Goal: Task Accomplishment & Management: Use online tool/utility

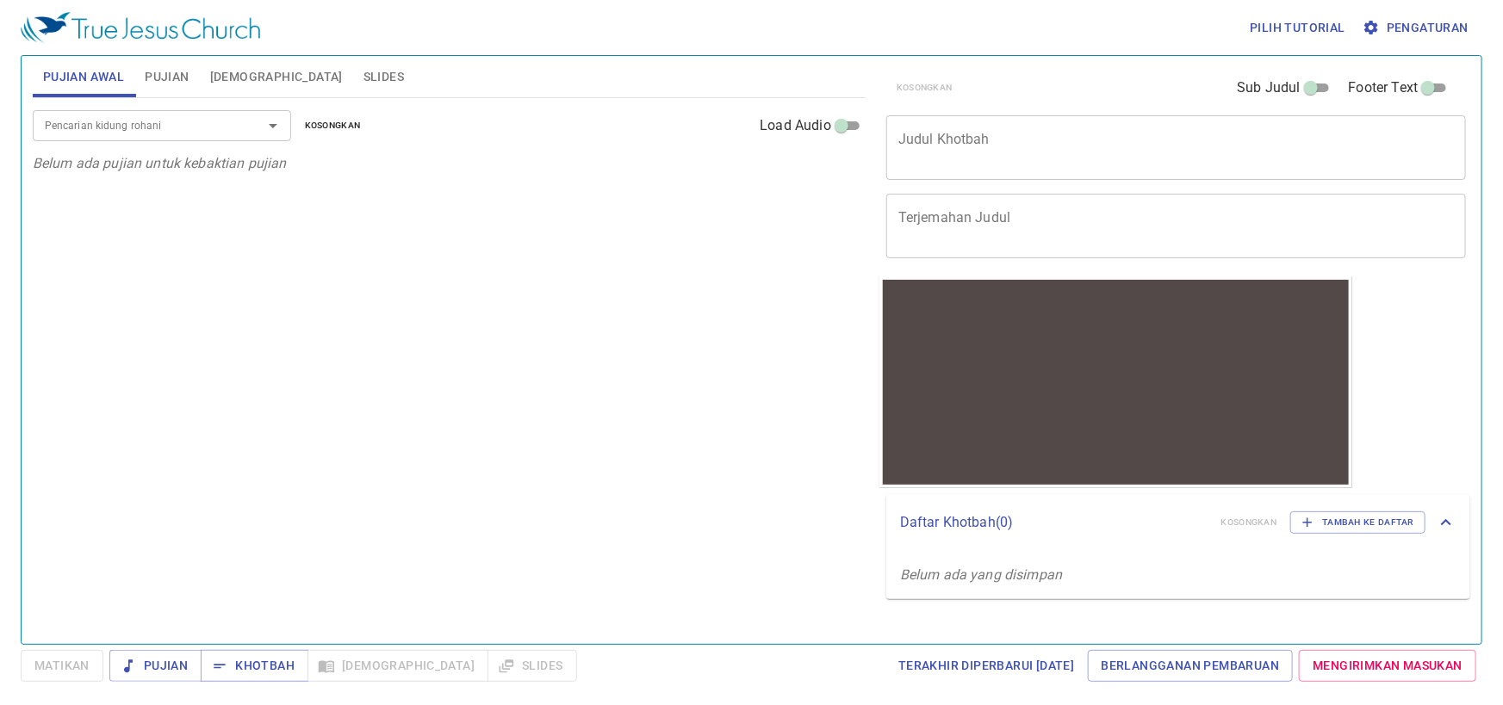
click at [1003, 146] on textarea "Judul Khotbah" at bounding box center [1176, 147] width 556 height 33
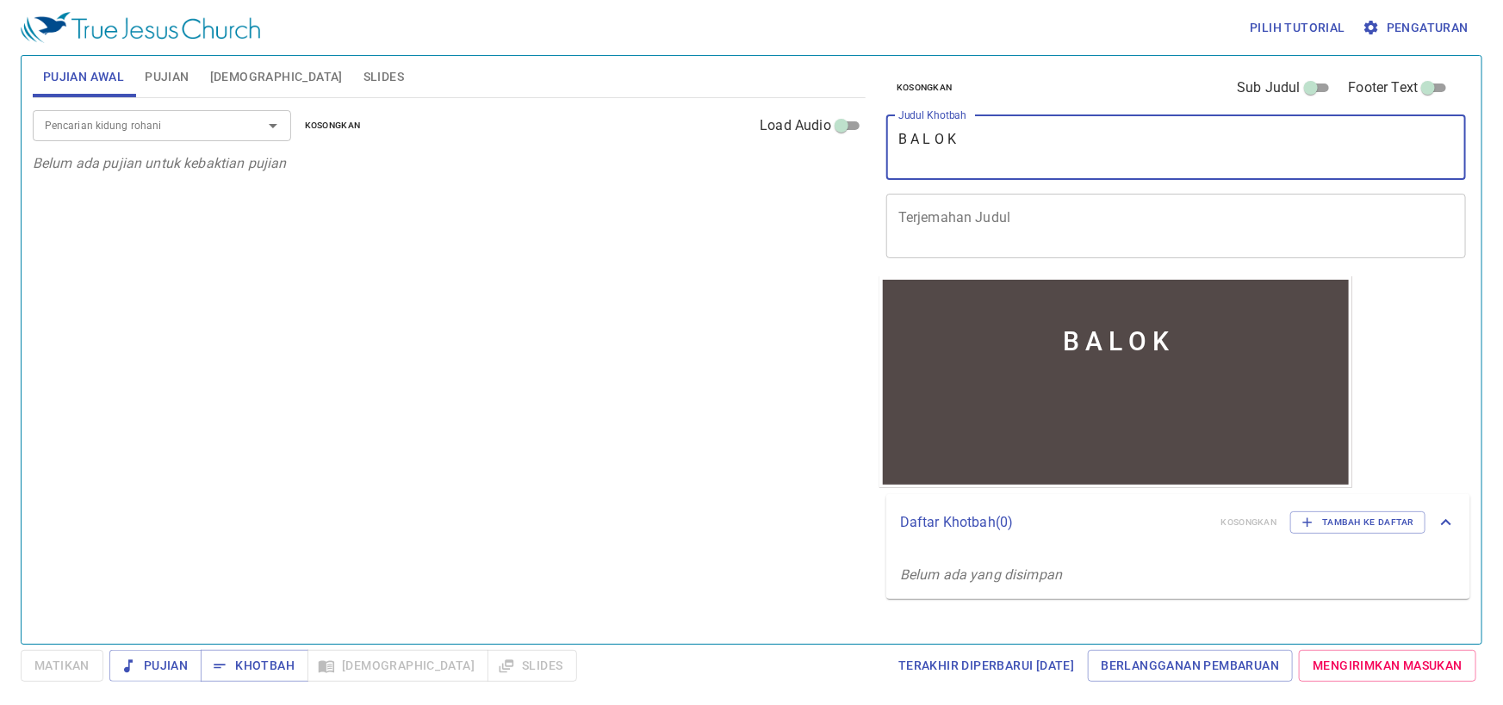
type textarea "B A L O K"
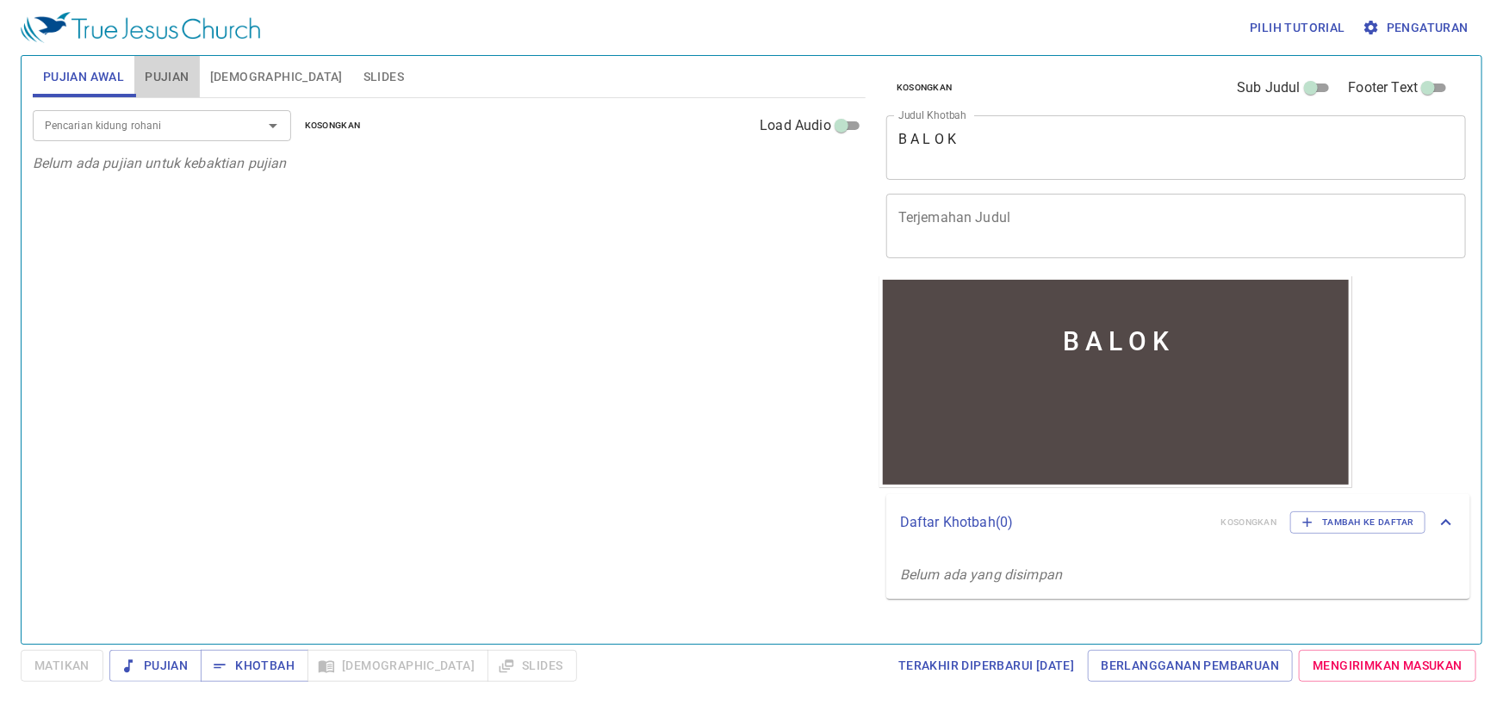
click at [163, 81] on span "Pujian" at bounding box center [167, 77] width 44 height 22
click at [144, 121] on input "Pencarian kidung rohani" at bounding box center [136, 125] width 197 height 20
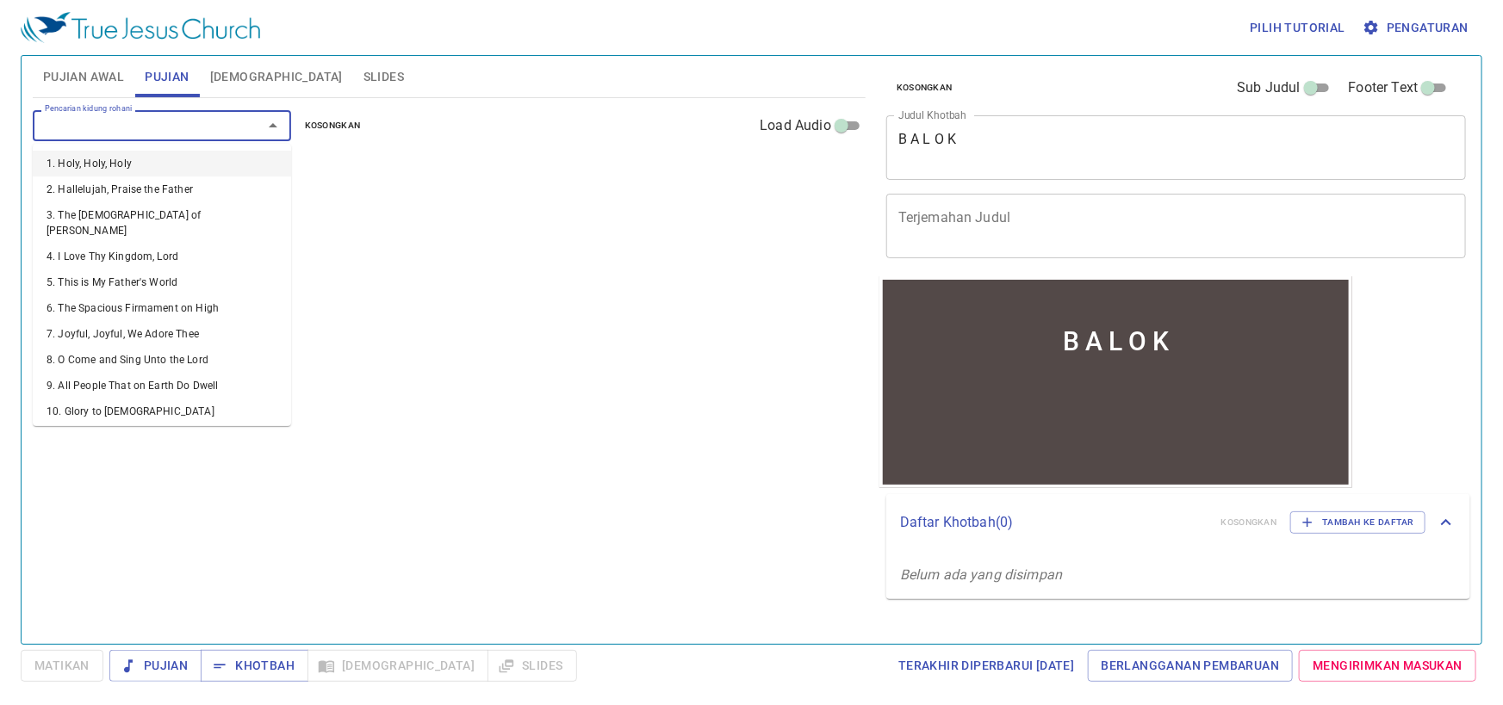
type input "3"
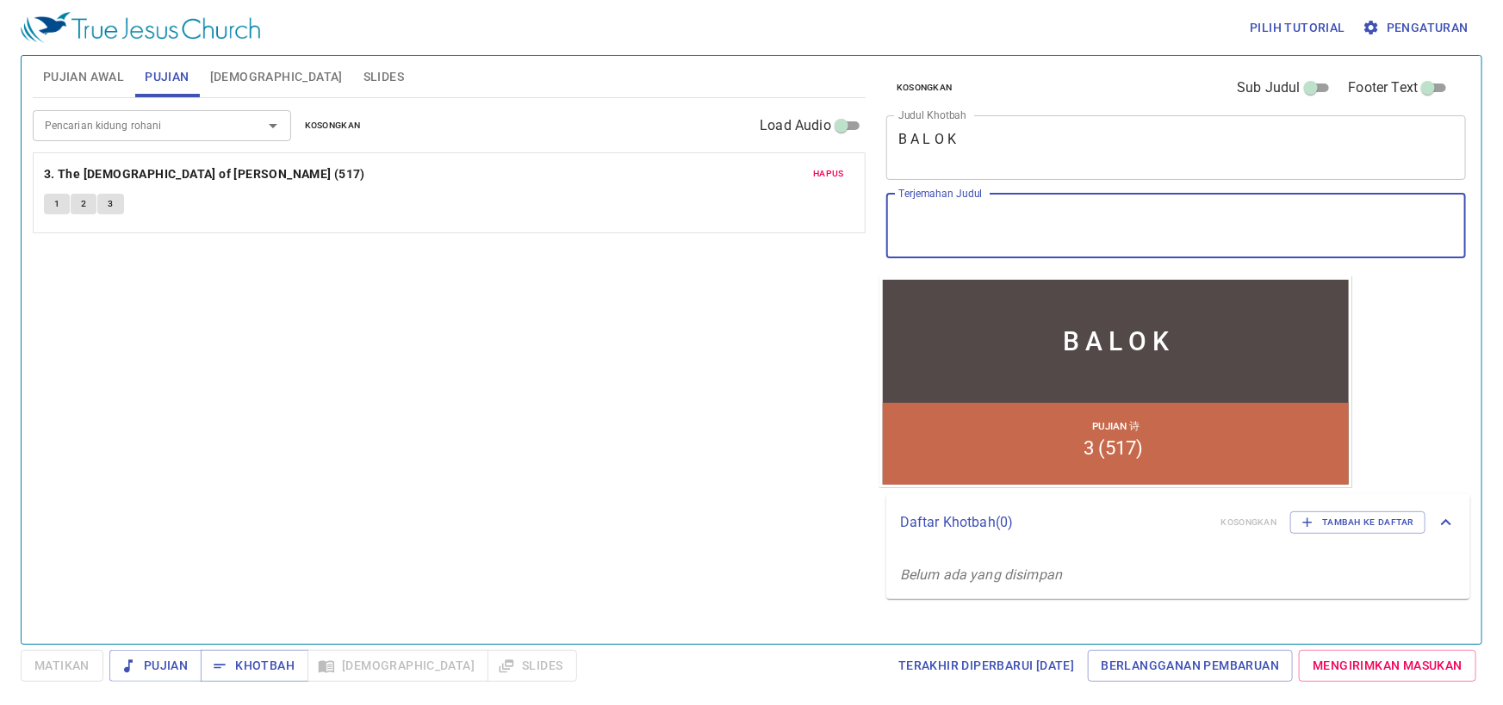
click at [956, 209] on textarea "Terjemahan Judul" at bounding box center [1176, 225] width 556 height 33
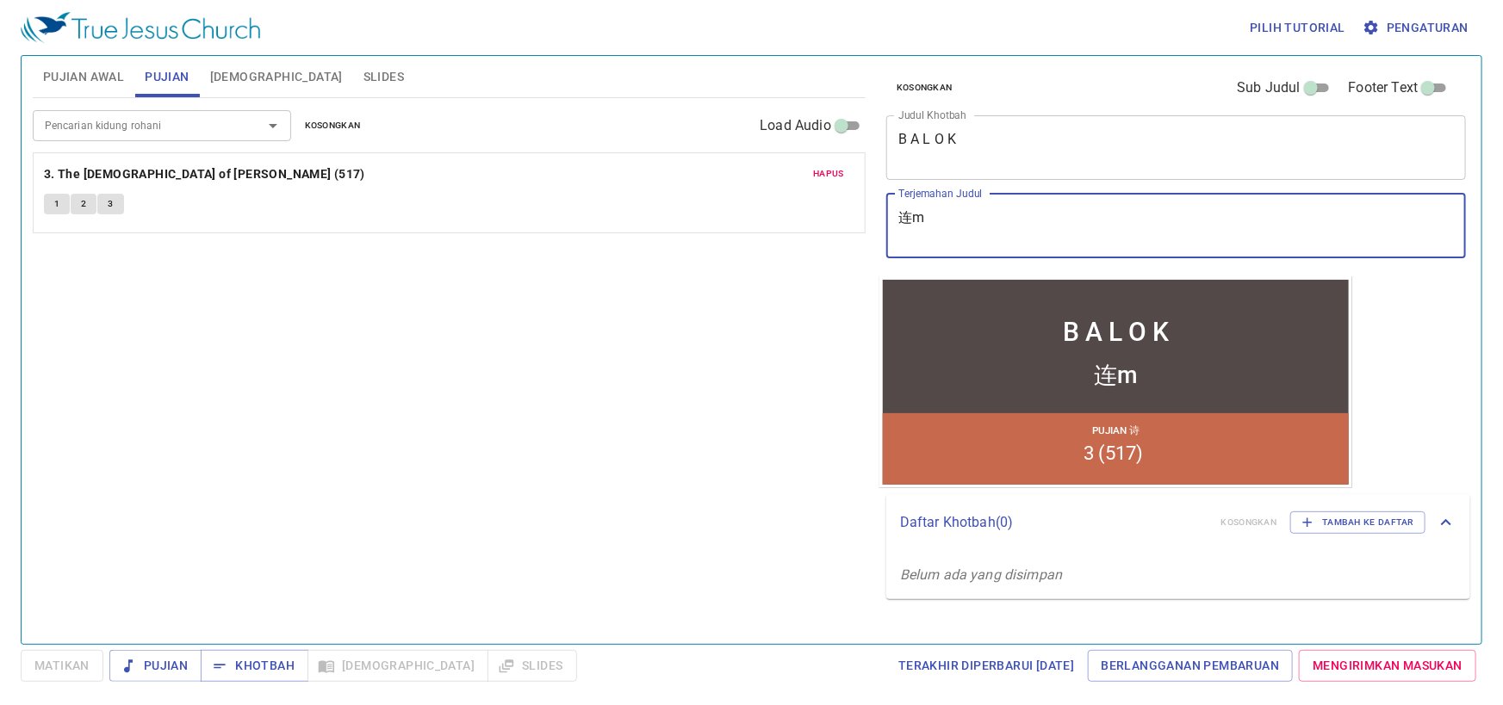
type textarea "连"
type textarea "liang'mu"
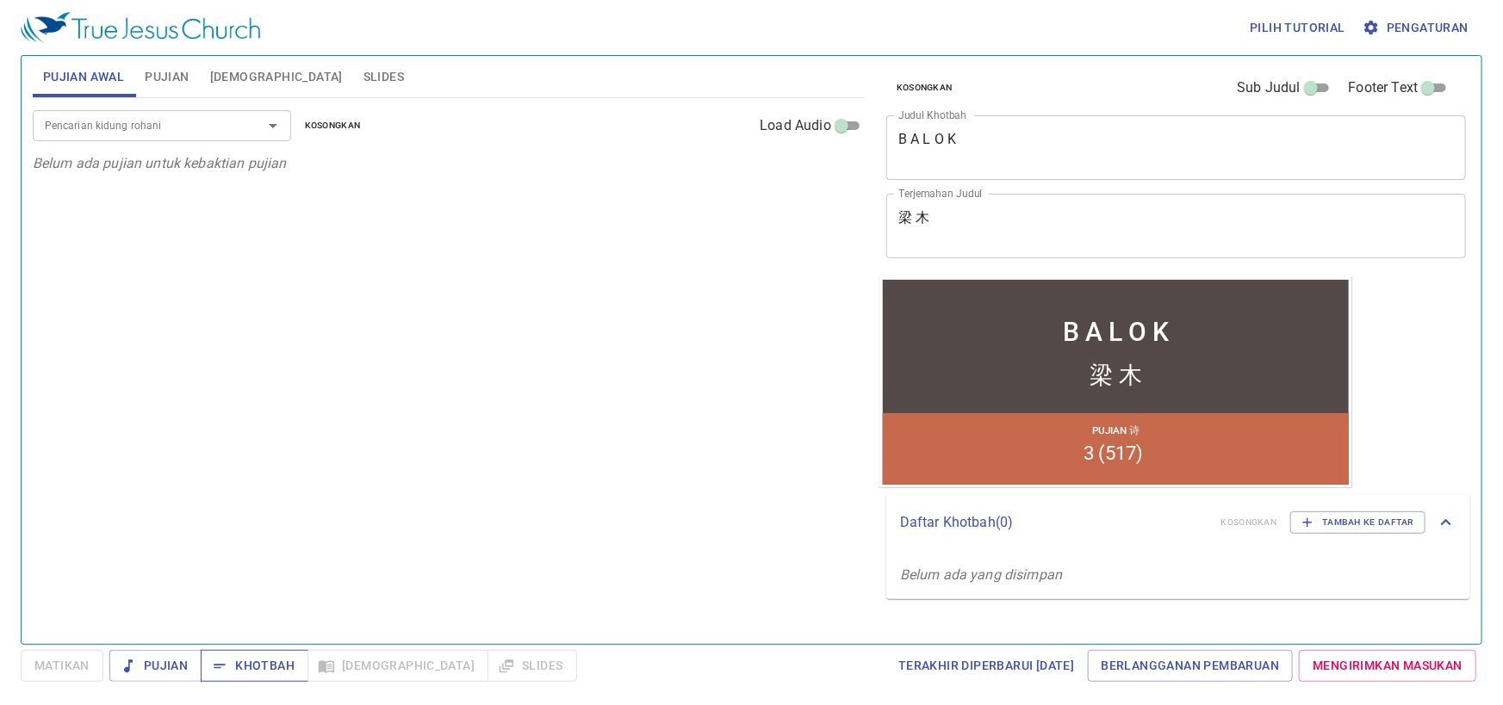
click at [258, 663] on span "Khotbah" at bounding box center [254, 666] width 80 height 22
click at [153, 78] on span "Pujian" at bounding box center [167, 77] width 44 height 22
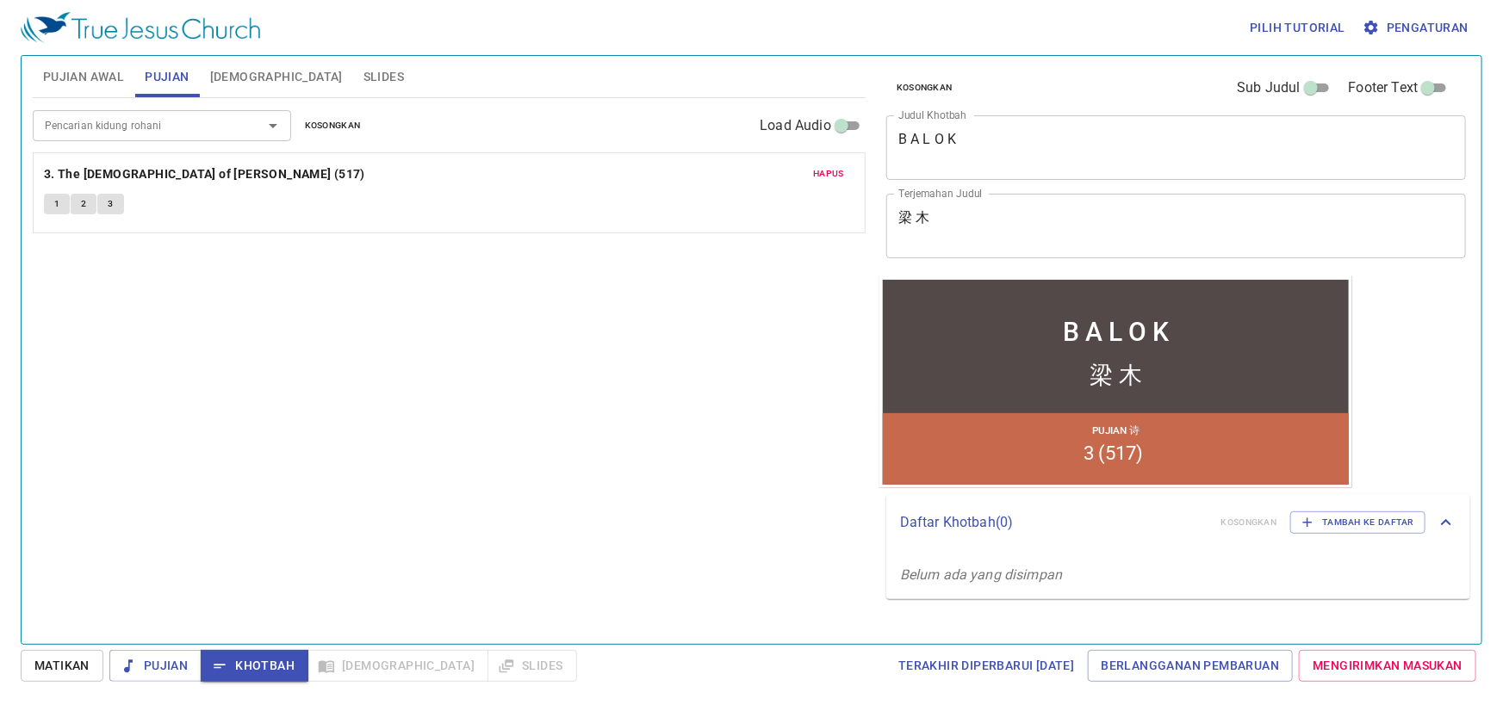
click at [51, 207] on button "1" at bounding box center [57, 204] width 26 height 21
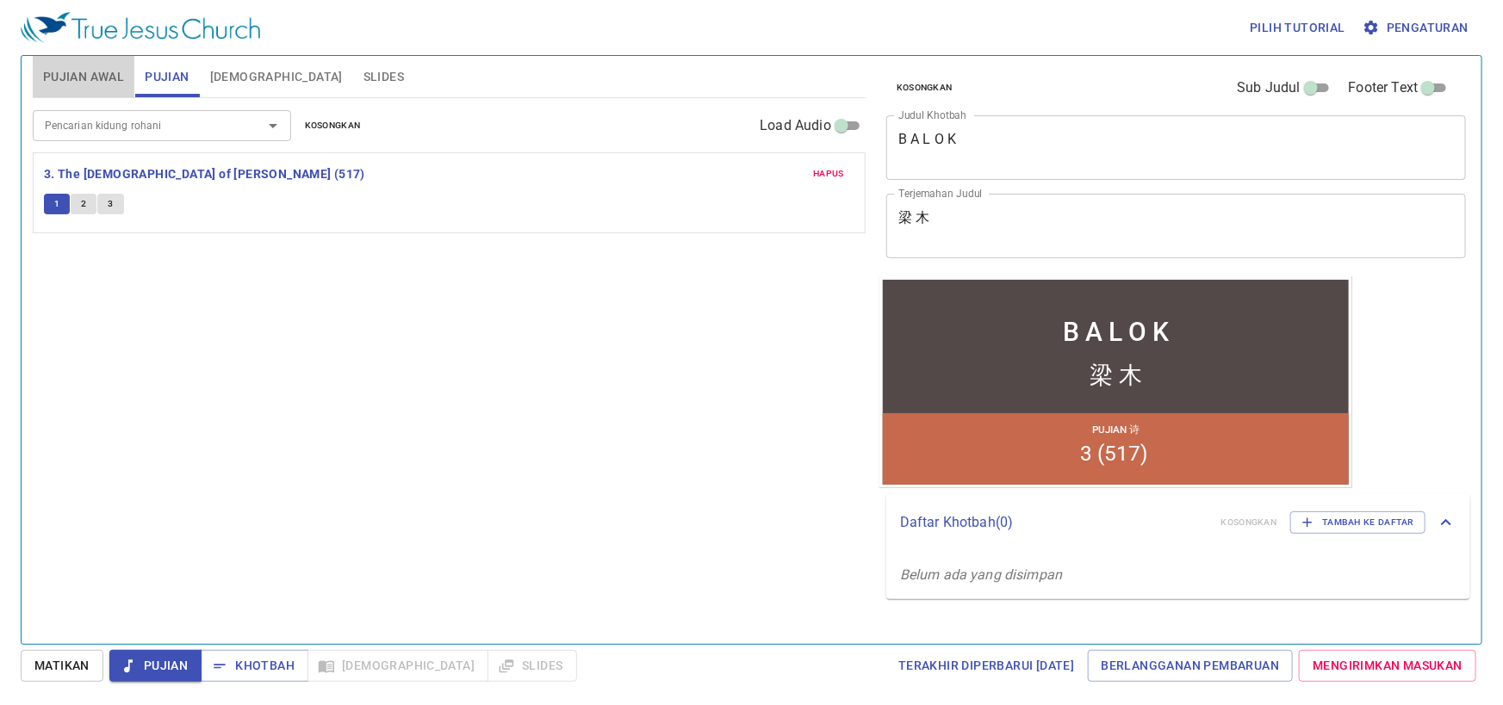
click at [79, 78] on span "Pujian Awal" at bounding box center [83, 77] width 81 height 22
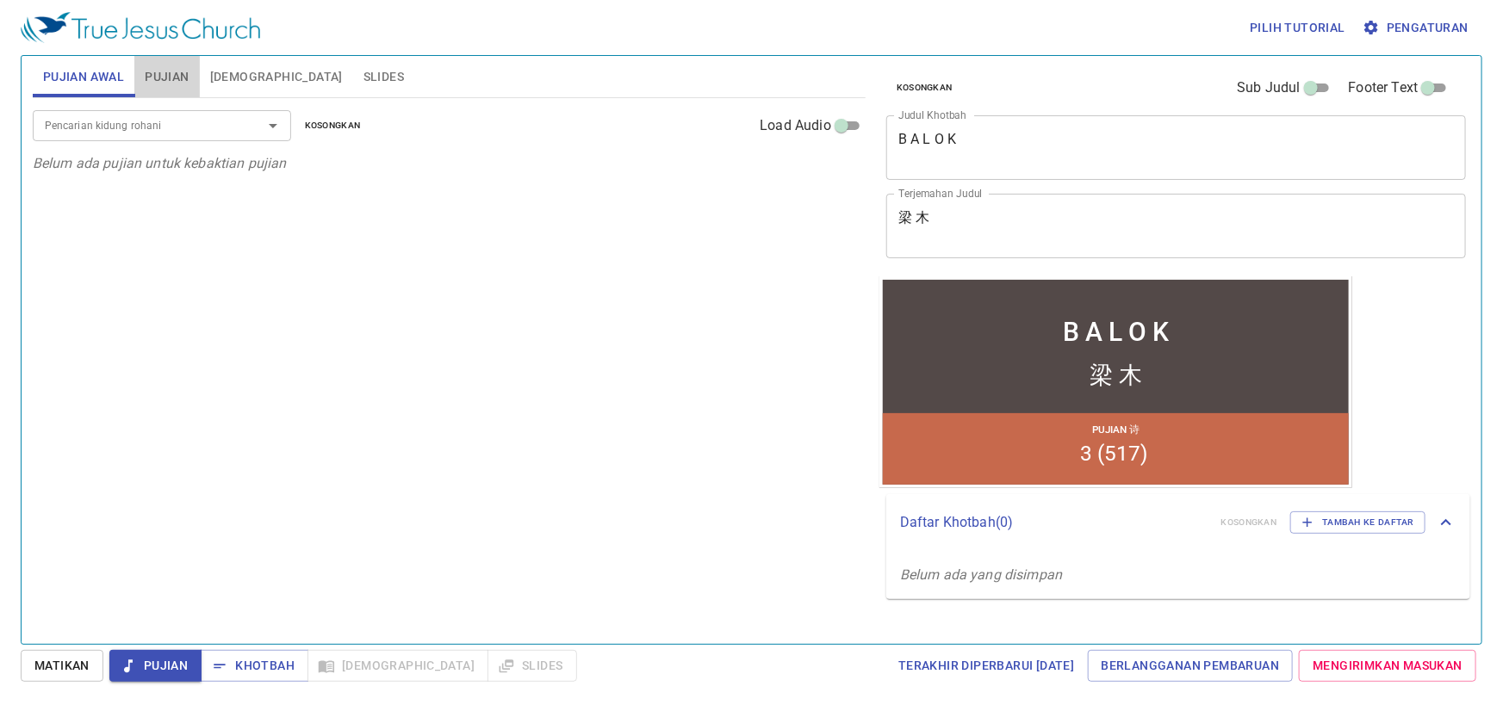
drag, startPoint x: 180, startPoint y: 67, endPoint x: 152, endPoint y: 157, distance: 94.0
click at [178, 67] on span "Pujian" at bounding box center [167, 77] width 44 height 22
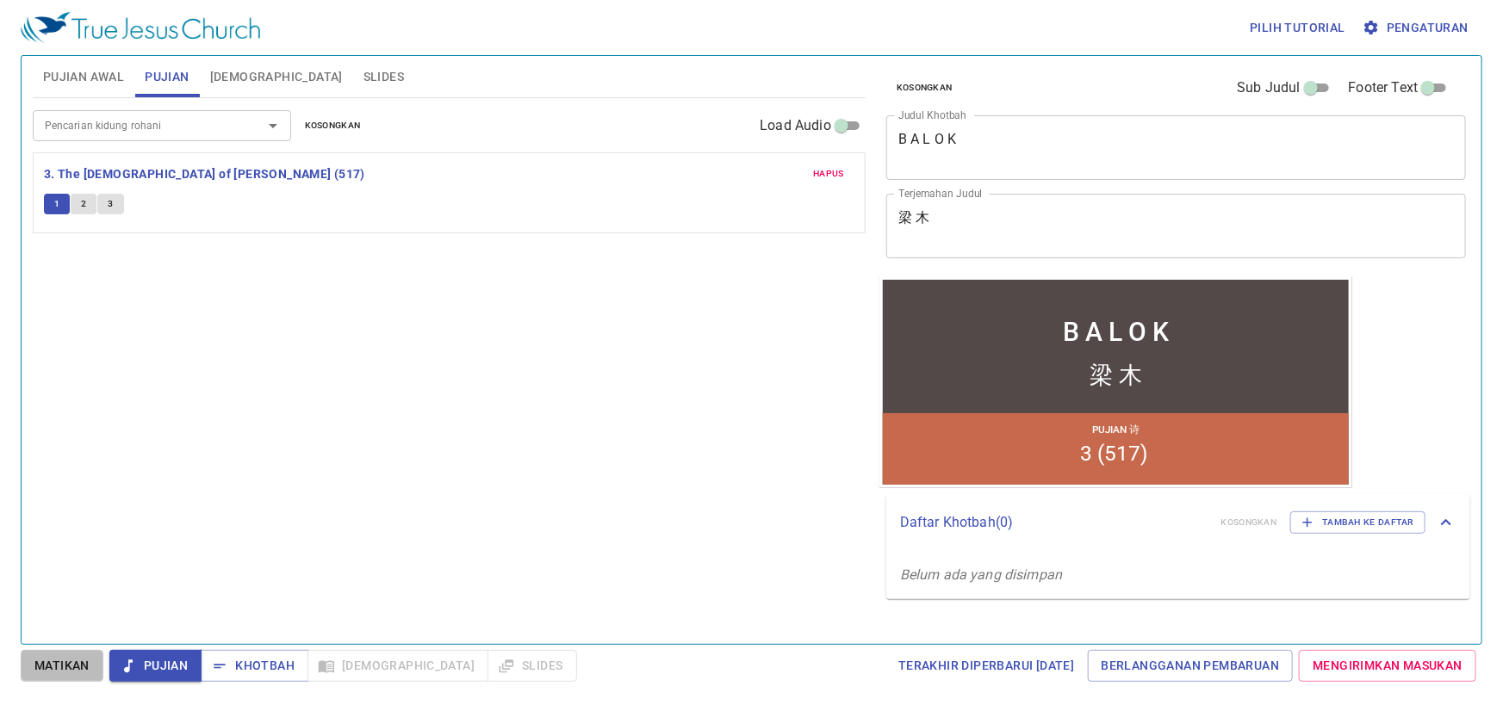
click at [50, 665] on span "Matikan" at bounding box center [61, 666] width 55 height 22
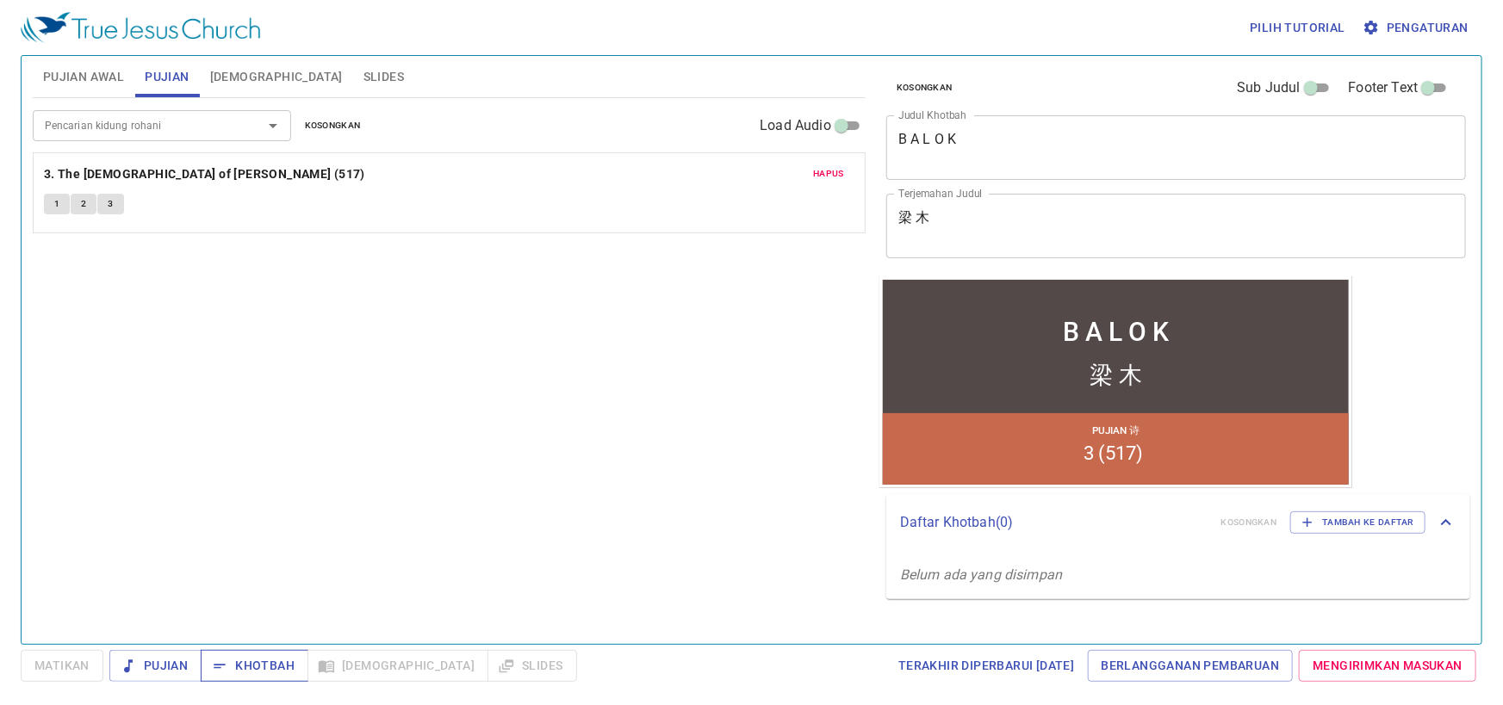
click at [252, 659] on span "Khotbah" at bounding box center [254, 666] width 80 height 22
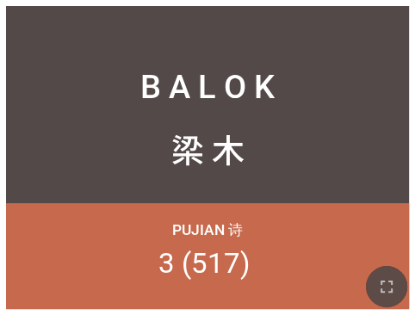
drag, startPoint x: 392, startPoint y: 287, endPoint x: 272, endPoint y: 439, distance: 193.8
click at [392, 287] on icon "button" at bounding box center [386, 286] width 21 height 21
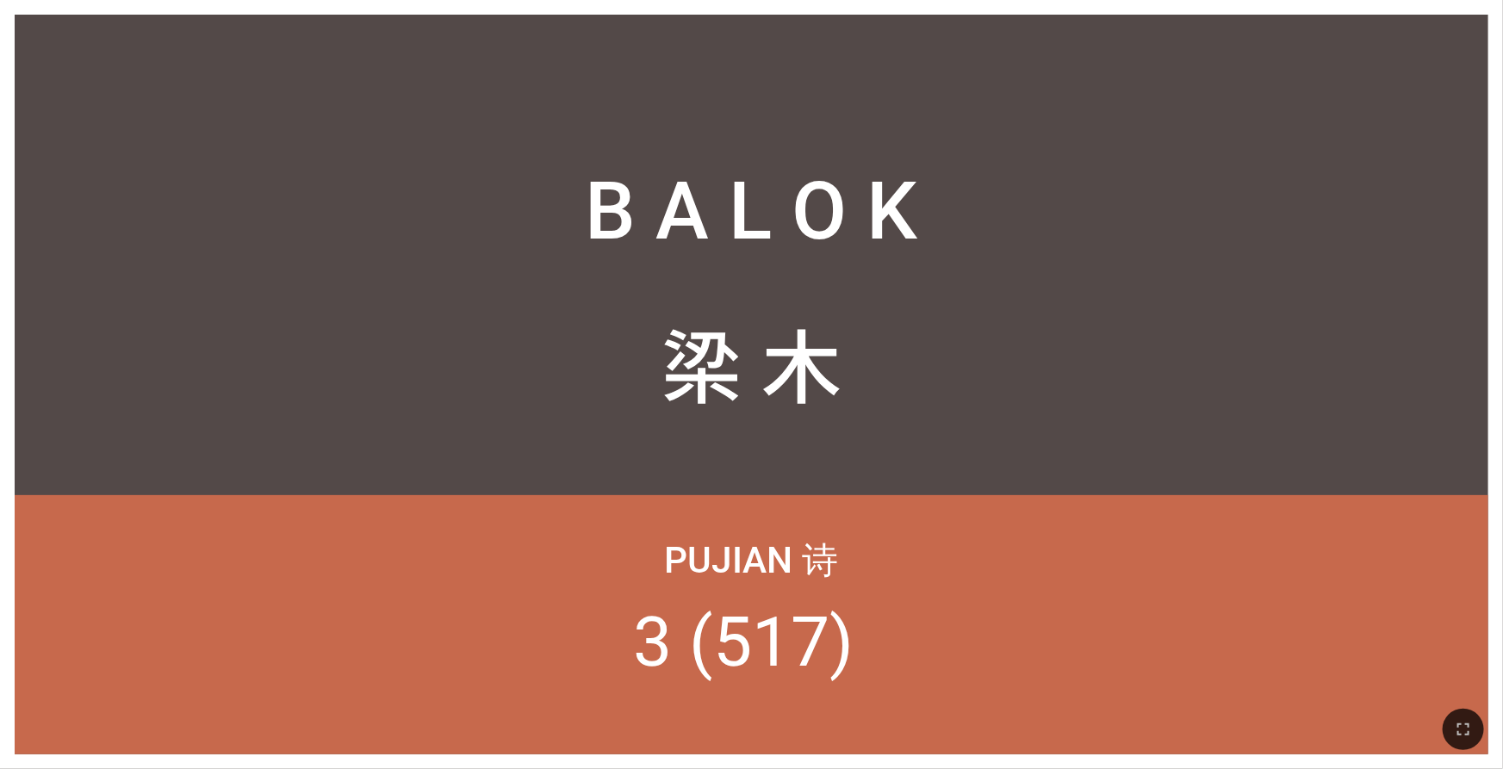
drag, startPoint x: 1256, startPoint y: 0, endPoint x: 1287, endPoint y: 25, distance: 39.8
click at [625, 25] on div "B A L O K B A L O K 梁 木 梁 木 Pujian 诗 3 (517)" at bounding box center [751, 384] width 1503 height 769
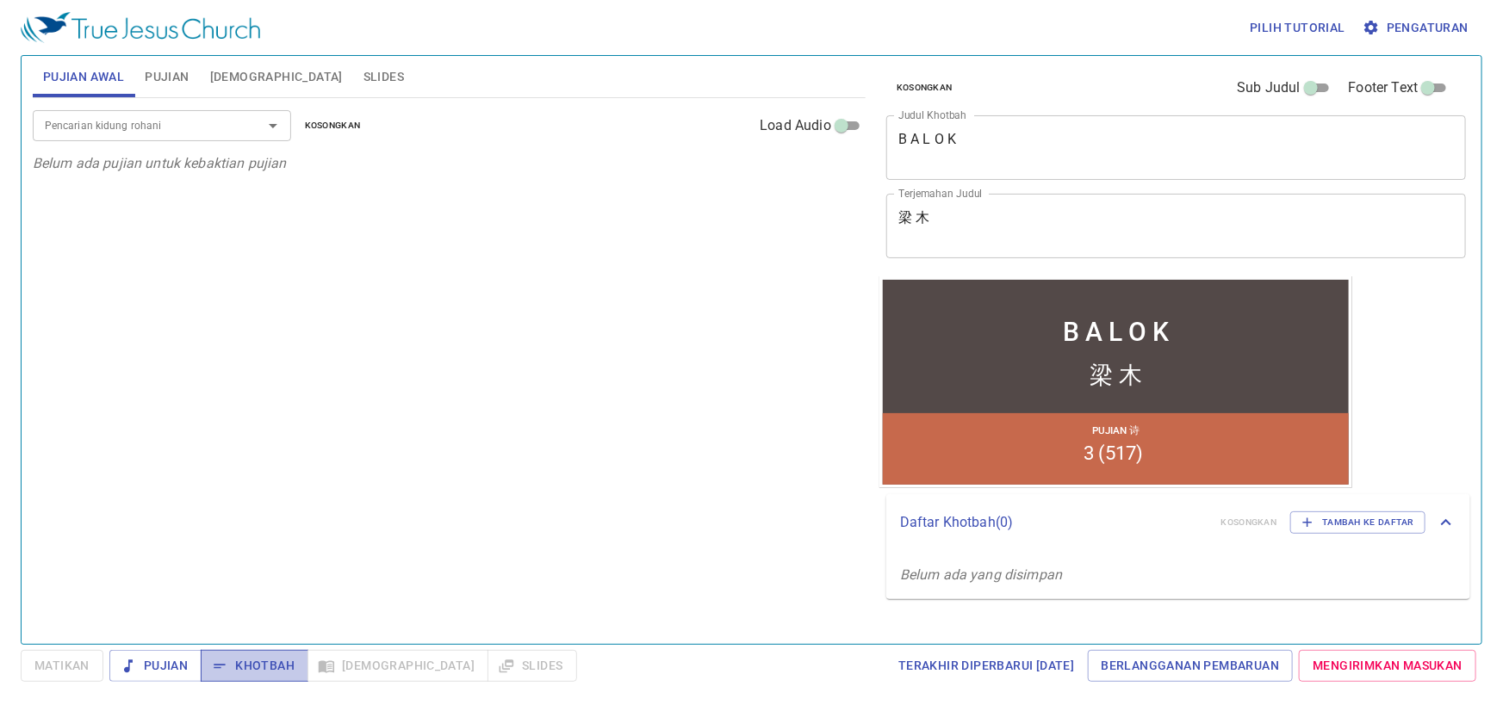
click at [267, 670] on span "Khotbah" at bounding box center [254, 666] width 80 height 22
click at [233, 60] on button "Alkitab" at bounding box center [276, 76] width 153 height 41
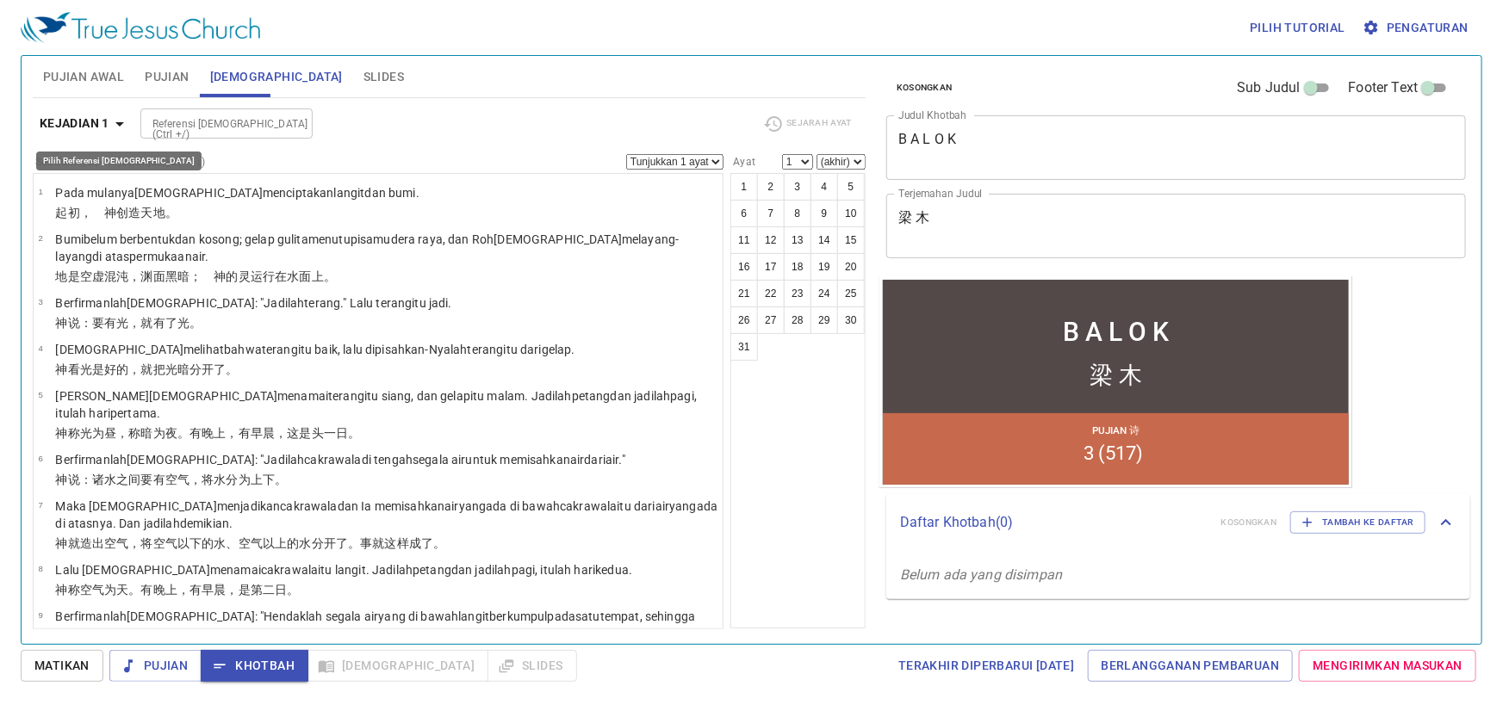
click at [115, 121] on icon "button" at bounding box center [119, 124] width 21 height 21
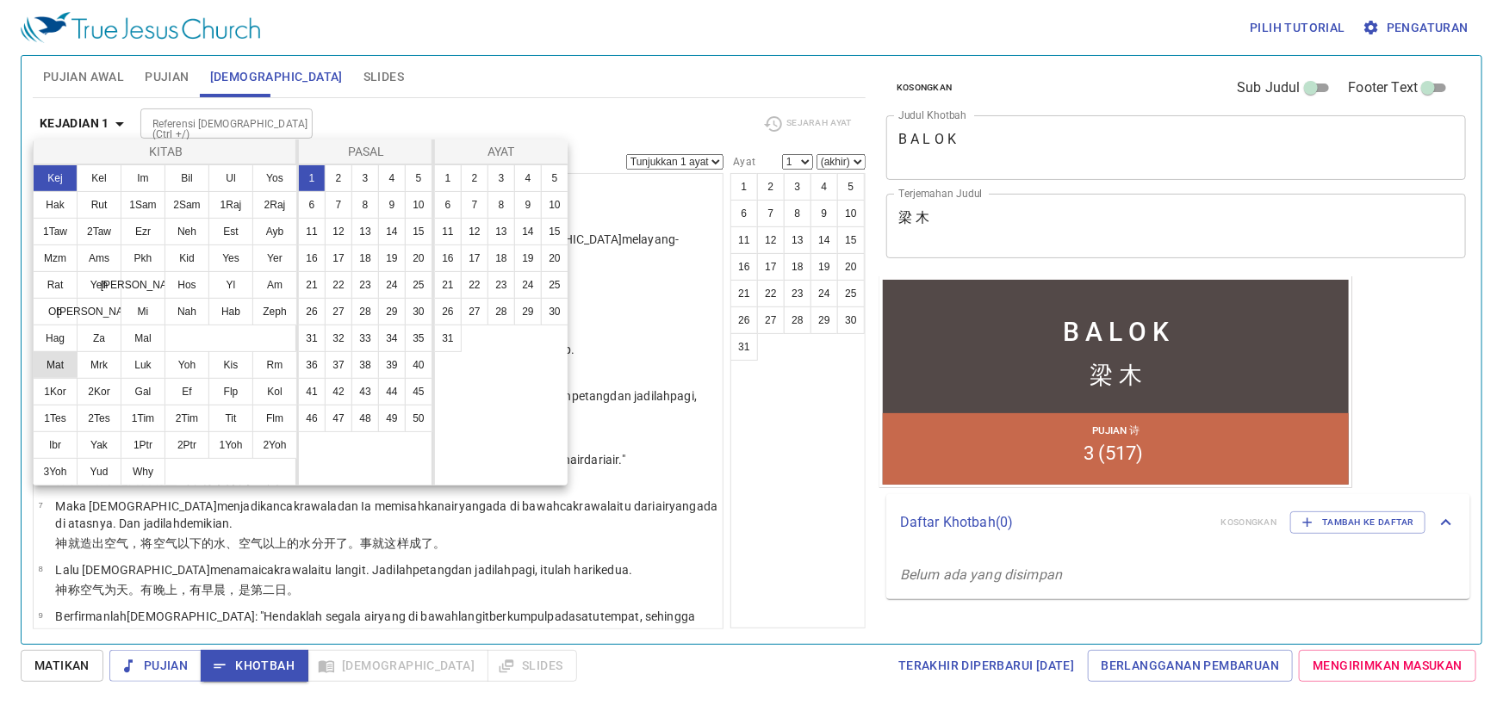
click at [69, 358] on button "Mat" at bounding box center [55, 365] width 45 height 28
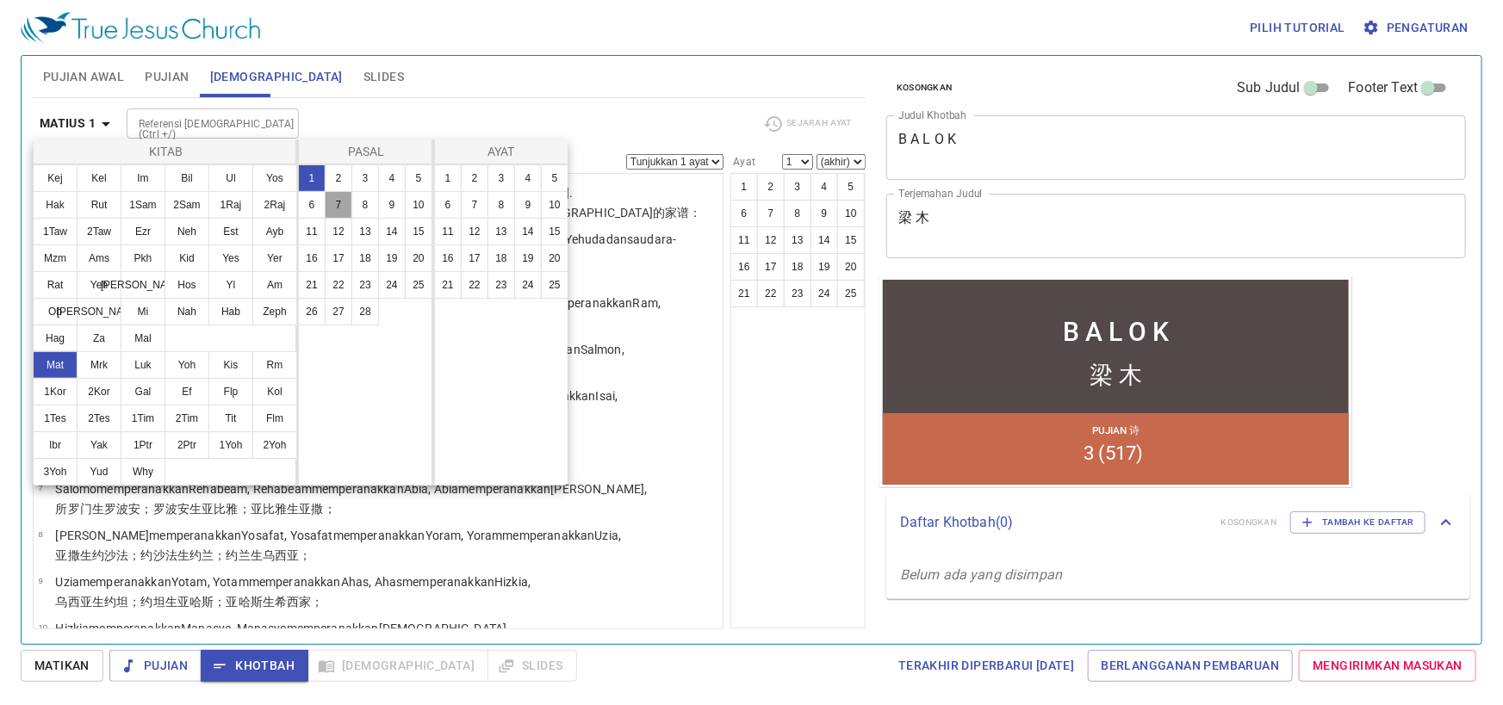
click at [337, 206] on button "7" at bounding box center [339, 205] width 28 height 28
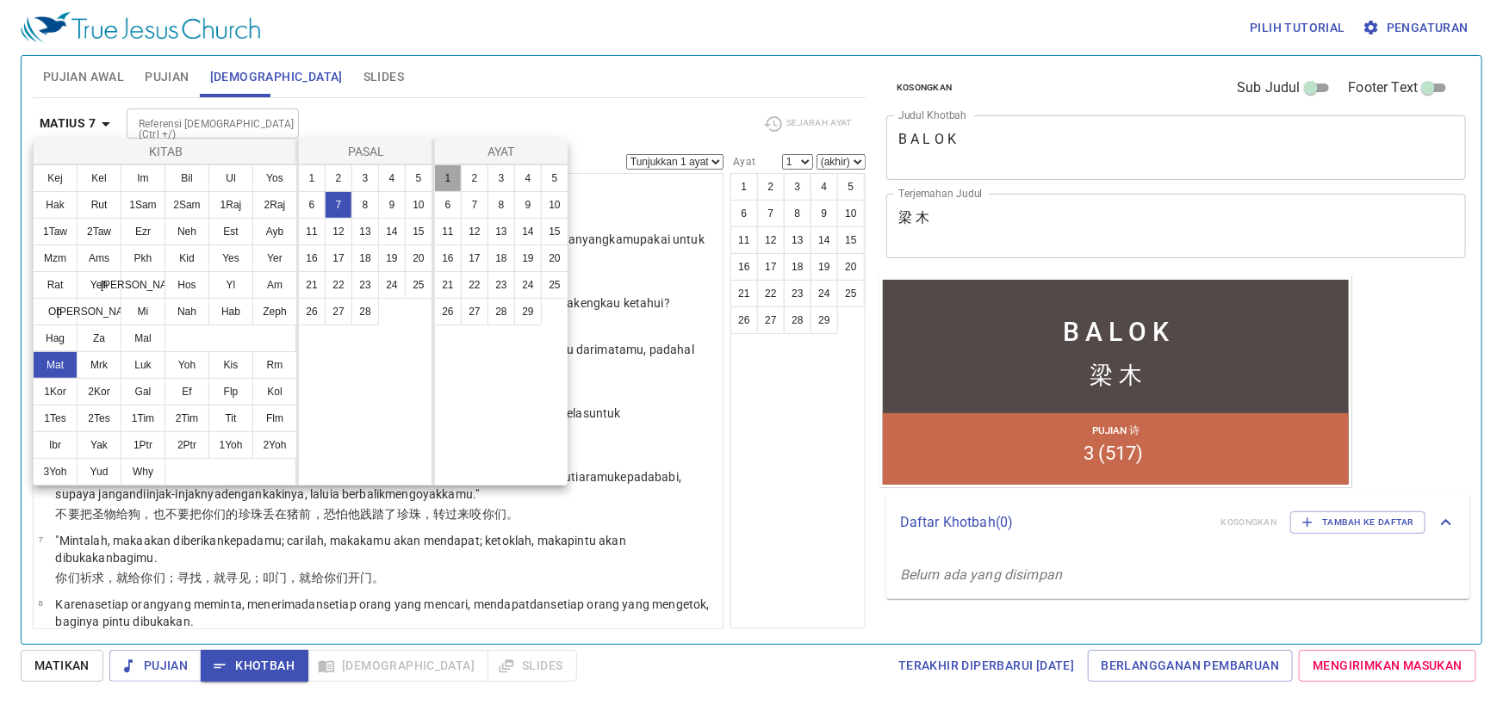
click at [451, 172] on button "1" at bounding box center [448, 179] width 28 height 28
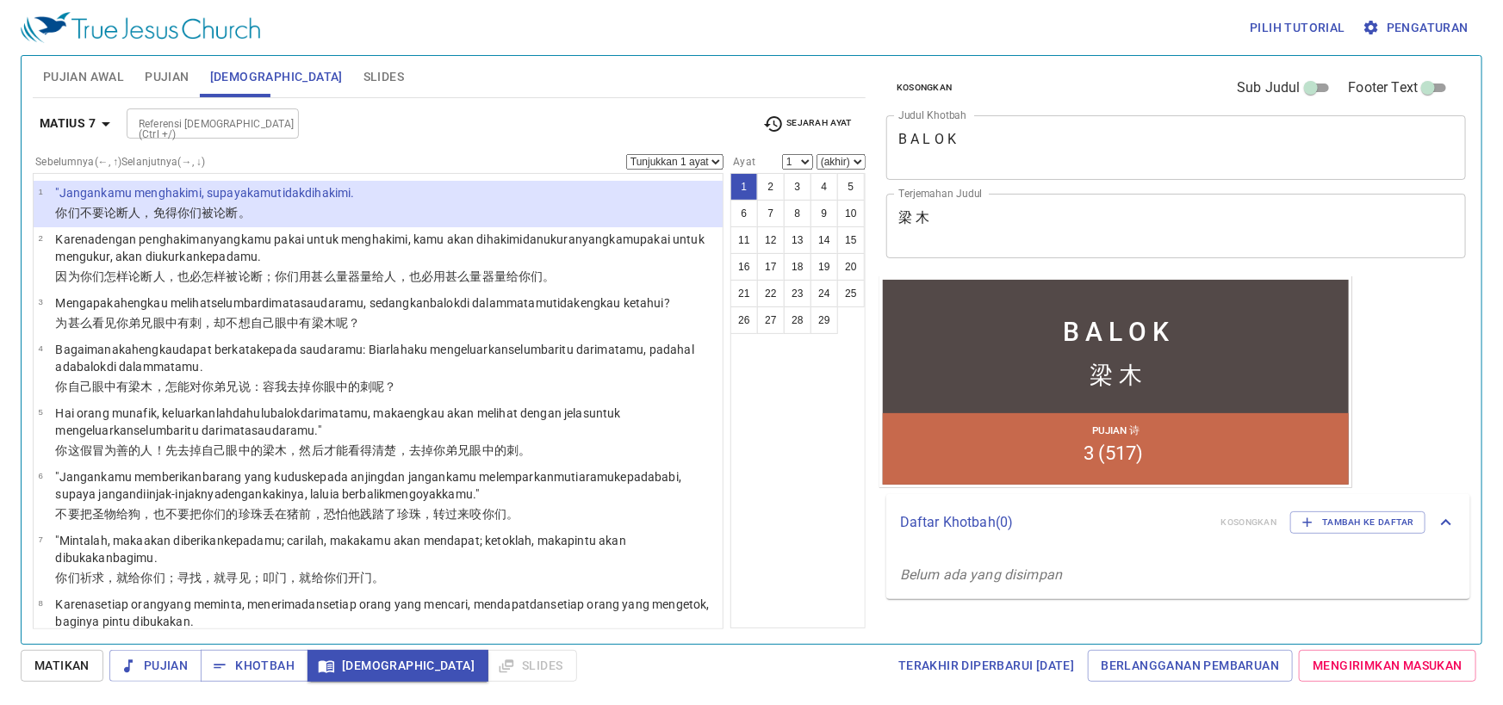
click at [669, 155] on select "Tunjukkan 1 ayat Tunjukkan 2 ayat Tunjukkan 3 ayat Tunjukkan 4 ayat Tunjukkan 5…" at bounding box center [674, 162] width 97 height 16
click at [670, 156] on select "Tunjukkan 1 ayat Tunjukkan 2 ayat Tunjukkan 3 ayat Tunjukkan 4 ayat Tunjukkan 5…" at bounding box center [674, 162] width 97 height 16
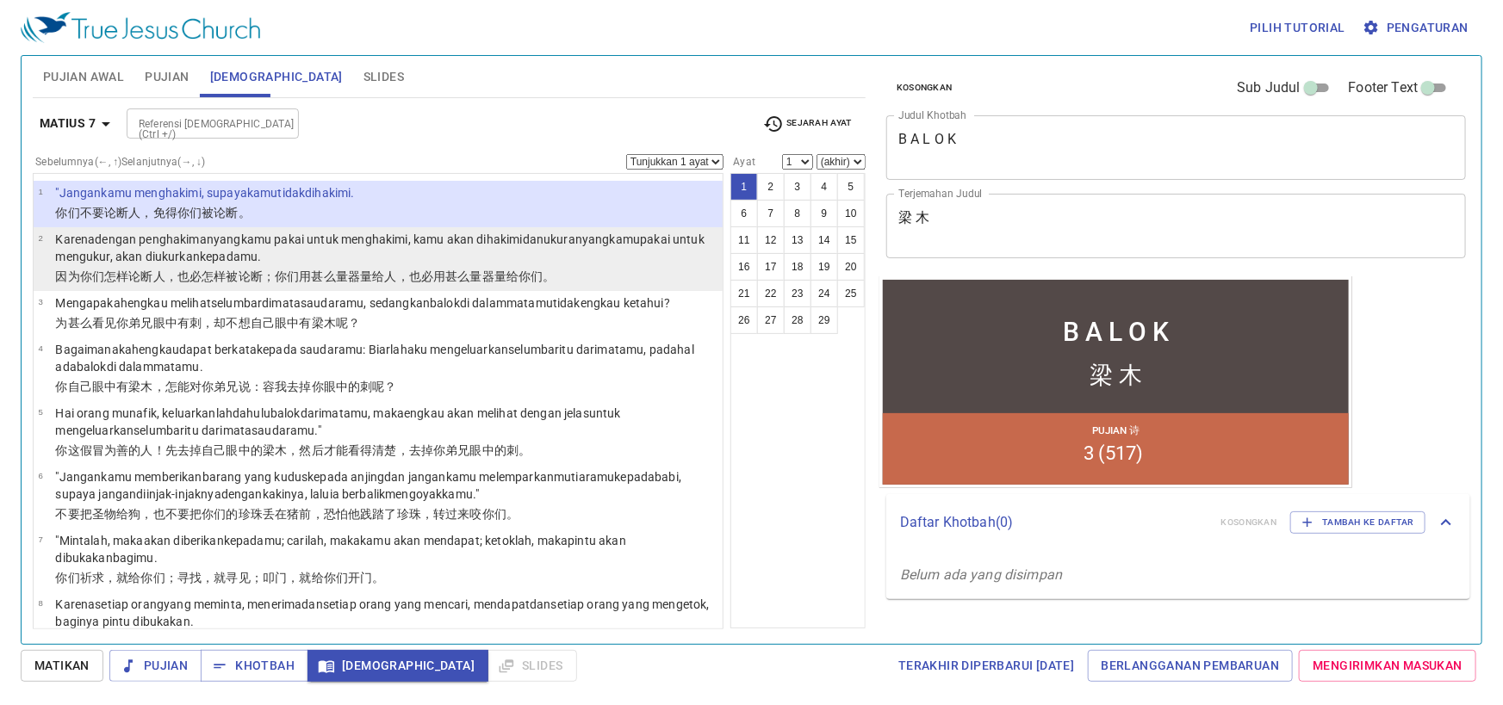
click at [669, 244] on wg3354 "pakai untuk mengukur , akan diukurkan kepadamu ." at bounding box center [379, 248] width 649 height 31
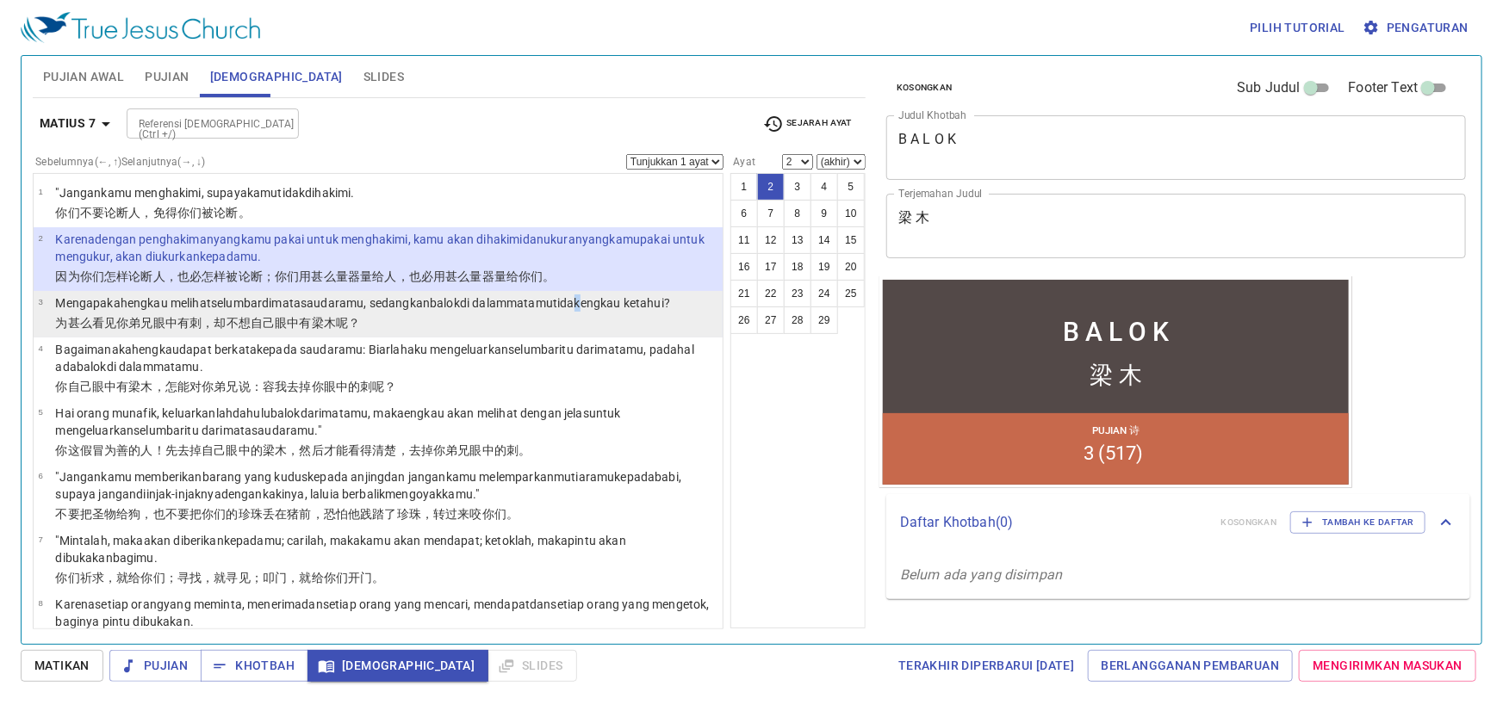
click at [599, 304] on wg3788 "tidak engkau ketahui ?" at bounding box center [611, 303] width 117 height 14
select select "3"
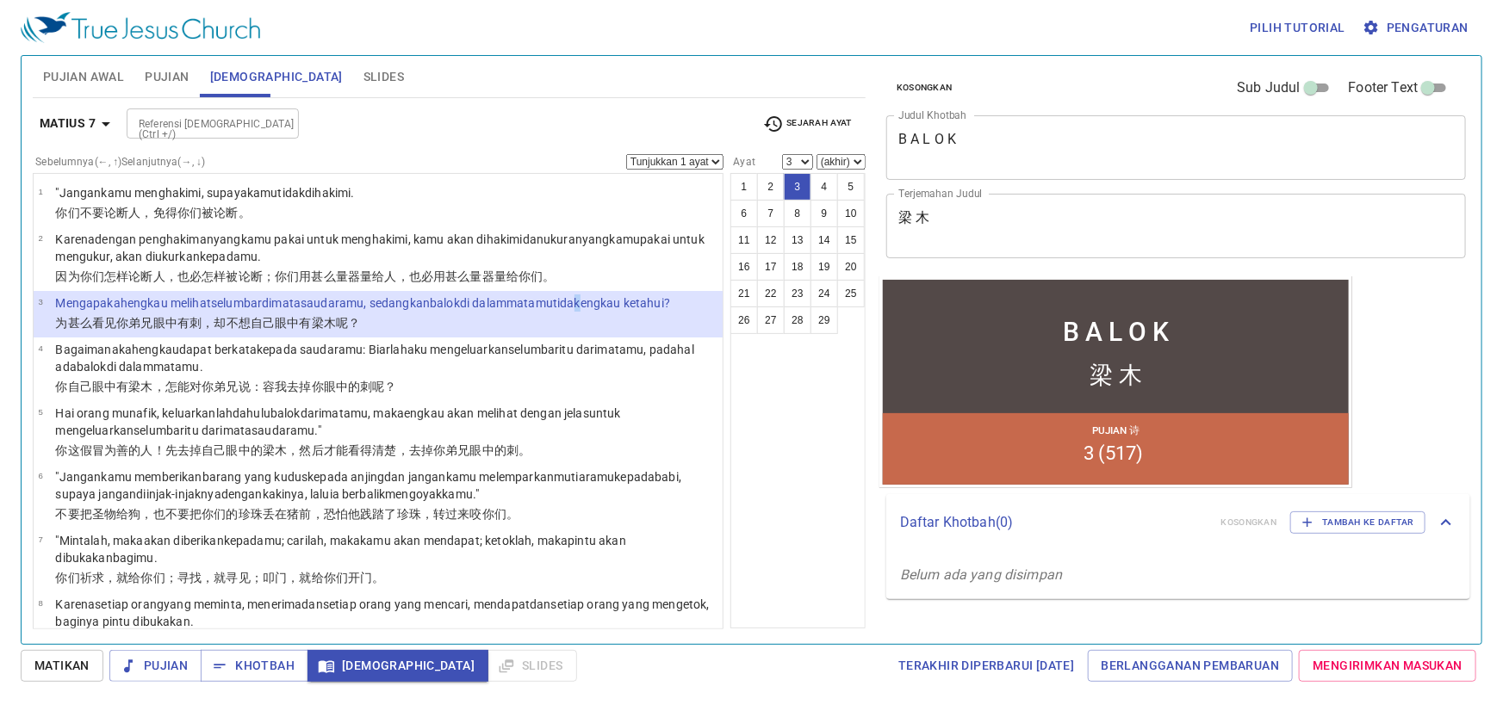
click at [711, 159] on select "Tunjukkan 1 ayat Tunjukkan 2 ayat Tunjukkan 3 ayat Tunjukkan 4 ayat Tunjukkan 5…" at bounding box center [674, 162] width 97 height 16
click at [626, 154] on select "Tunjukkan 1 ayat Tunjukkan 2 ayat Tunjukkan 3 ayat Tunjukkan 4 ayat Tunjukkan 5…" at bounding box center [674, 162] width 97 height 16
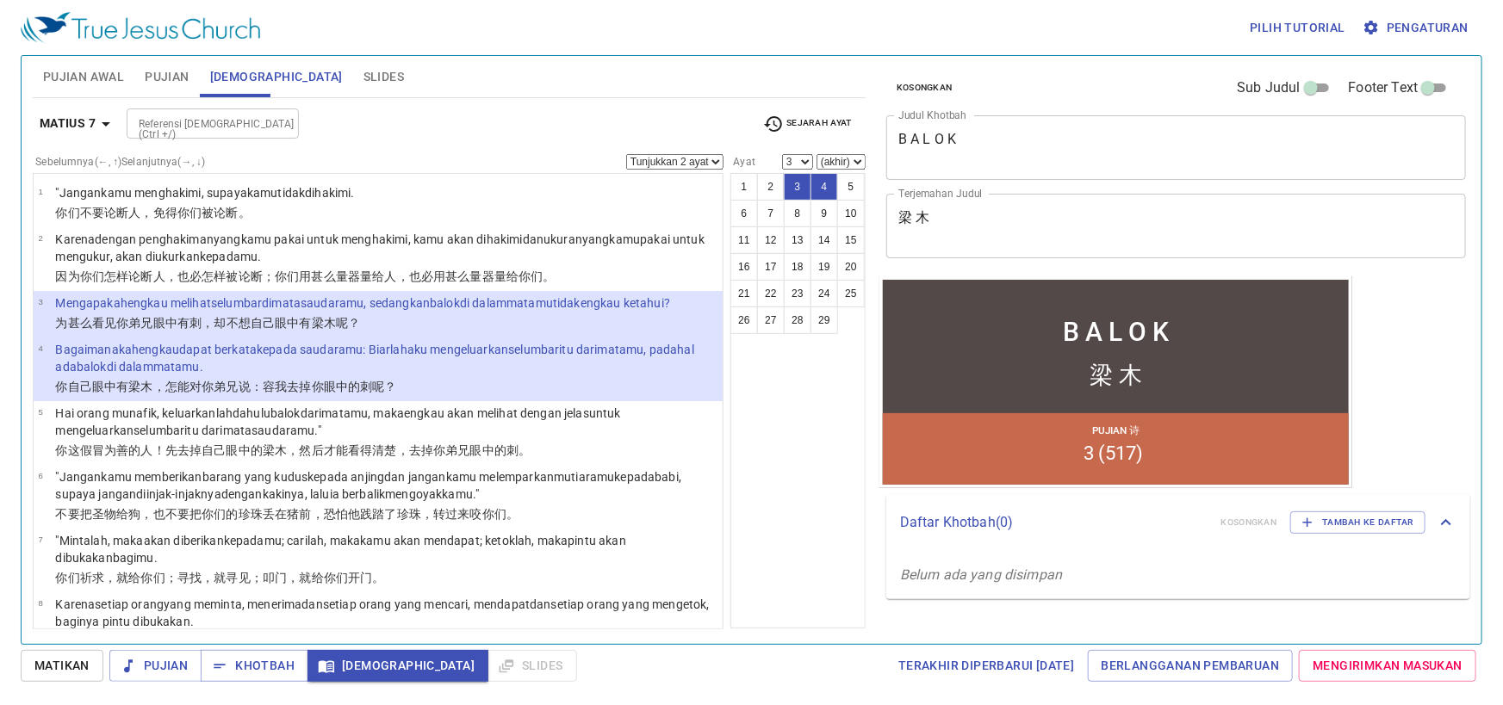
click at [697, 155] on div "Sebelumnya (←, ↑) Selanjutnya (→, ↓) Tunjukkan 1 ayat Tunjukkan 2 ayat Tunjukka…" at bounding box center [378, 162] width 691 height 16
click at [696, 163] on select "Tunjukkan 1 ayat Tunjukkan 2 ayat Tunjukkan 3 ayat Tunjukkan 4 ayat Tunjukkan 5…" at bounding box center [674, 162] width 97 height 16
select select "1"
click at [626, 154] on select "Tunjukkan 1 ayat Tunjukkan 2 ayat Tunjukkan 3 ayat Tunjukkan 4 ayat Tunjukkan 5…" at bounding box center [674, 162] width 97 height 16
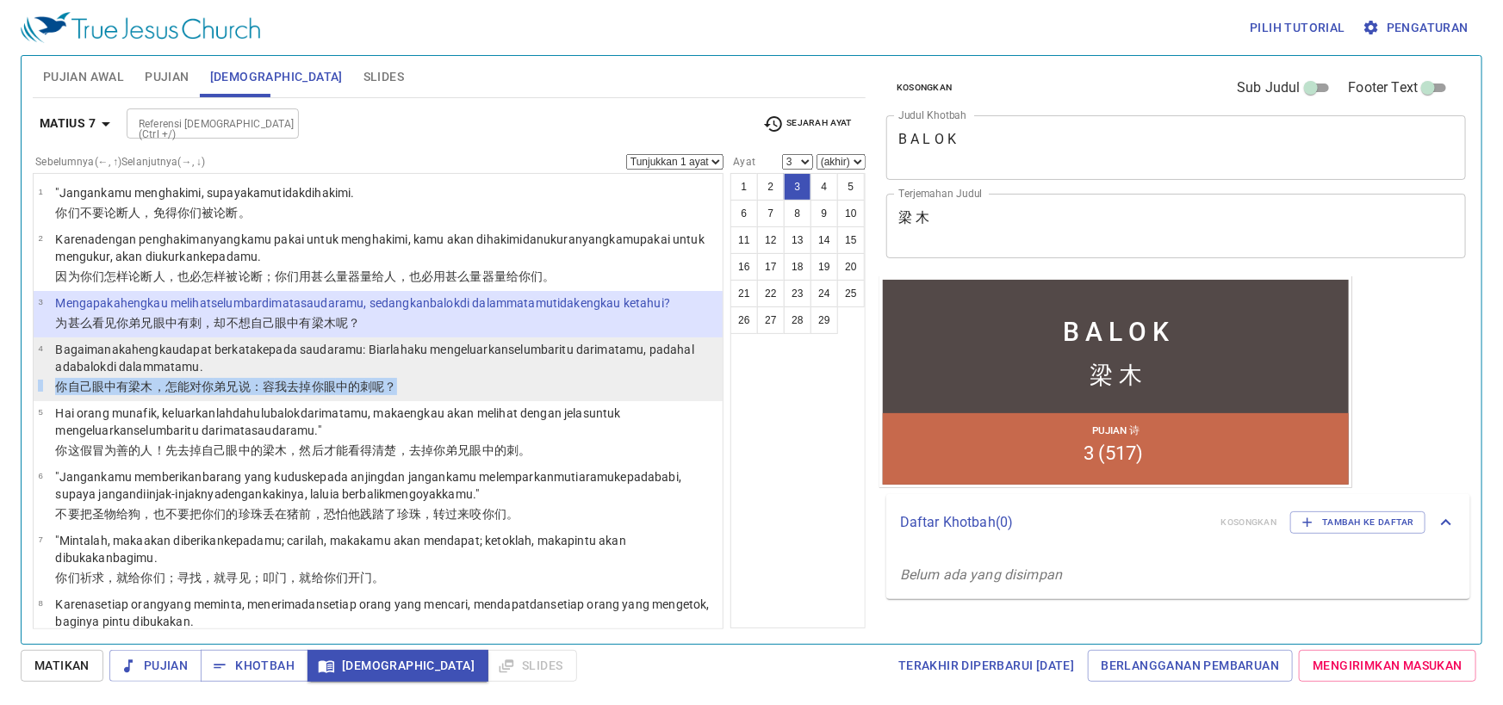
click at [422, 379] on tbody "4 Bagaimanakah engkau dapat berkata kepada saudaramu : Biarlah aku mengeluarkan…" at bounding box center [378, 369] width 680 height 57
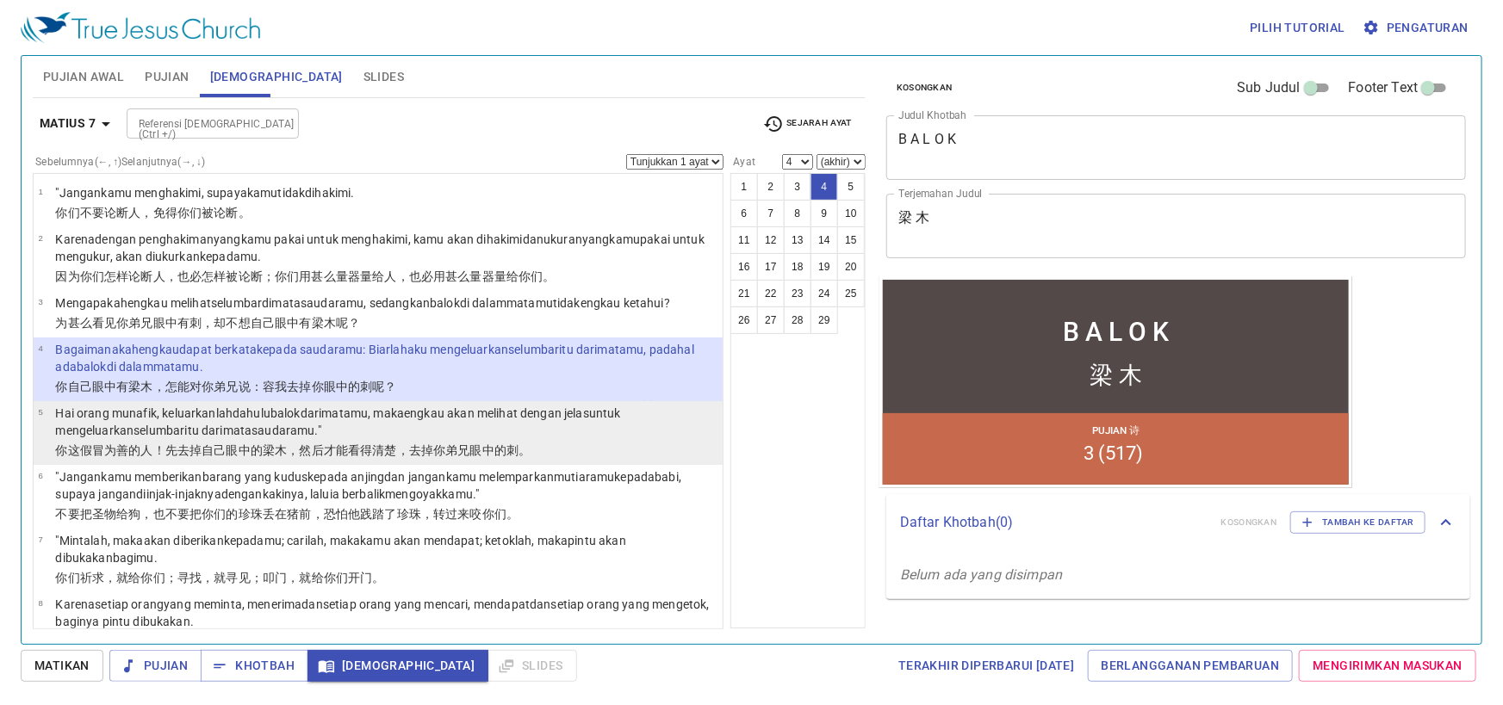
click at [485, 420] on p "Hai orang munafik , keluarkanlah dahulu balok dari matamu , maka engkau akan me…" at bounding box center [386, 422] width 662 height 34
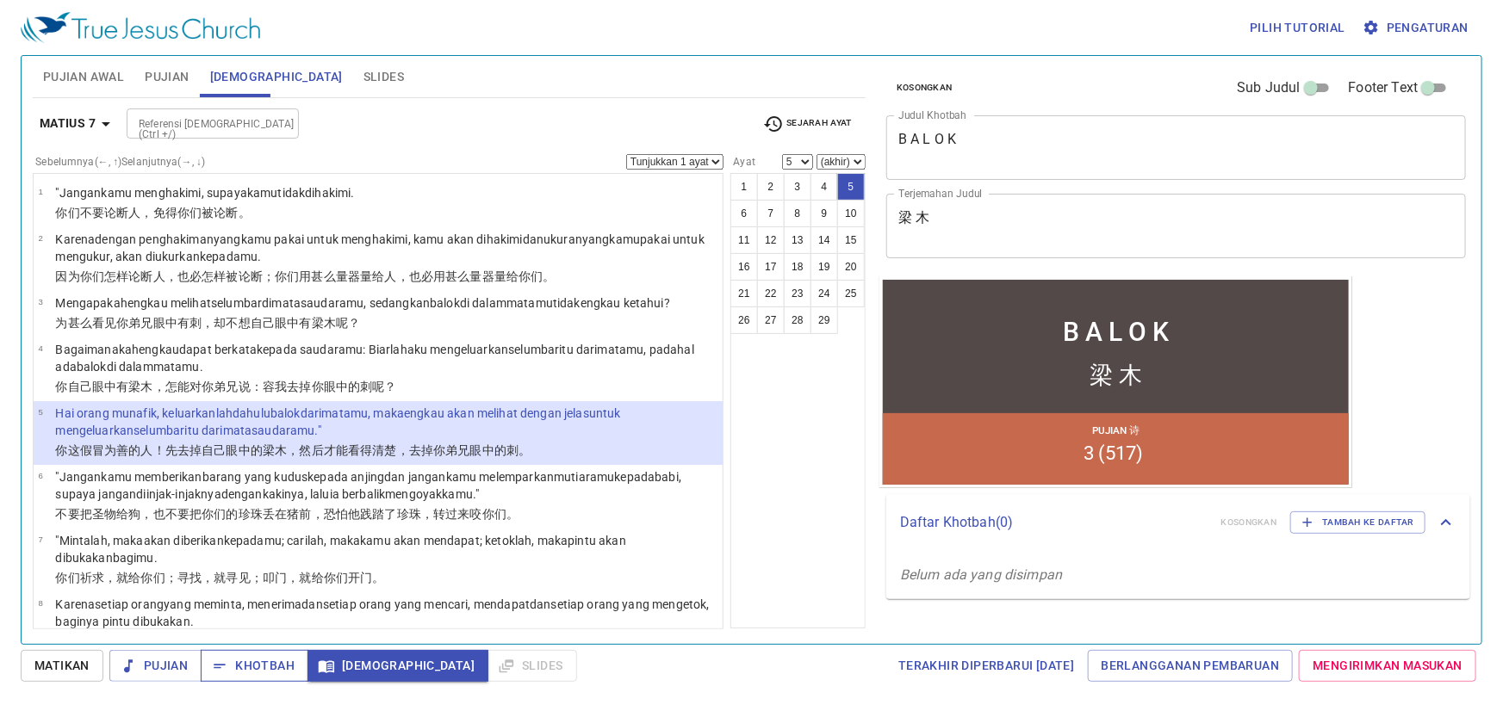
click at [266, 661] on span "Khotbah" at bounding box center [254, 666] width 80 height 22
click at [371, 670] on span "[DEMOGRAPHIC_DATA]" at bounding box center [397, 666] width 153 height 22
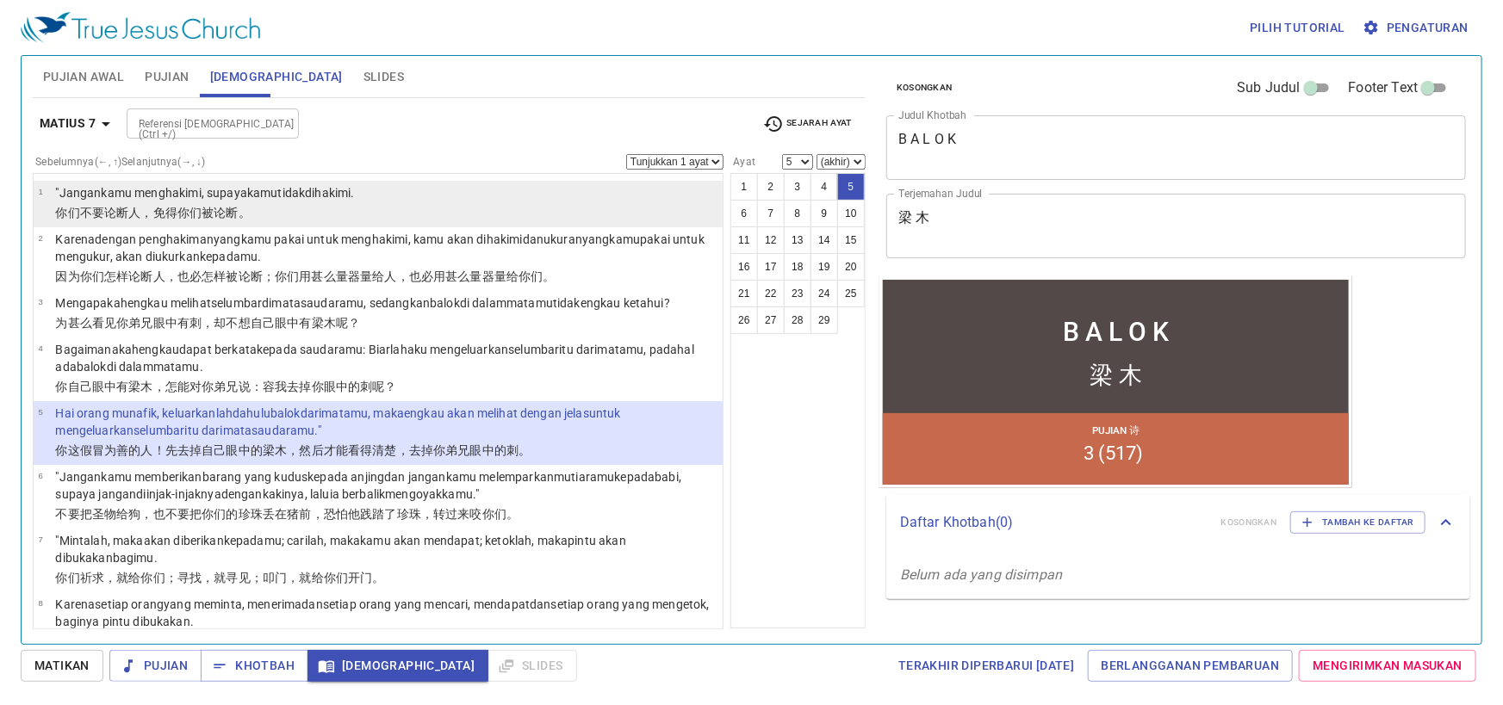
click at [258, 226] on li "1 "Jangan kamu menghakimi , supaya kamu tidak dihakimi . 你们不要 论断 人，免得 你们被论断 。" at bounding box center [378, 204] width 689 height 47
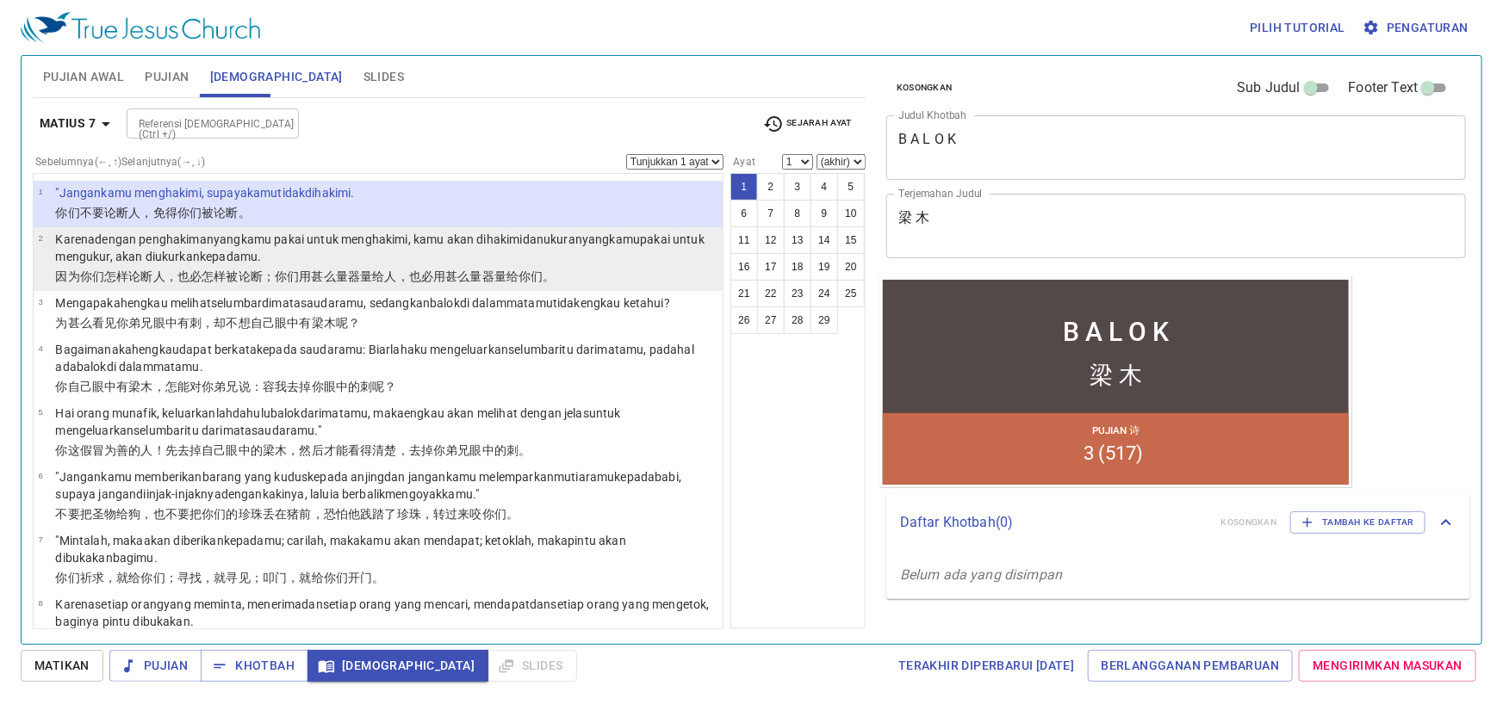
click at [605, 234] on wg3358 "yang kamu pakai untuk mengukur , akan diukurkan kepadamu ." at bounding box center [379, 248] width 649 height 31
select select "2"
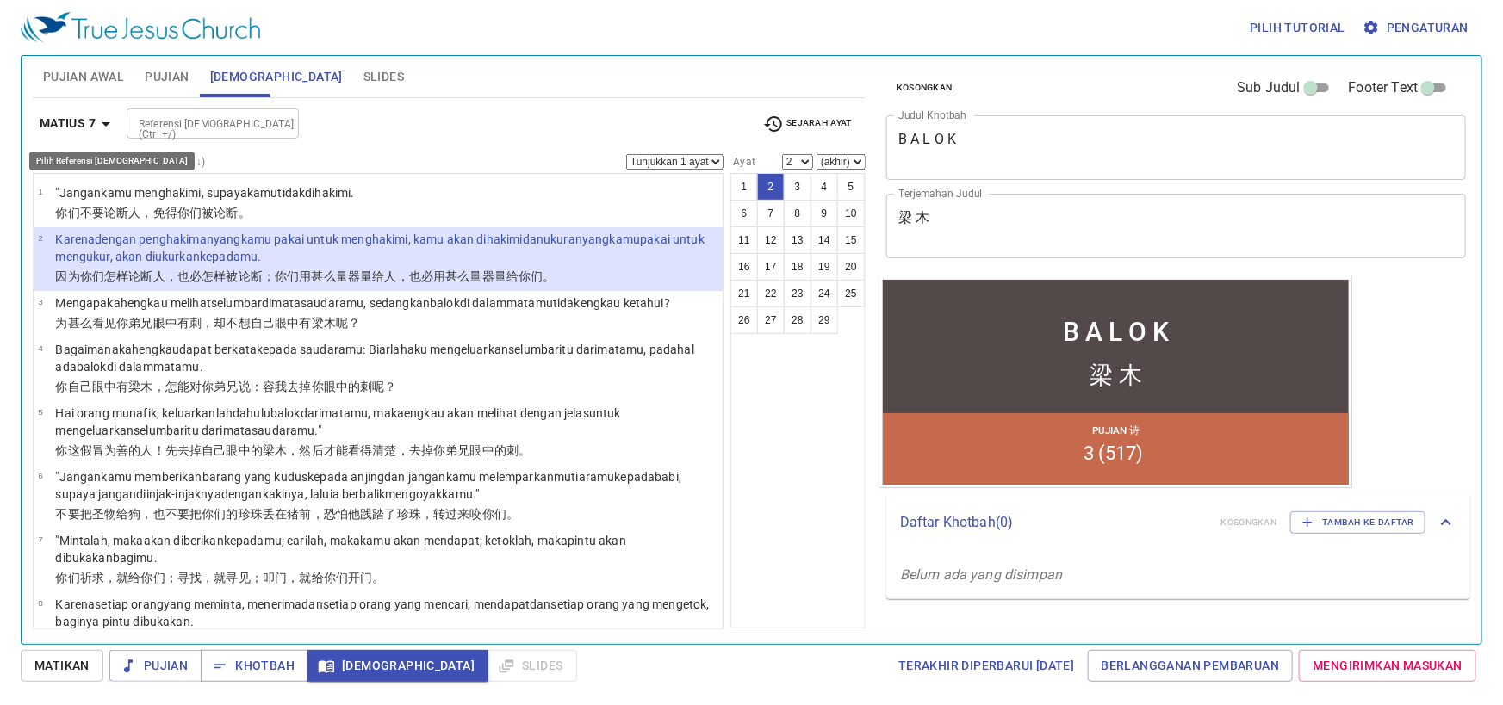
click at [96, 122] on icon "button" at bounding box center [106, 124] width 21 height 21
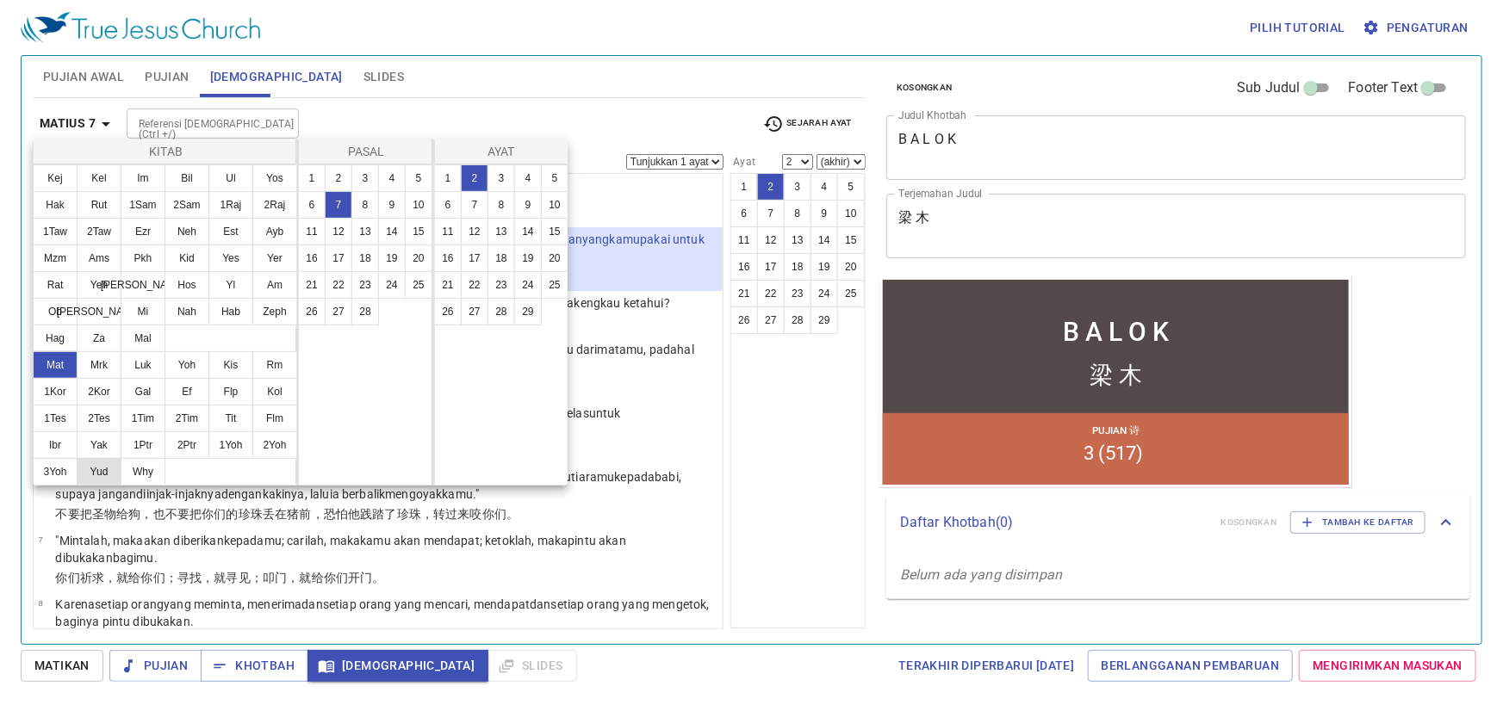
click at [102, 466] on button "Yud" at bounding box center [99, 472] width 45 height 28
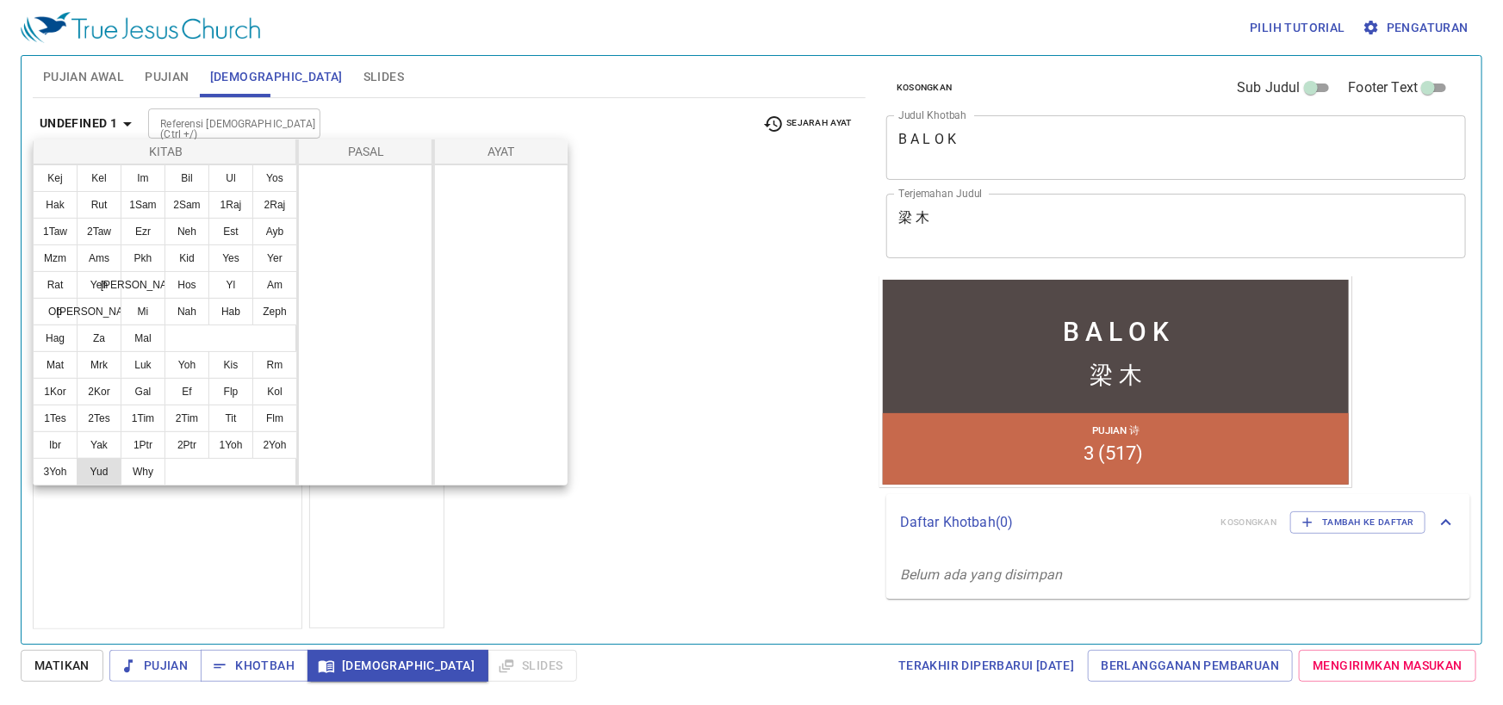
click at [109, 474] on button "Yud" at bounding box center [99, 472] width 45 height 28
click at [550, 571] on div at bounding box center [751, 352] width 1503 height 705
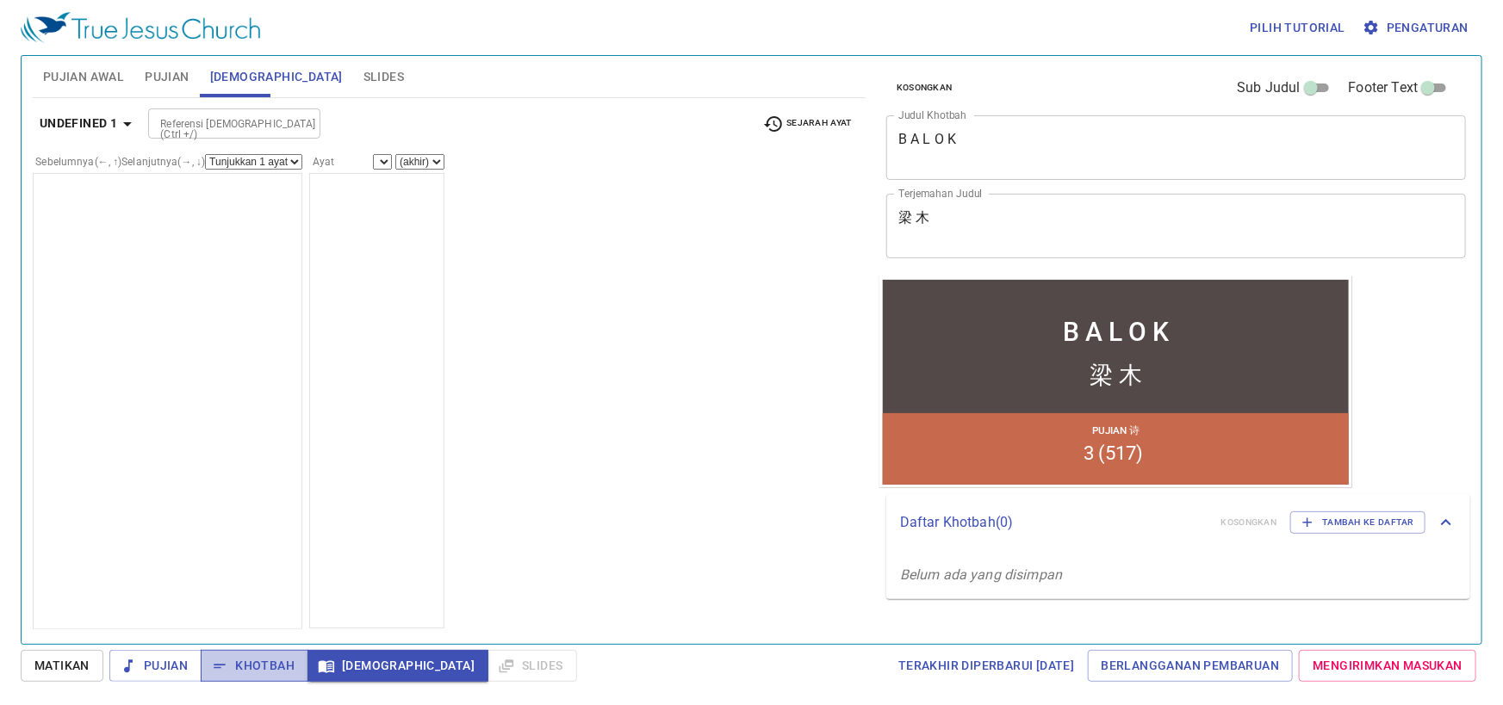
click at [267, 672] on span "Khotbah" at bounding box center [254, 666] width 80 height 22
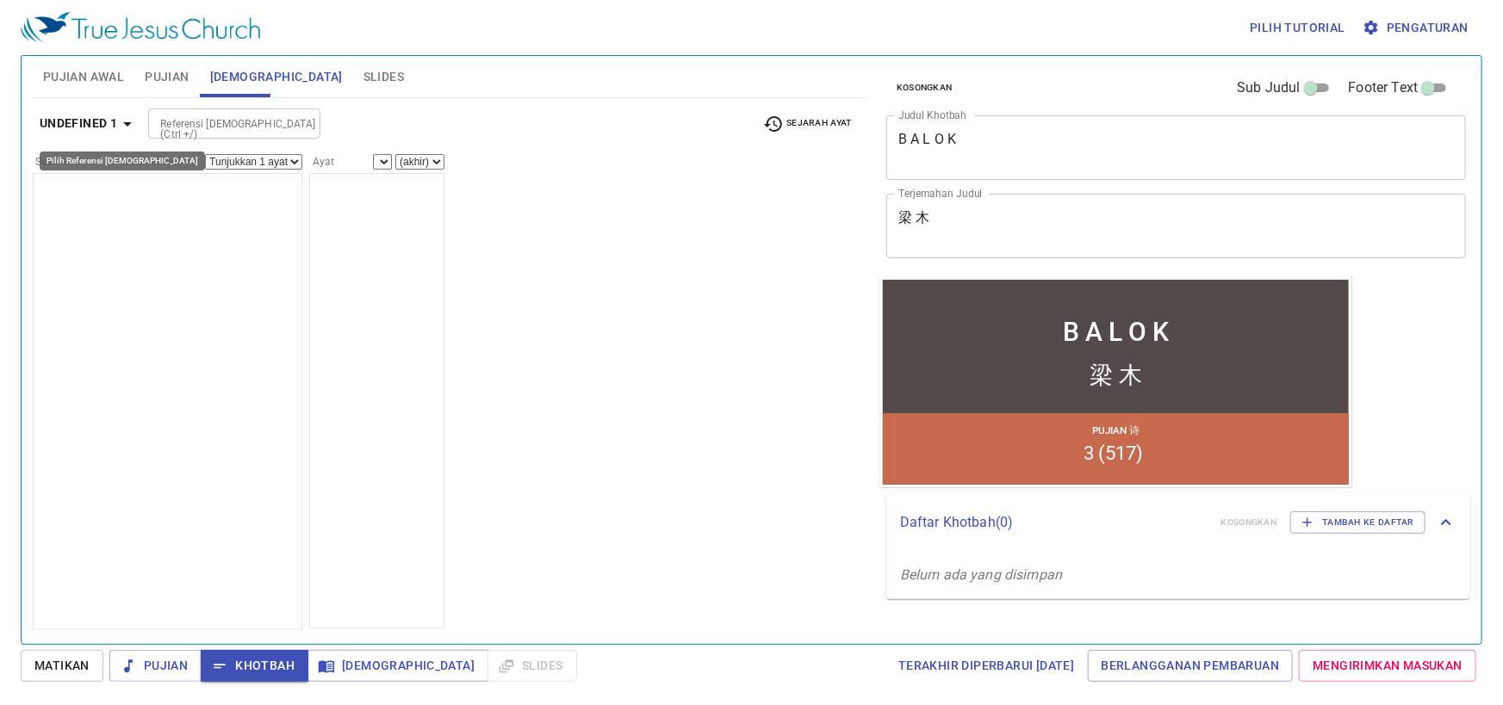
click at [112, 125] on b "undefined 1" at bounding box center [79, 124] width 78 height 22
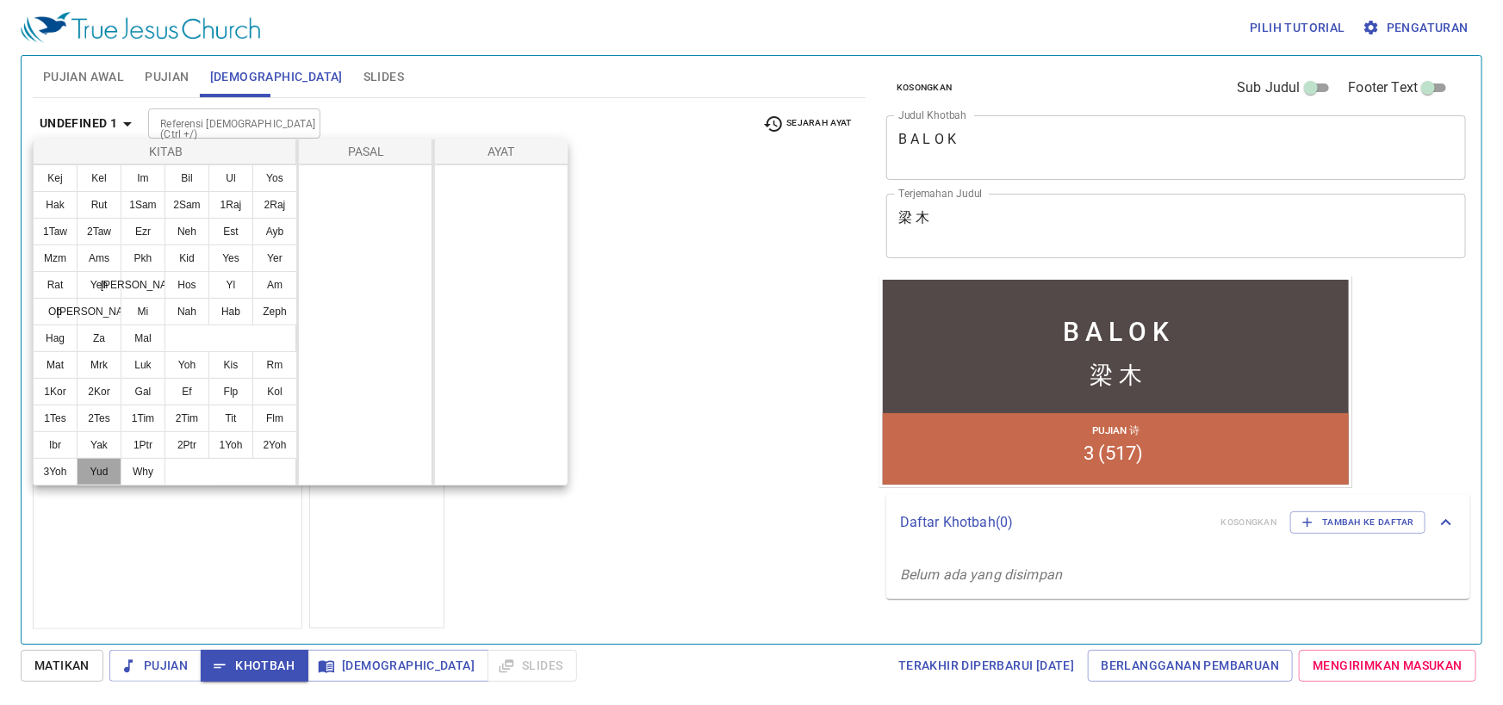
click at [98, 463] on button "Yud" at bounding box center [99, 472] width 45 height 28
click at [159, 205] on button "1Sam" at bounding box center [143, 205] width 45 height 28
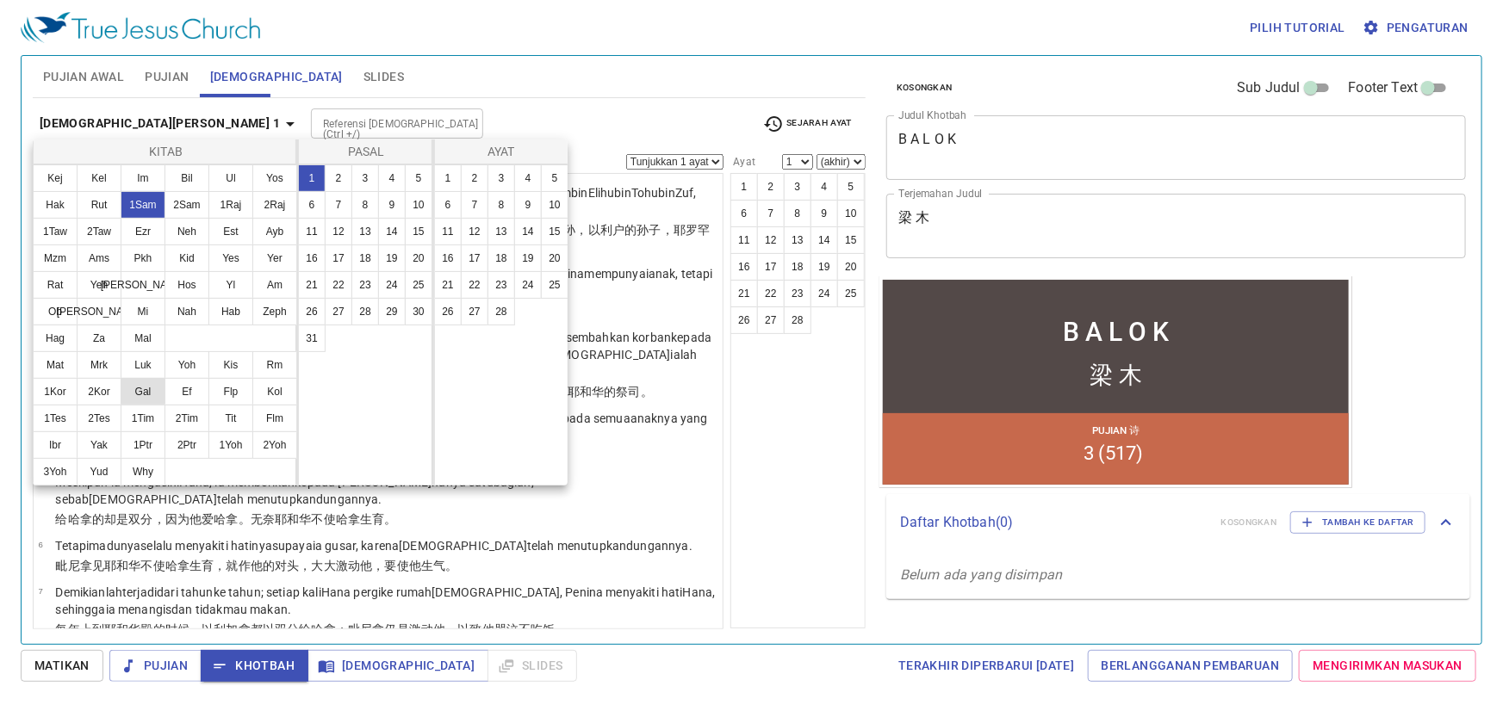
click at [131, 403] on button "Gal" at bounding box center [143, 392] width 45 height 28
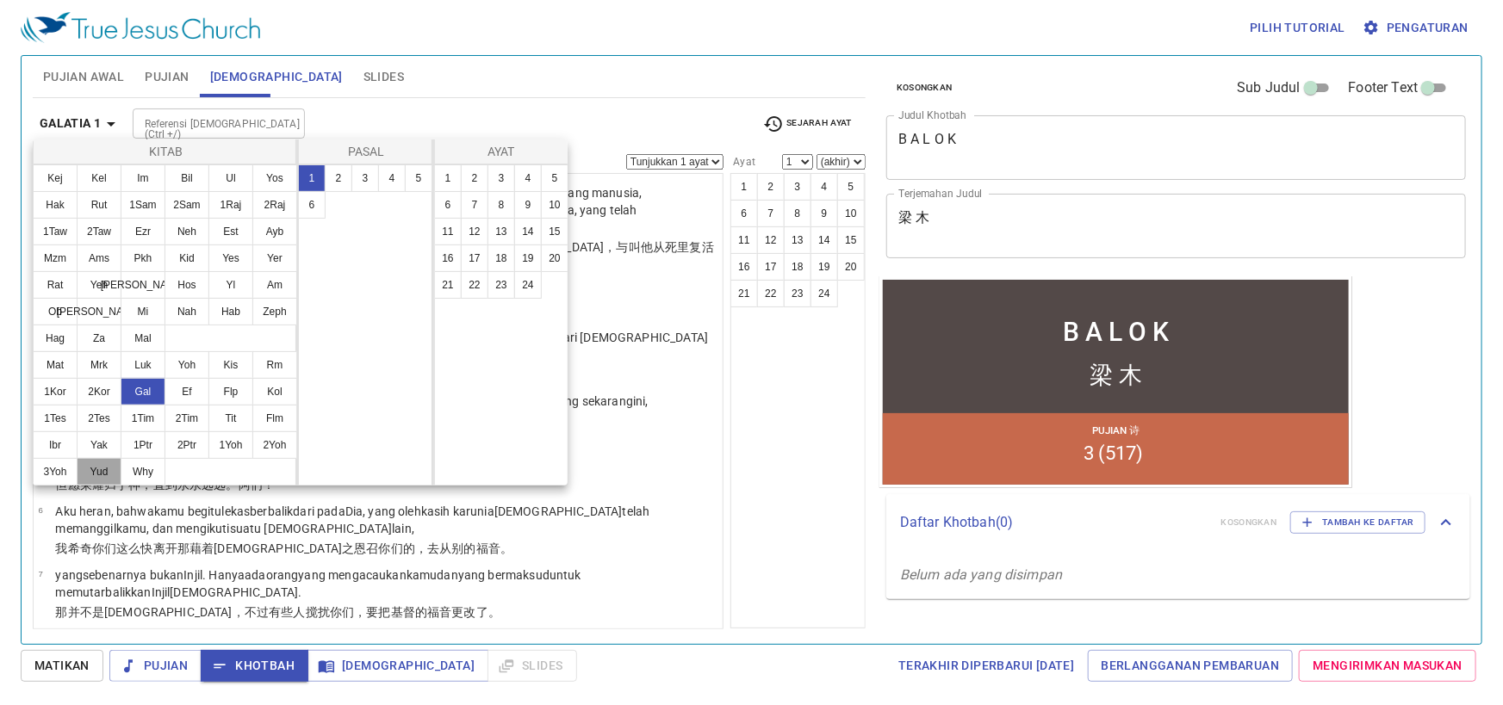
click at [94, 471] on button "Yud" at bounding box center [99, 472] width 45 height 28
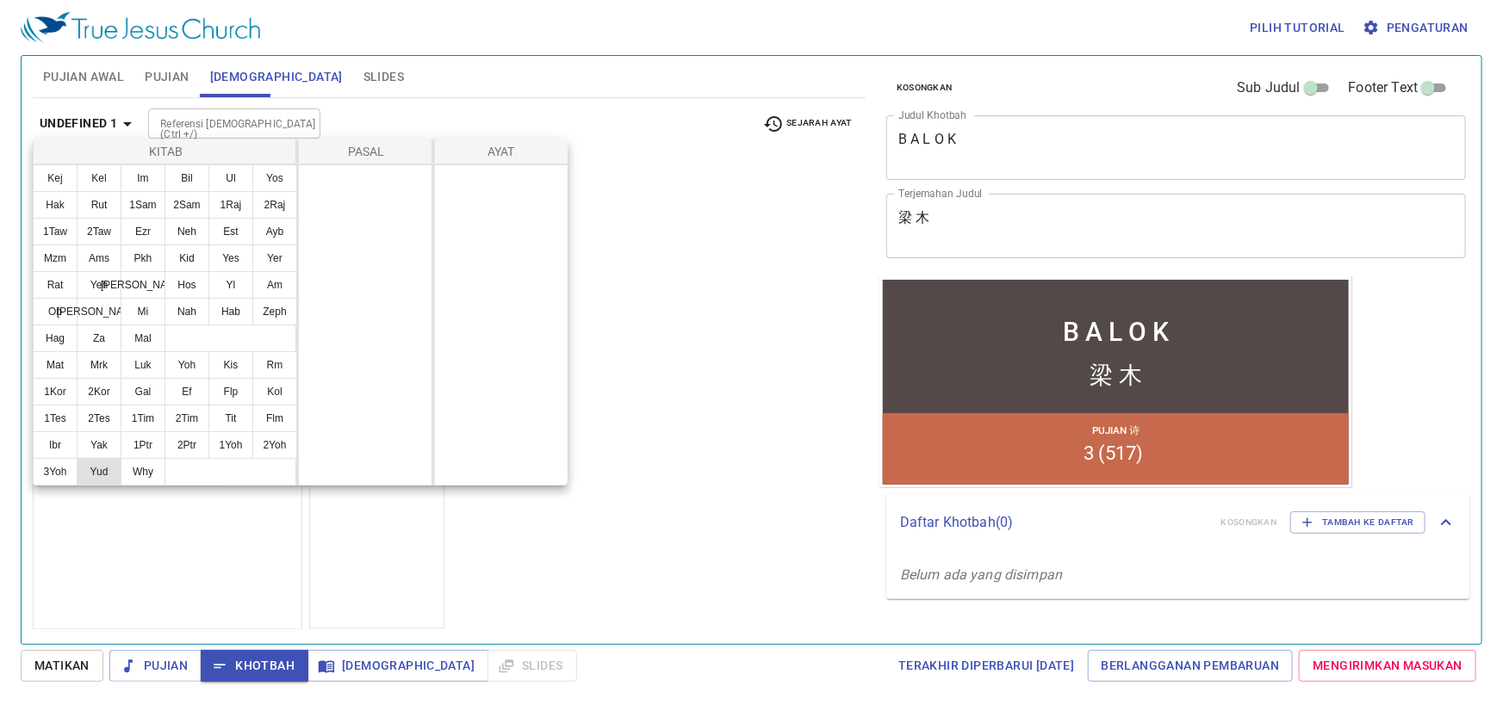
click at [96, 467] on button "Yud" at bounding box center [99, 472] width 45 height 28
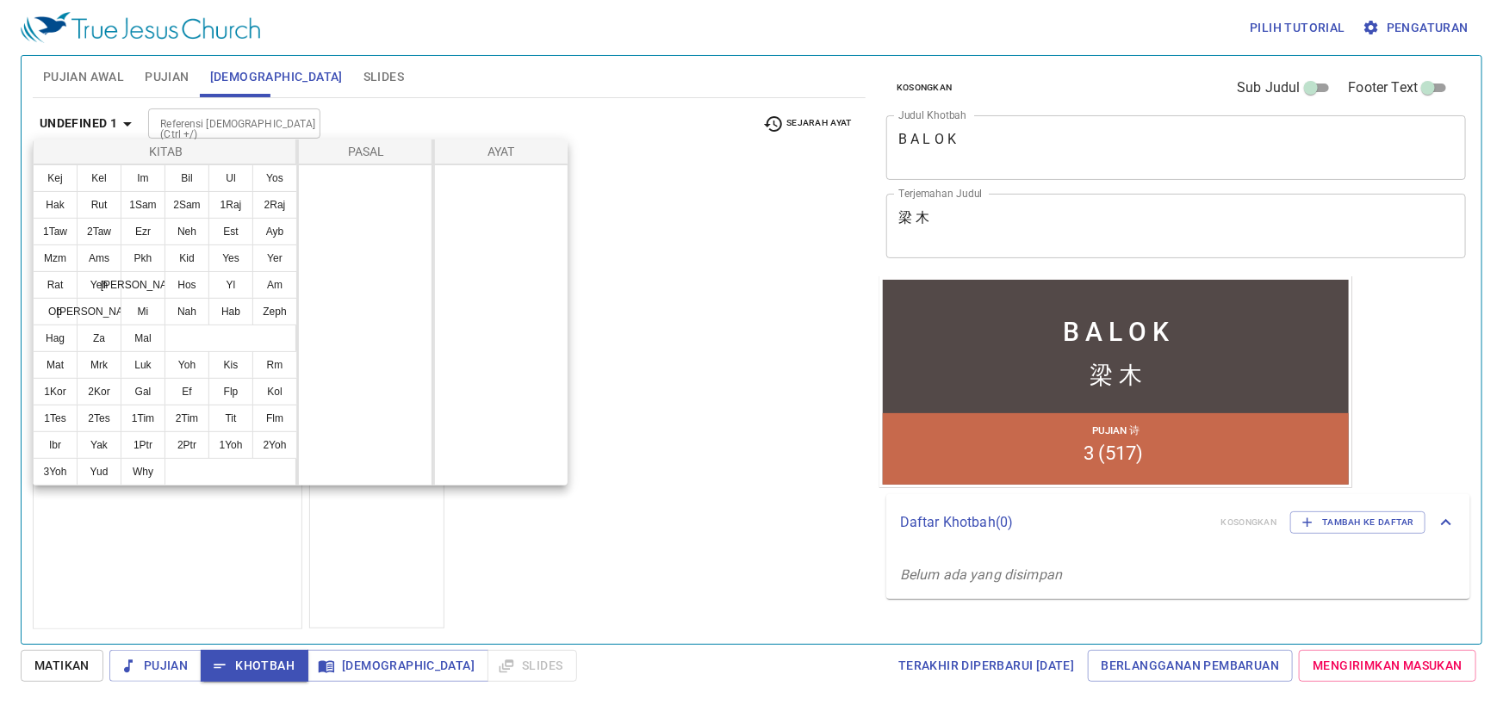
click at [674, 311] on div at bounding box center [751, 352] width 1503 height 705
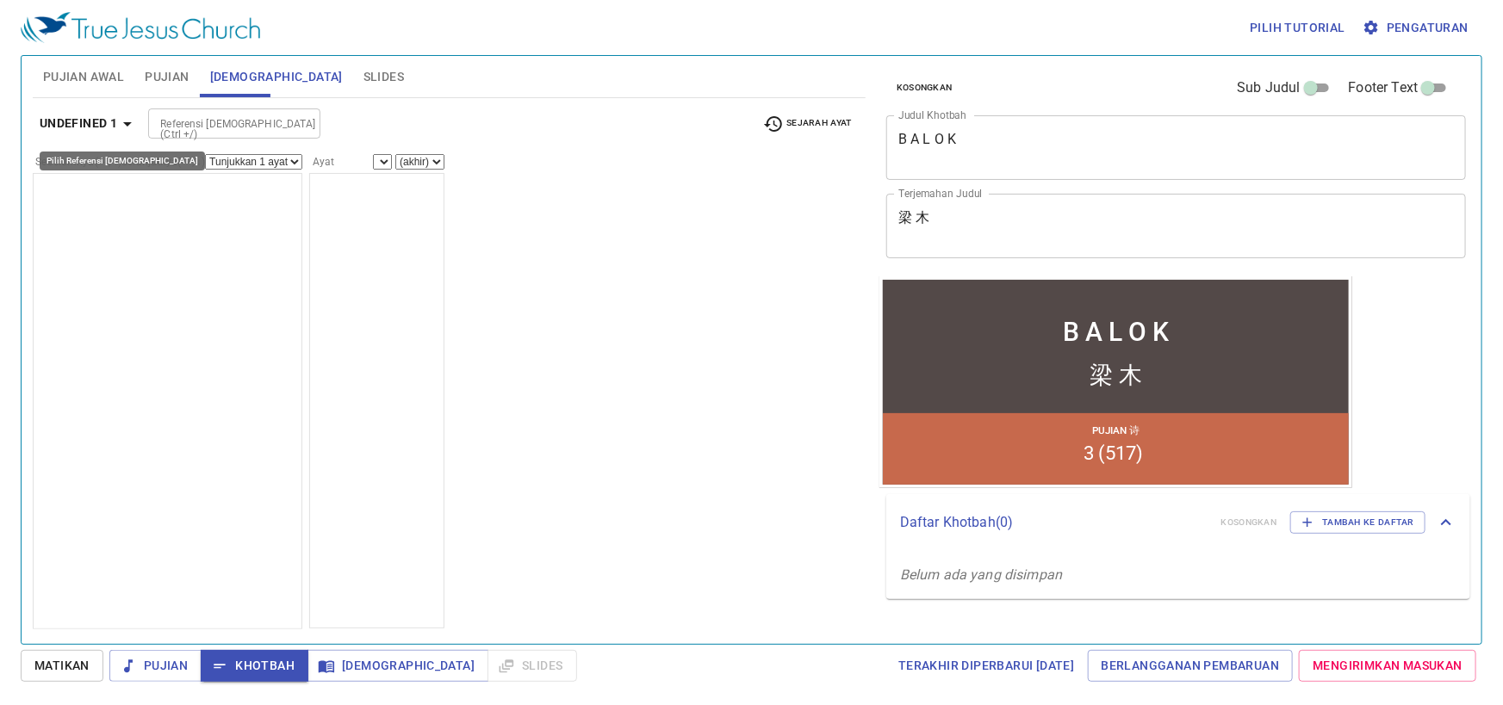
click at [108, 121] on b "undefined 1" at bounding box center [79, 124] width 78 height 22
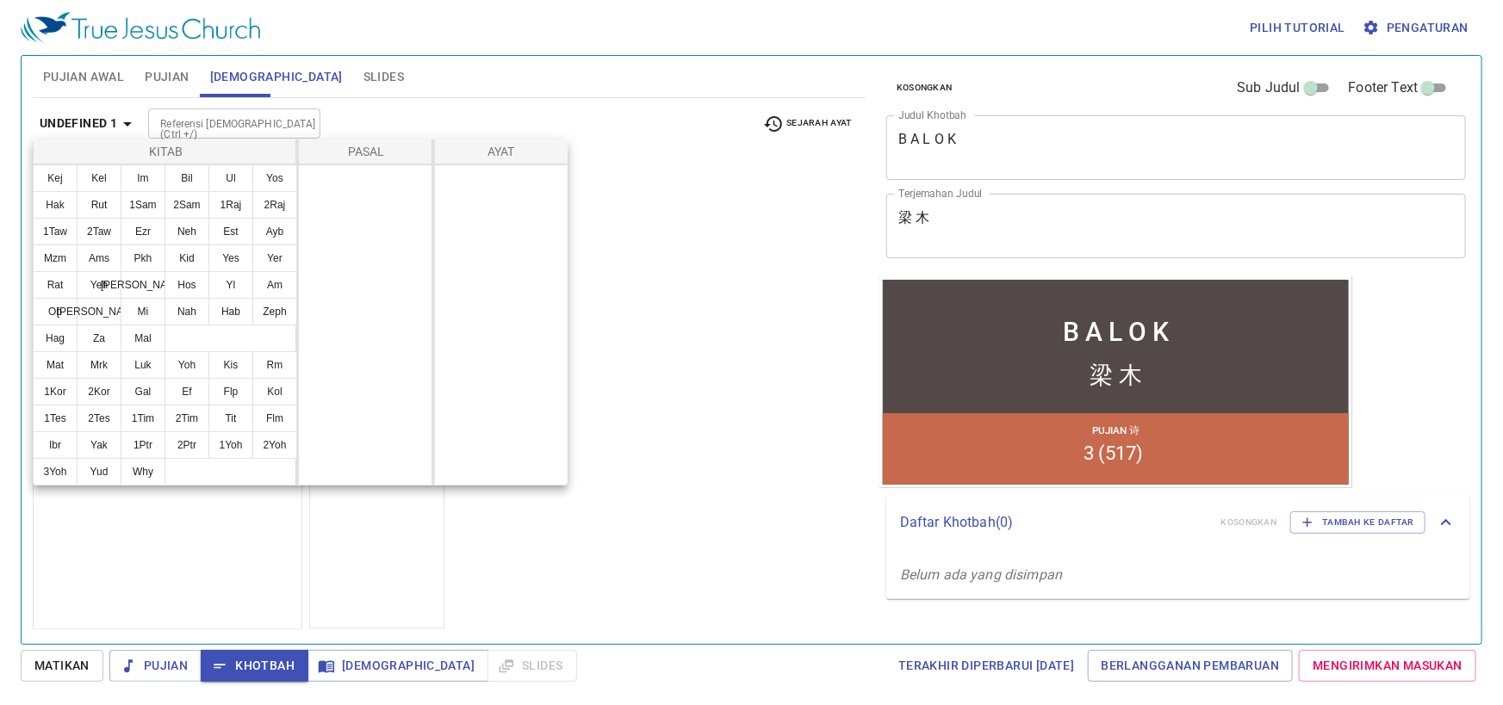
click at [246, 556] on div at bounding box center [751, 352] width 1503 height 705
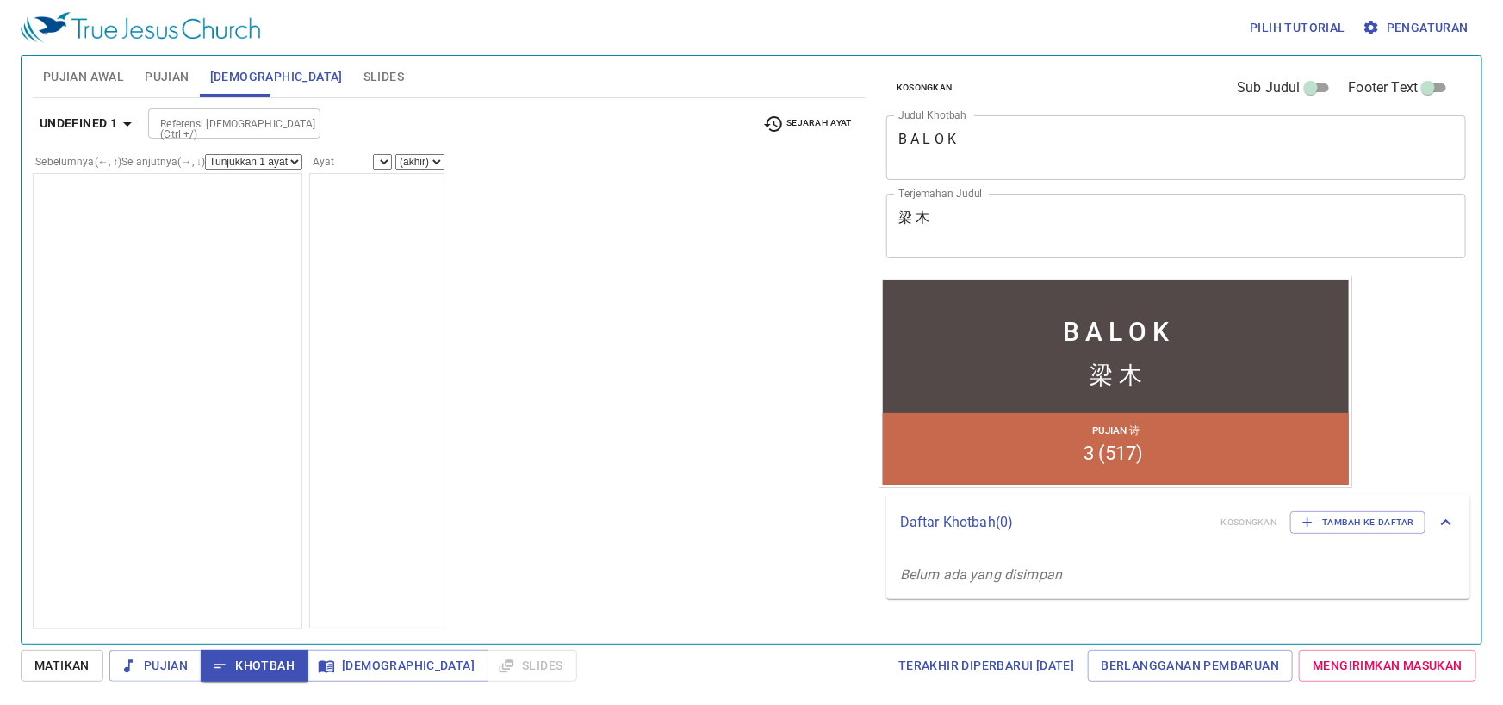
click at [190, 75] on button "Pujian" at bounding box center [166, 76] width 65 height 41
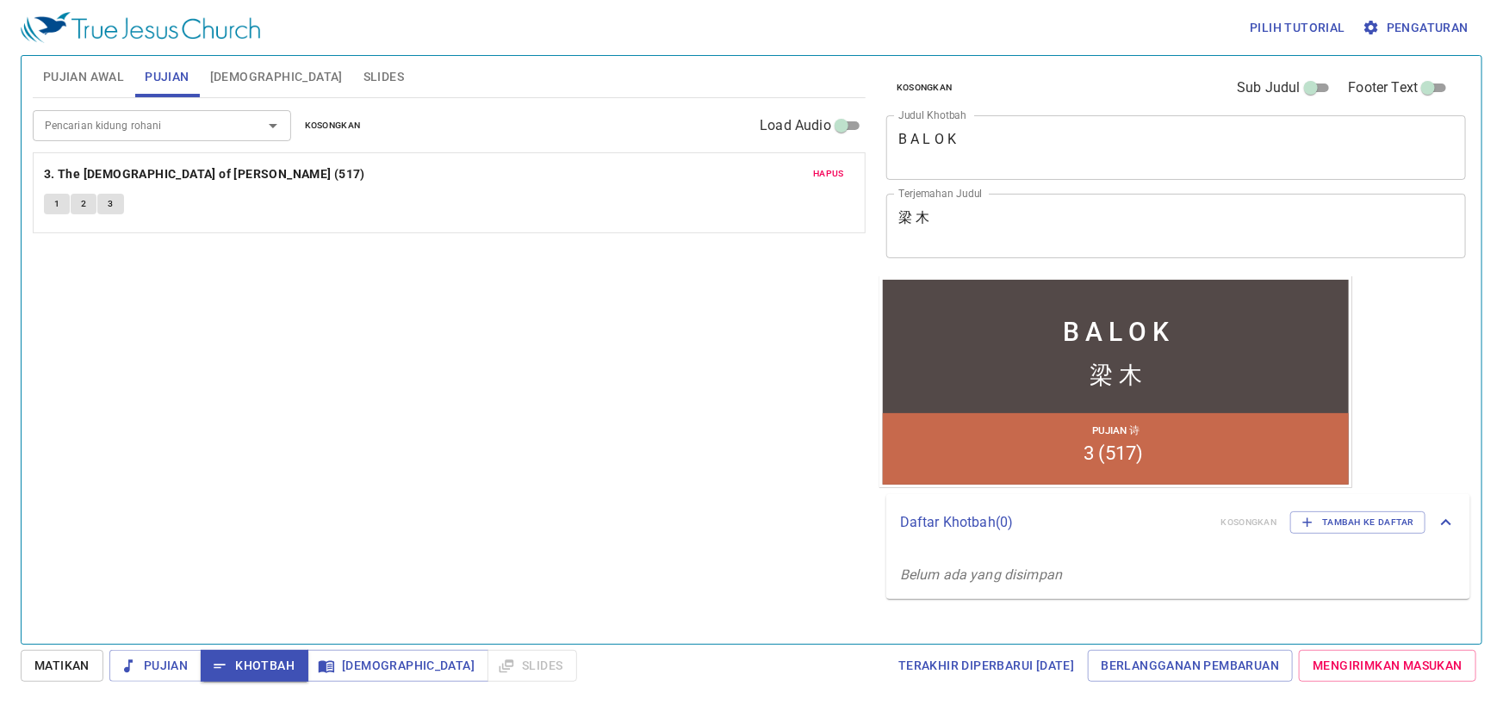
click at [835, 167] on span "Hapus" at bounding box center [828, 174] width 31 height 16
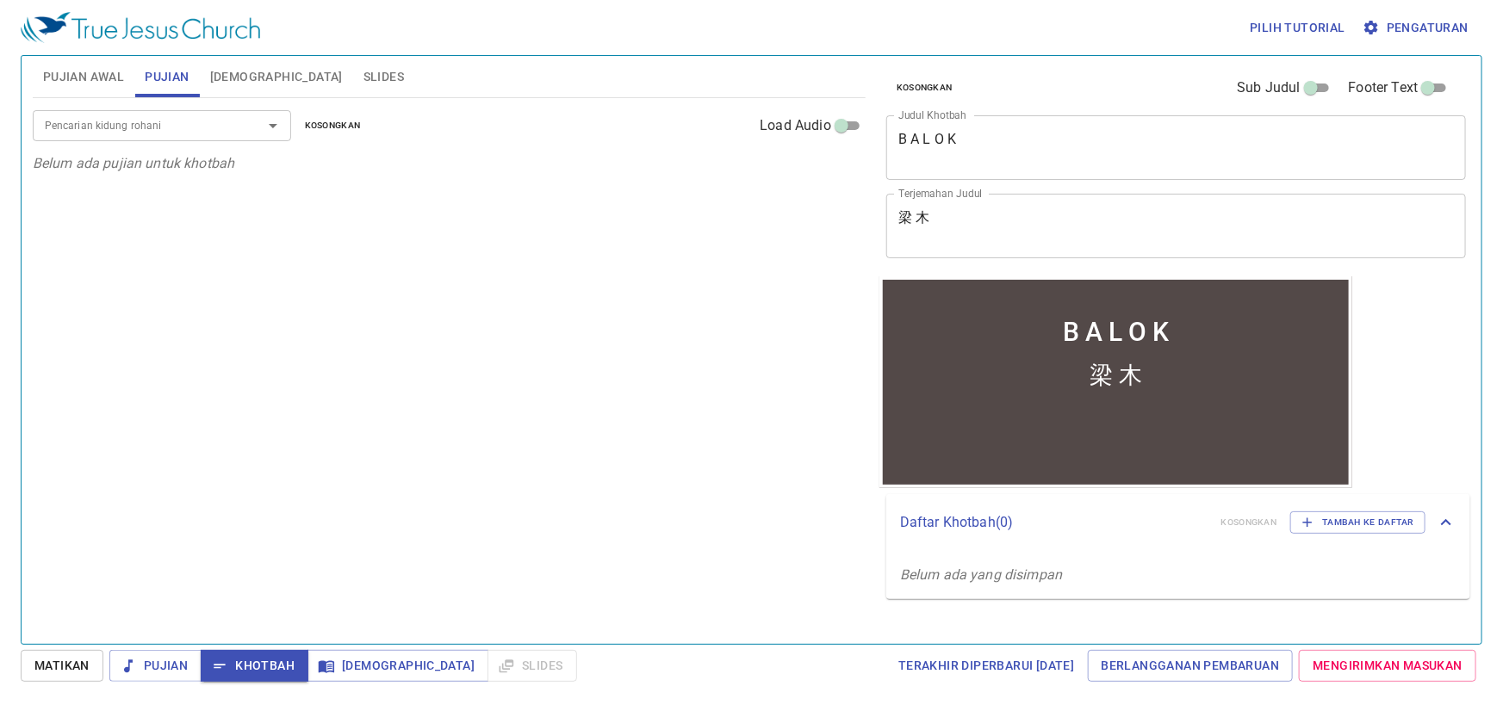
click at [151, 133] on input "Pencarian kidung rohani" at bounding box center [136, 125] width 197 height 20
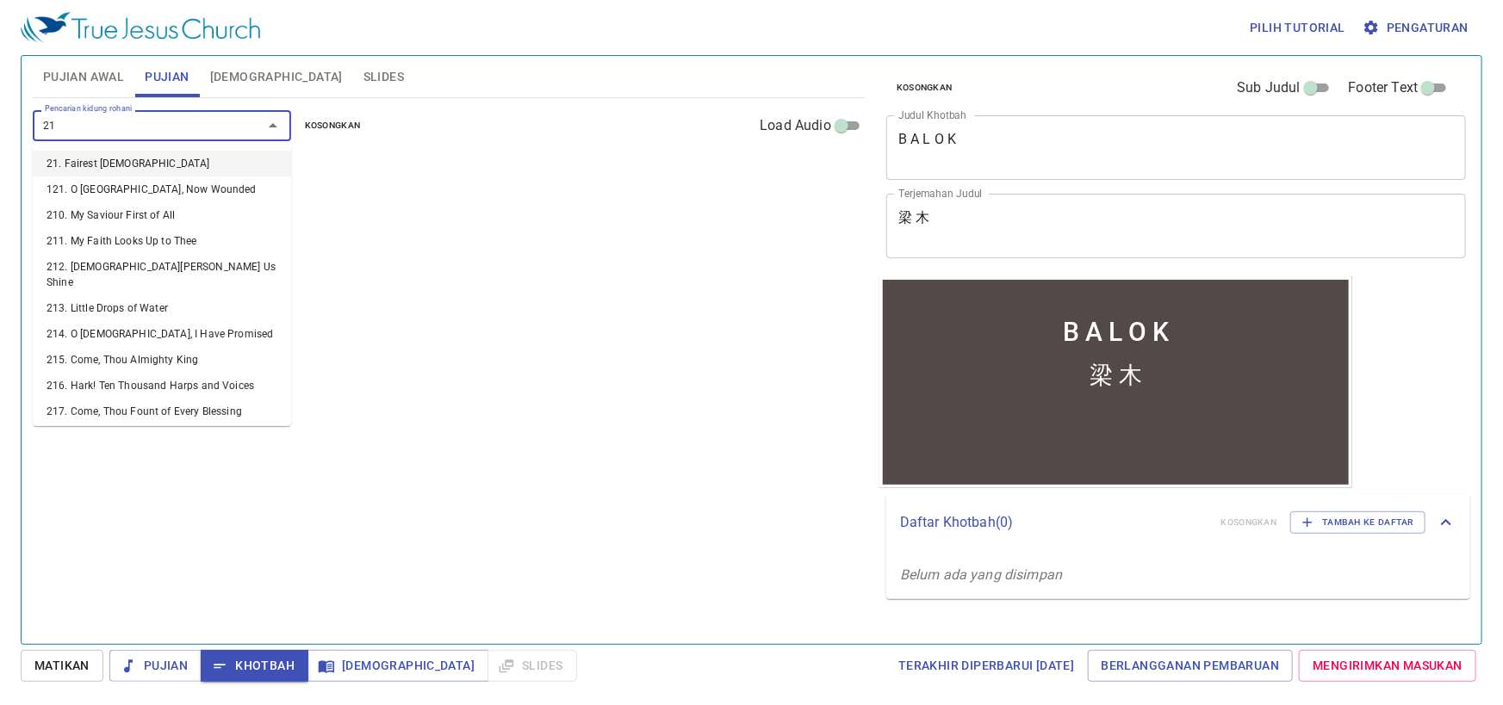
type input "216"
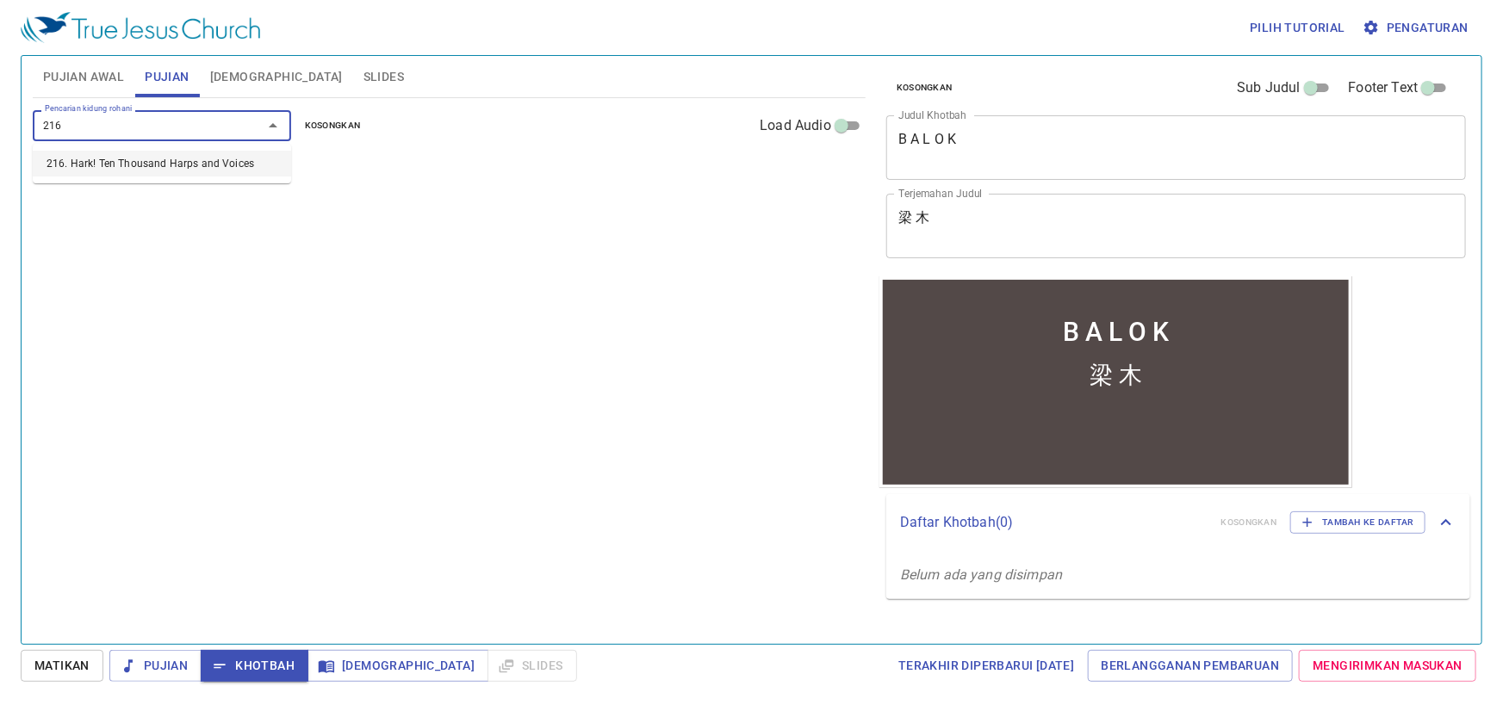
click at [256, 163] on li "216. Hark! Ten Thousand Harps and Voices" at bounding box center [162, 164] width 258 height 26
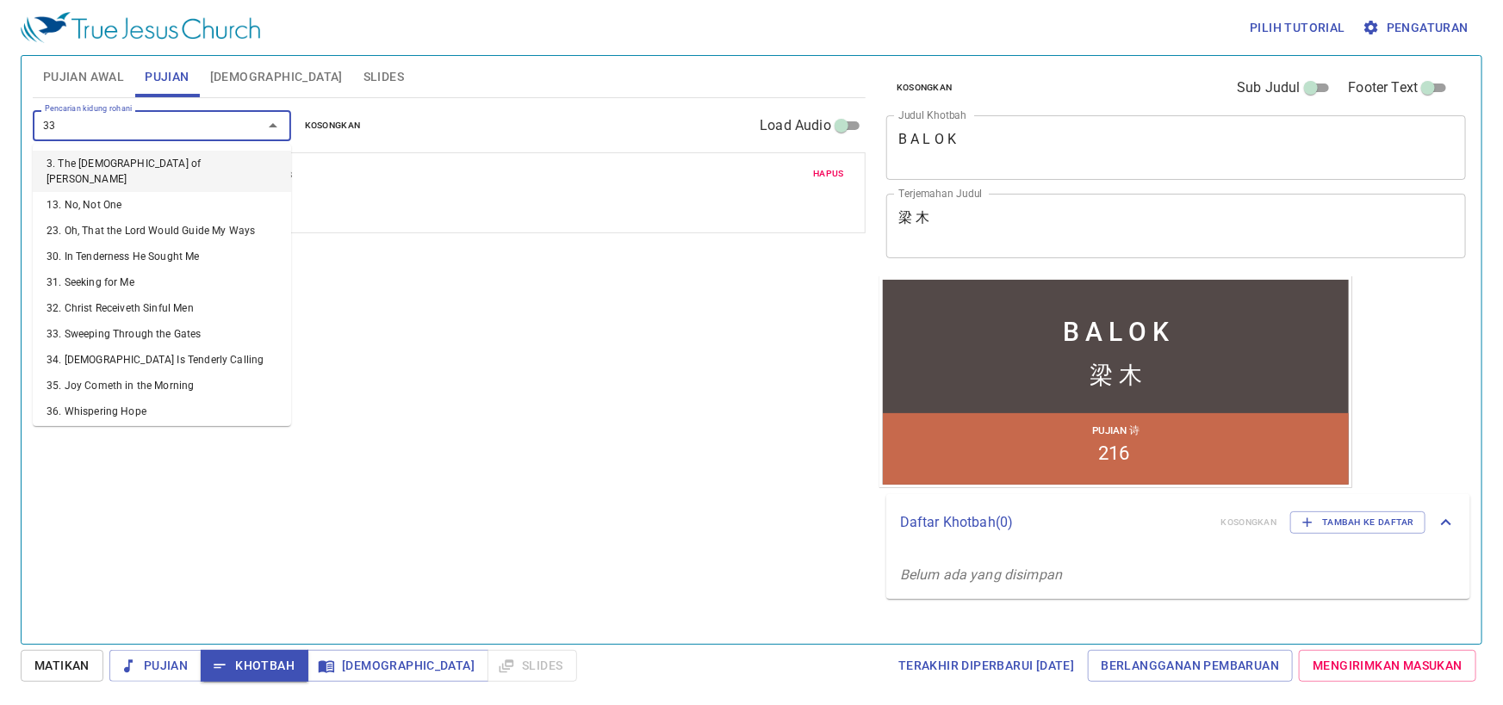
type input "334"
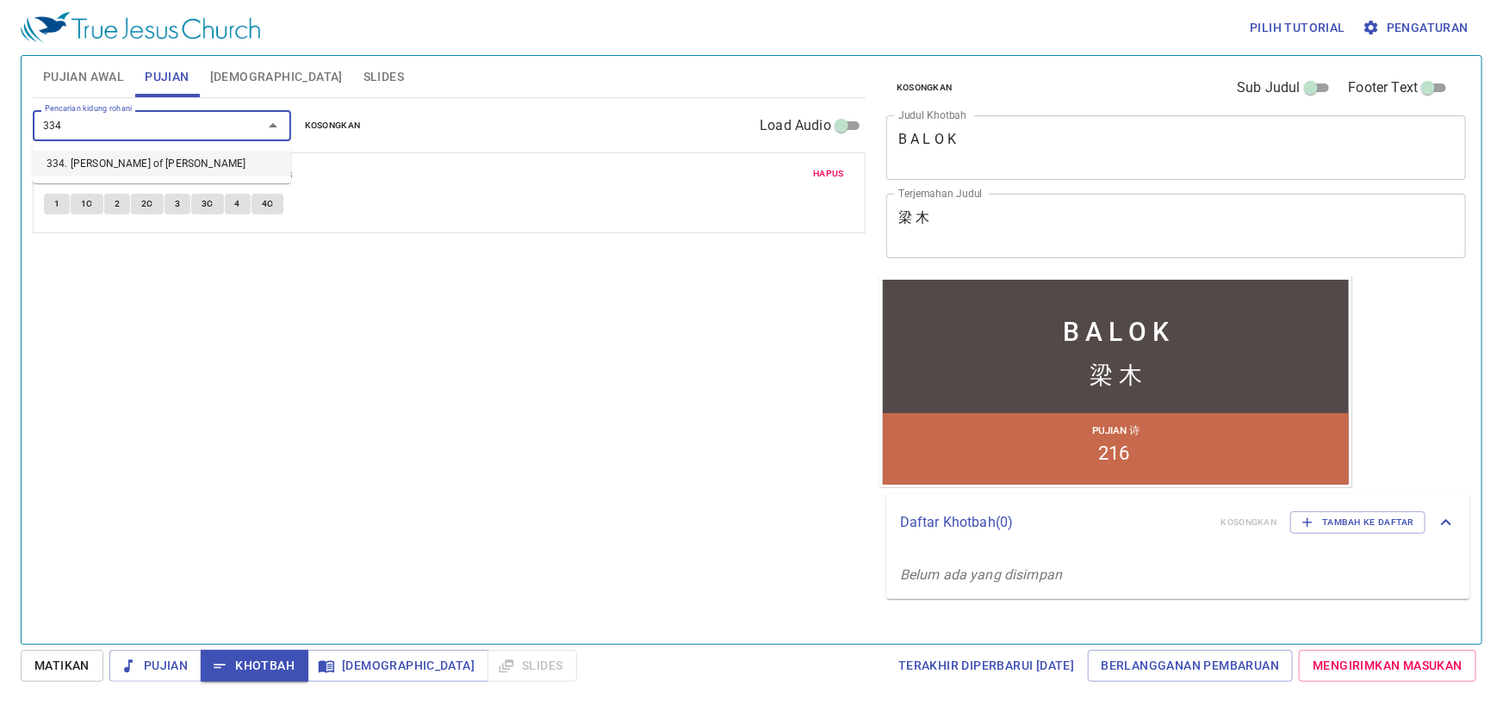
click at [220, 155] on li "334. [PERSON_NAME], [PERSON_NAME] of [PERSON_NAME]" at bounding box center [162, 164] width 258 height 26
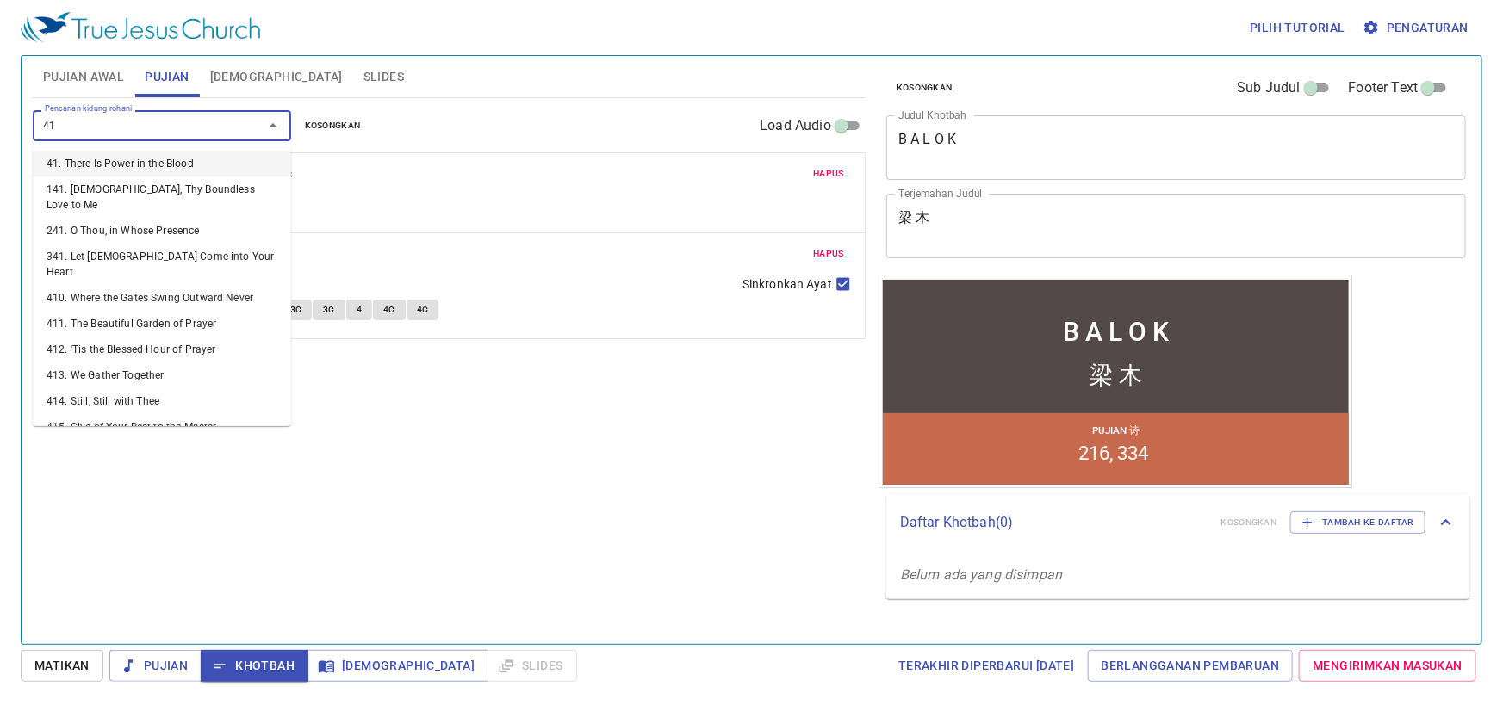
type input "416"
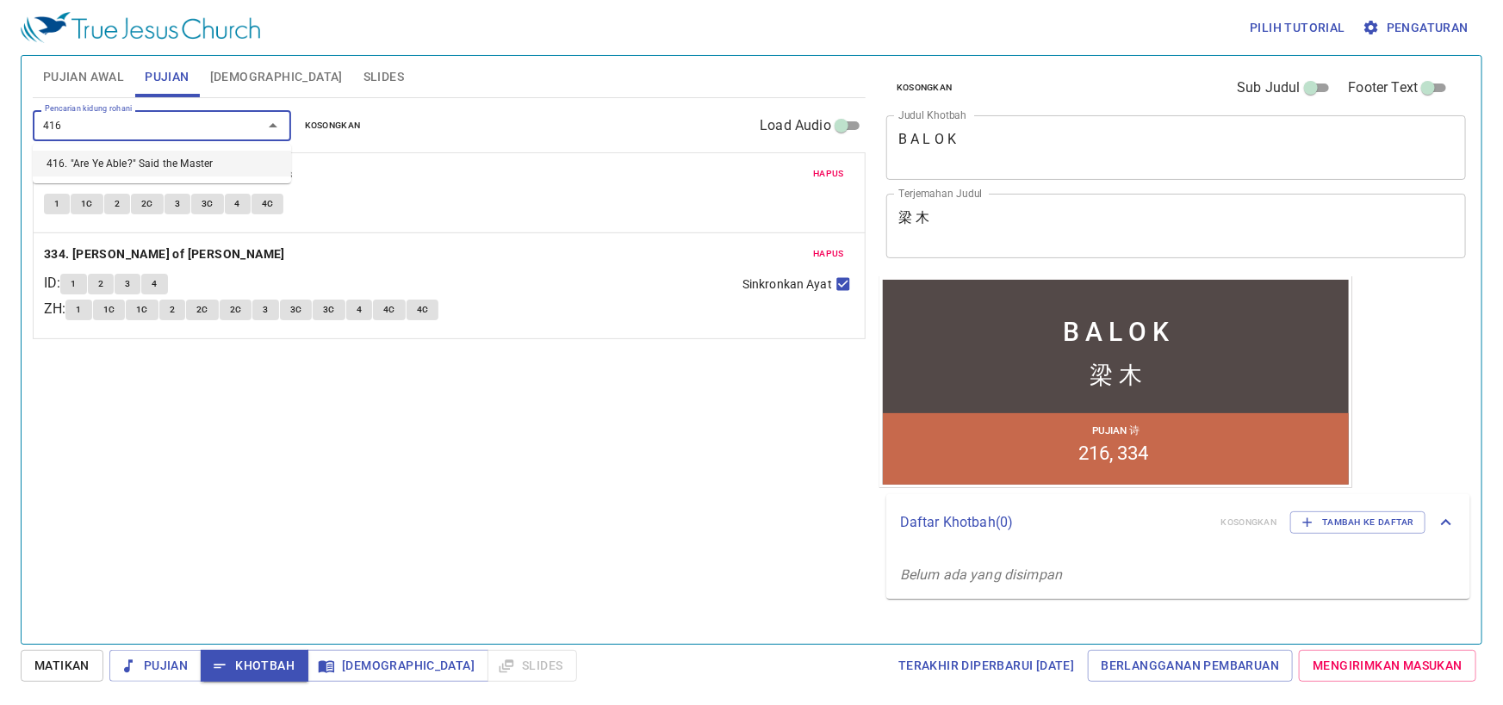
click at [219, 154] on li "416. "Are Ye Able?" Said the Master" at bounding box center [162, 164] width 258 height 26
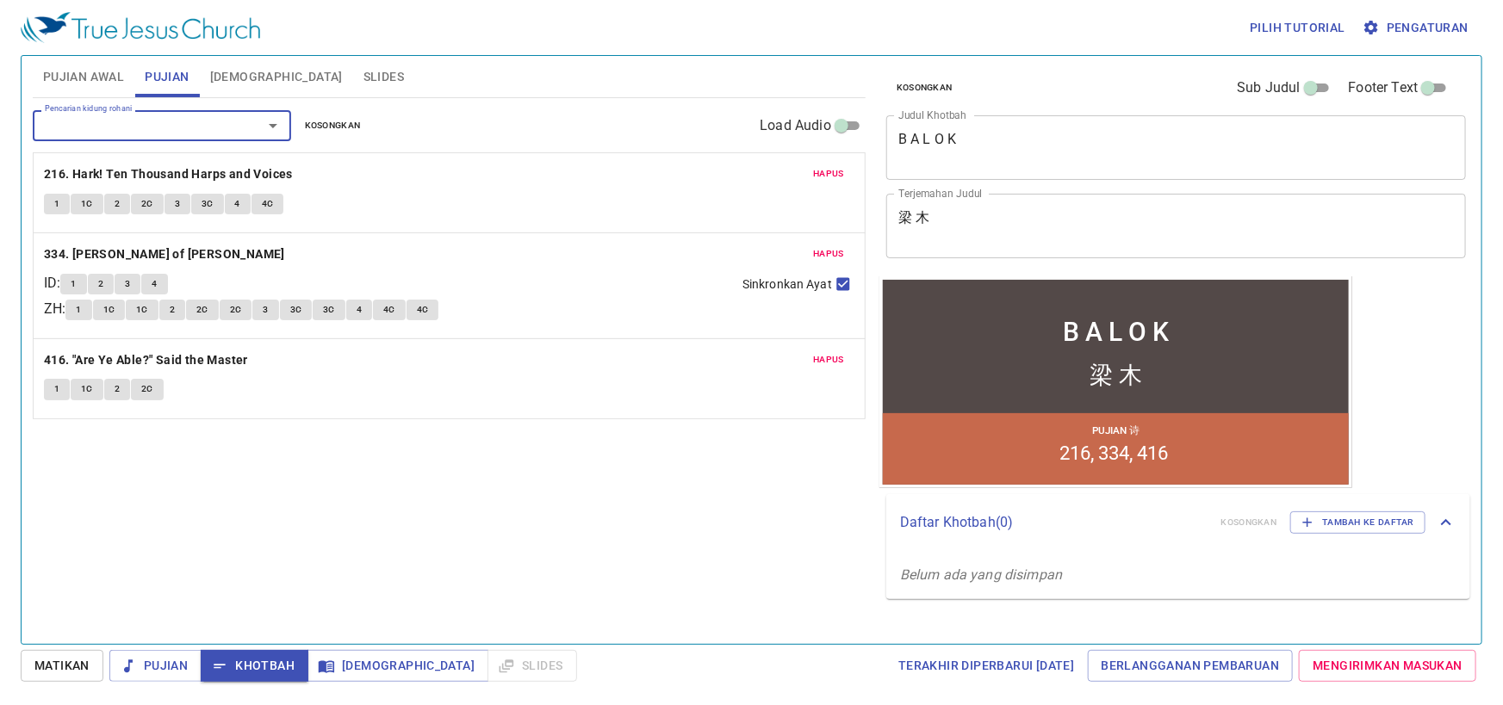
click at [944, 204] on div "梁 木 x Terjemahan Judul" at bounding box center [1176, 226] width 580 height 65
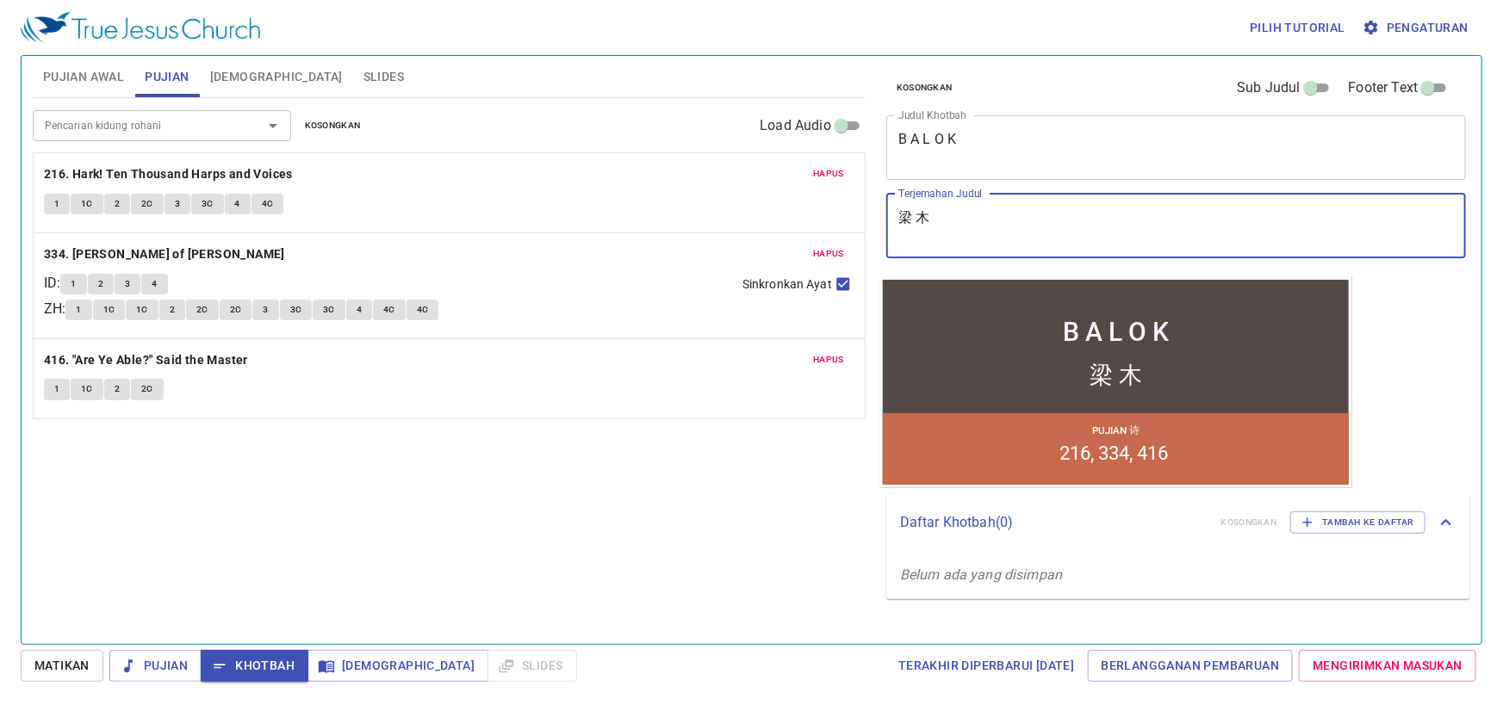
click at [935, 220] on textarea "梁 木" at bounding box center [1176, 225] width 556 height 33
type textarea "梁"
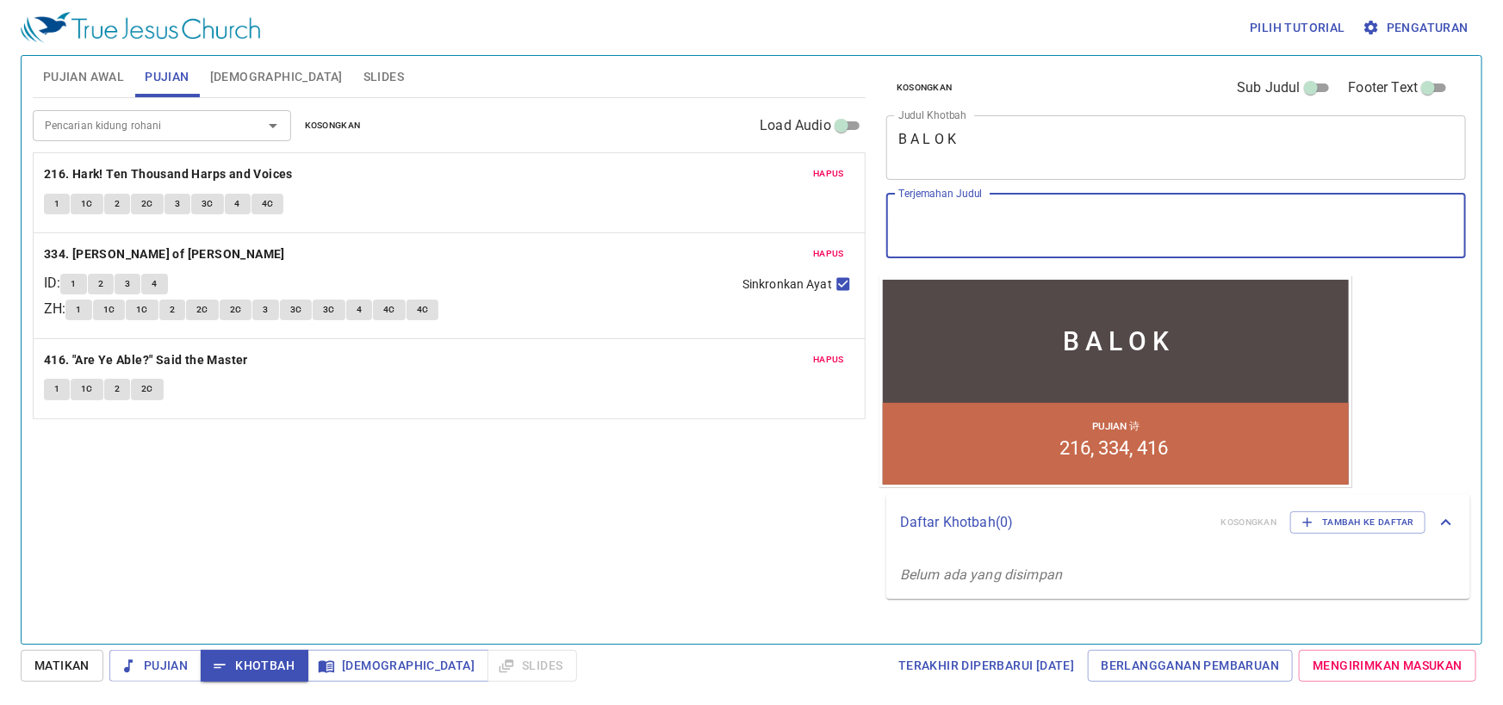
click at [979, 150] on textarea "B A L O K" at bounding box center [1176, 147] width 556 height 33
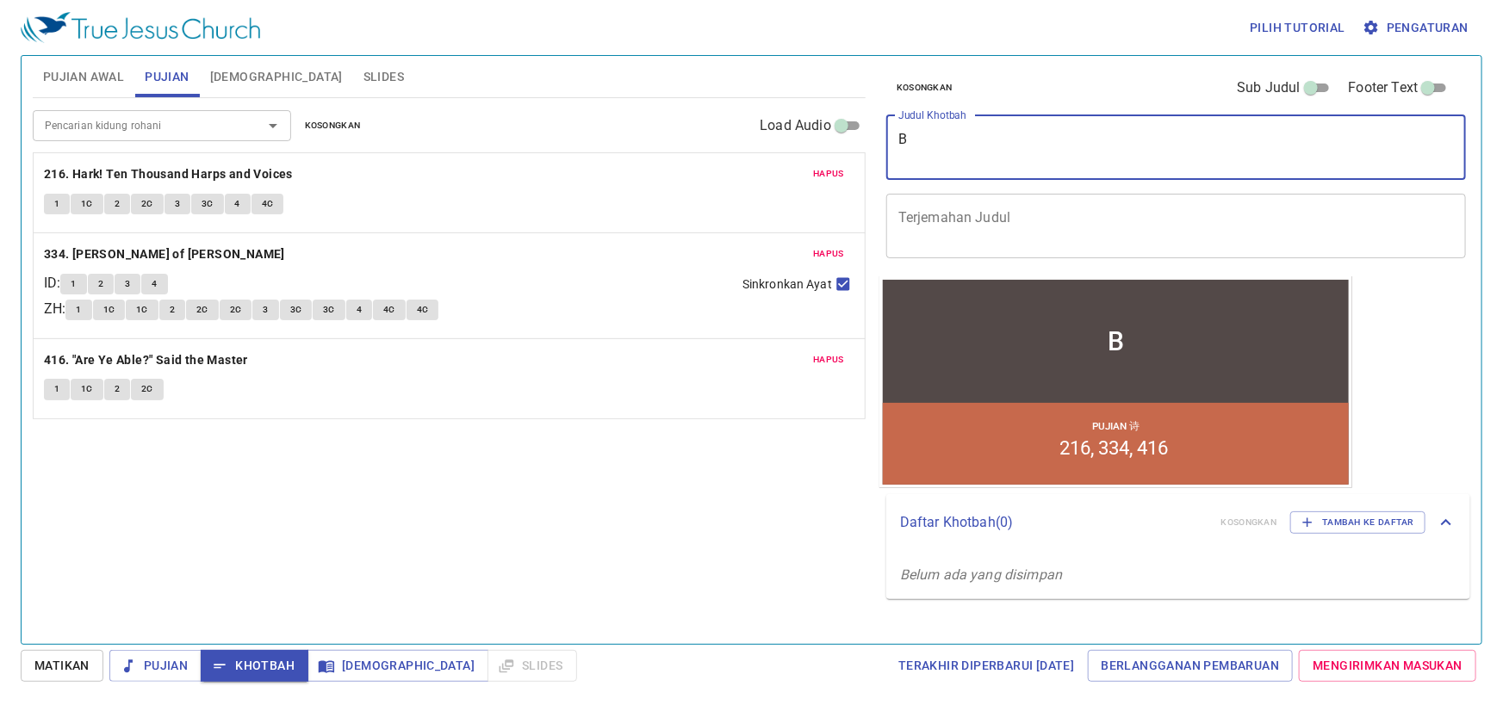
type textarea "B"
type textarea "Menghitung Laskar"
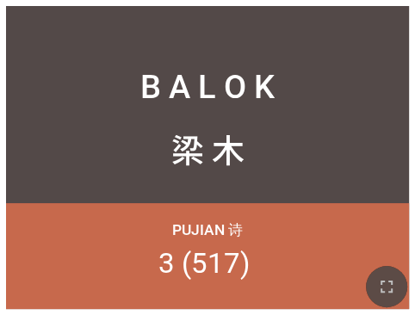
drag, startPoint x: 385, startPoint y: 283, endPoint x: 852, endPoint y: 493, distance: 511.6
click at [384, 283] on icon "button" at bounding box center [386, 286] width 21 height 21
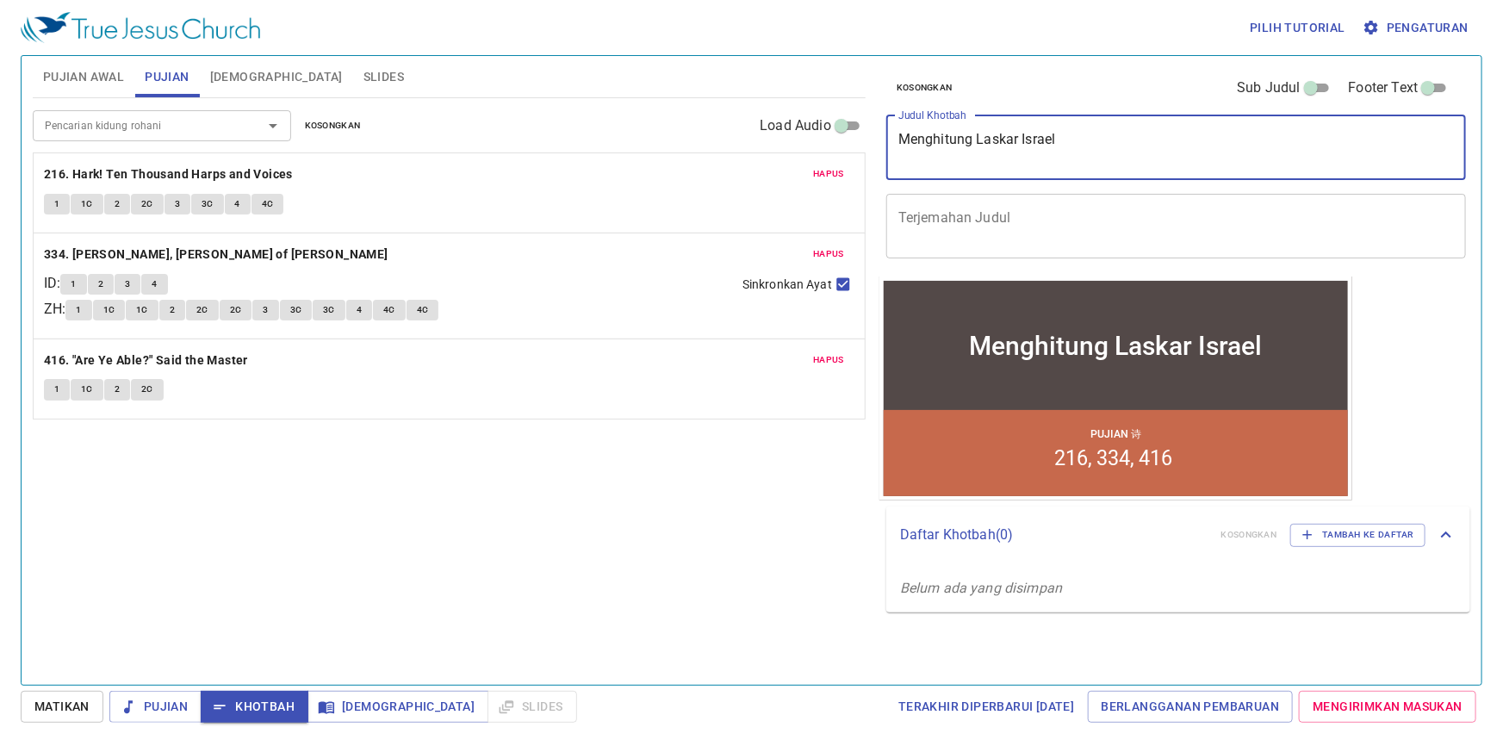
click at [1098, 151] on textarea "Menghitung Laskar Israel" at bounding box center [1176, 147] width 556 height 33
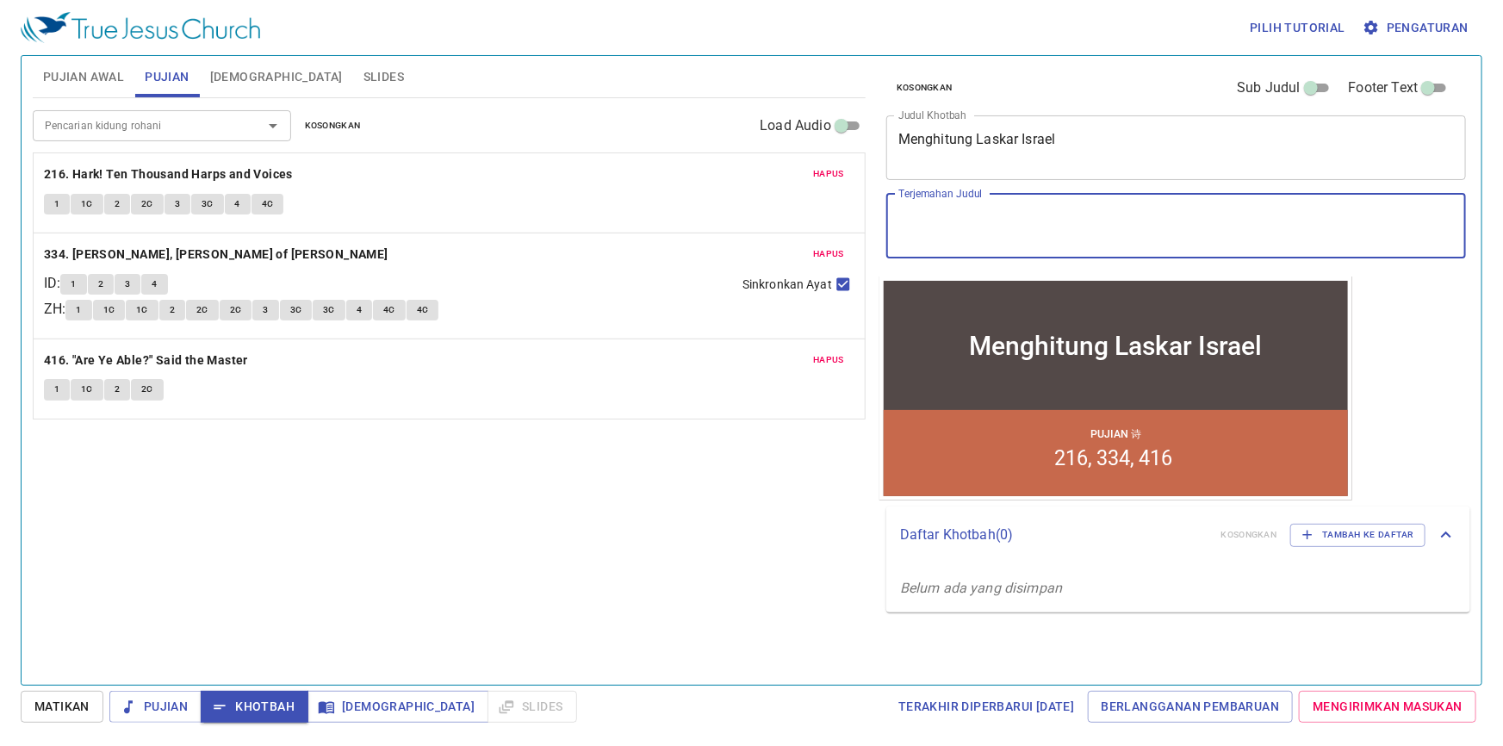
click at [1072, 212] on textarea "Terjemahan Judul" at bounding box center [1176, 225] width 556 height 33
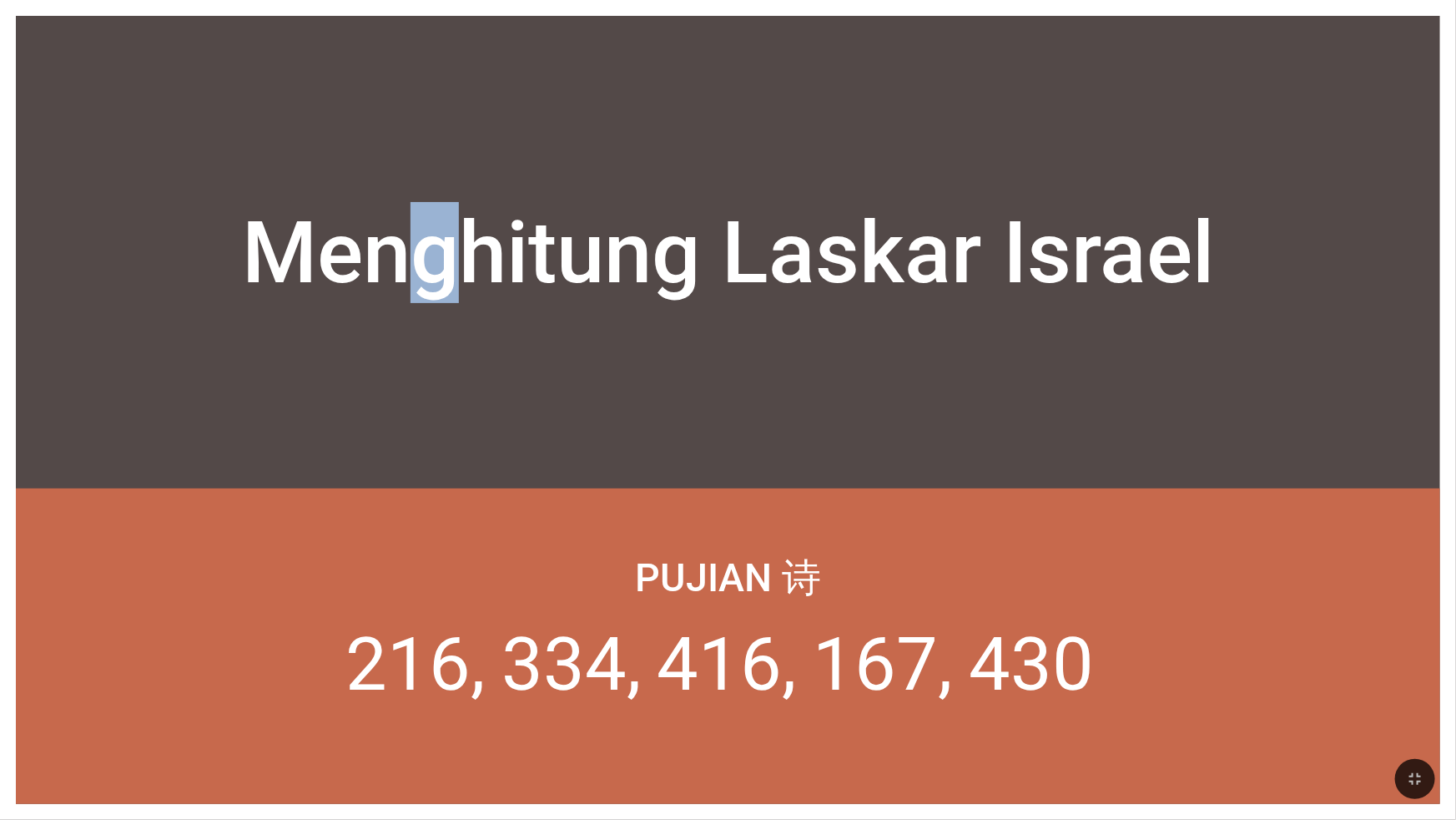
drag, startPoint x: 418, startPoint y: 9, endPoint x: 449, endPoint y: 36, distance: 41.1
click at [449, 36] on div "Menghitung Laskar Israel Menghitung Laskar Israel Pujian 诗 216 334 416 167 430" at bounding box center [728, 410] width 1456 height 820
click at [970, 335] on div "Menghitung Laskar Israel" at bounding box center [728, 252] width 1424 height 394
click at [970, 545] on button "button" at bounding box center [1414, 778] width 40 height 40
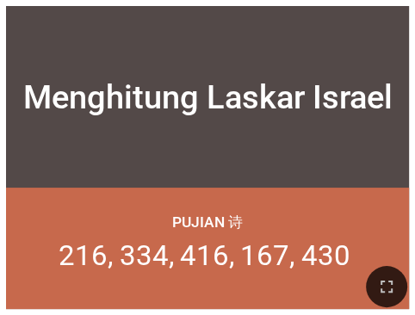
drag, startPoint x: 369, startPoint y: 283, endPoint x: 835, endPoint y: 493, distance: 512.0
click at [369, 283] on button "button" at bounding box center [386, 286] width 41 height 41
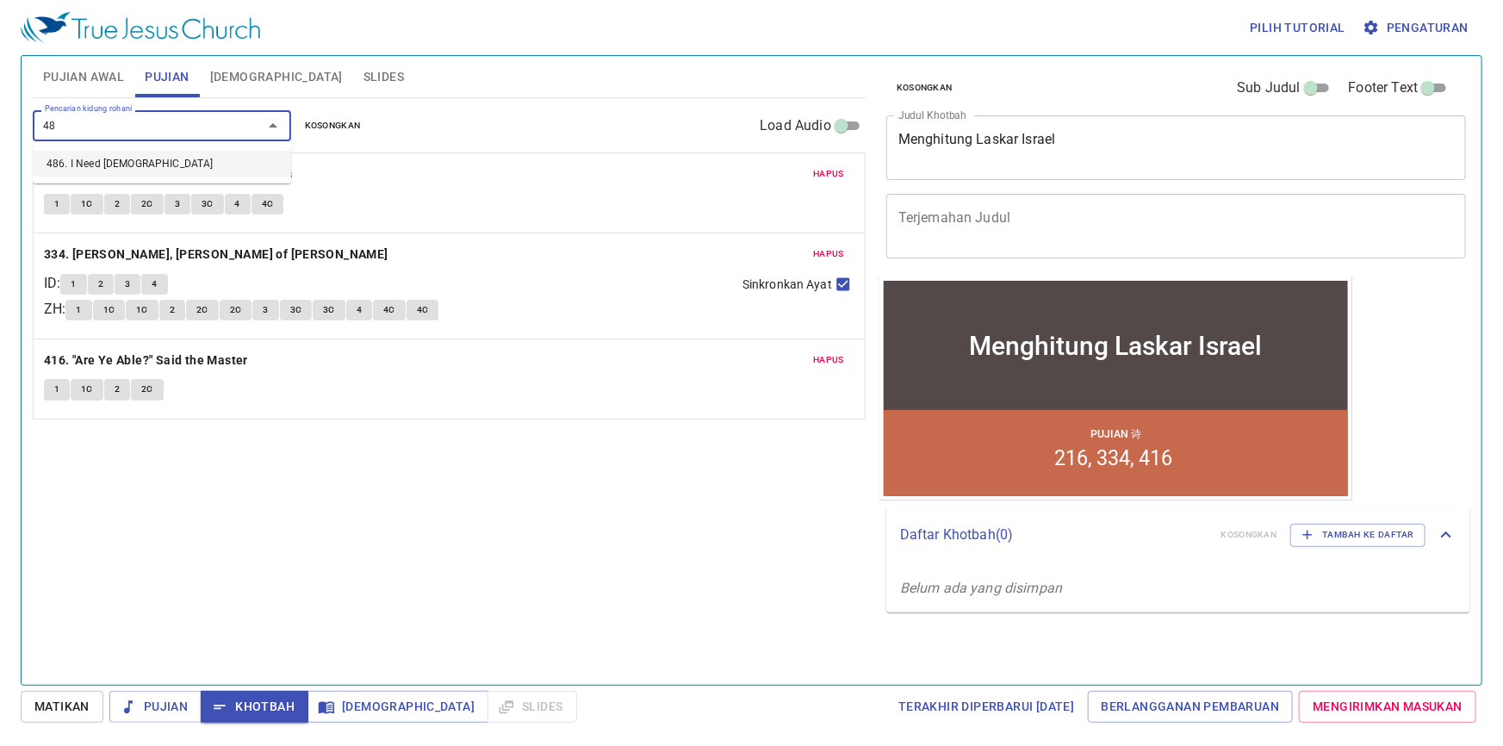
type input "486"
type input "430"
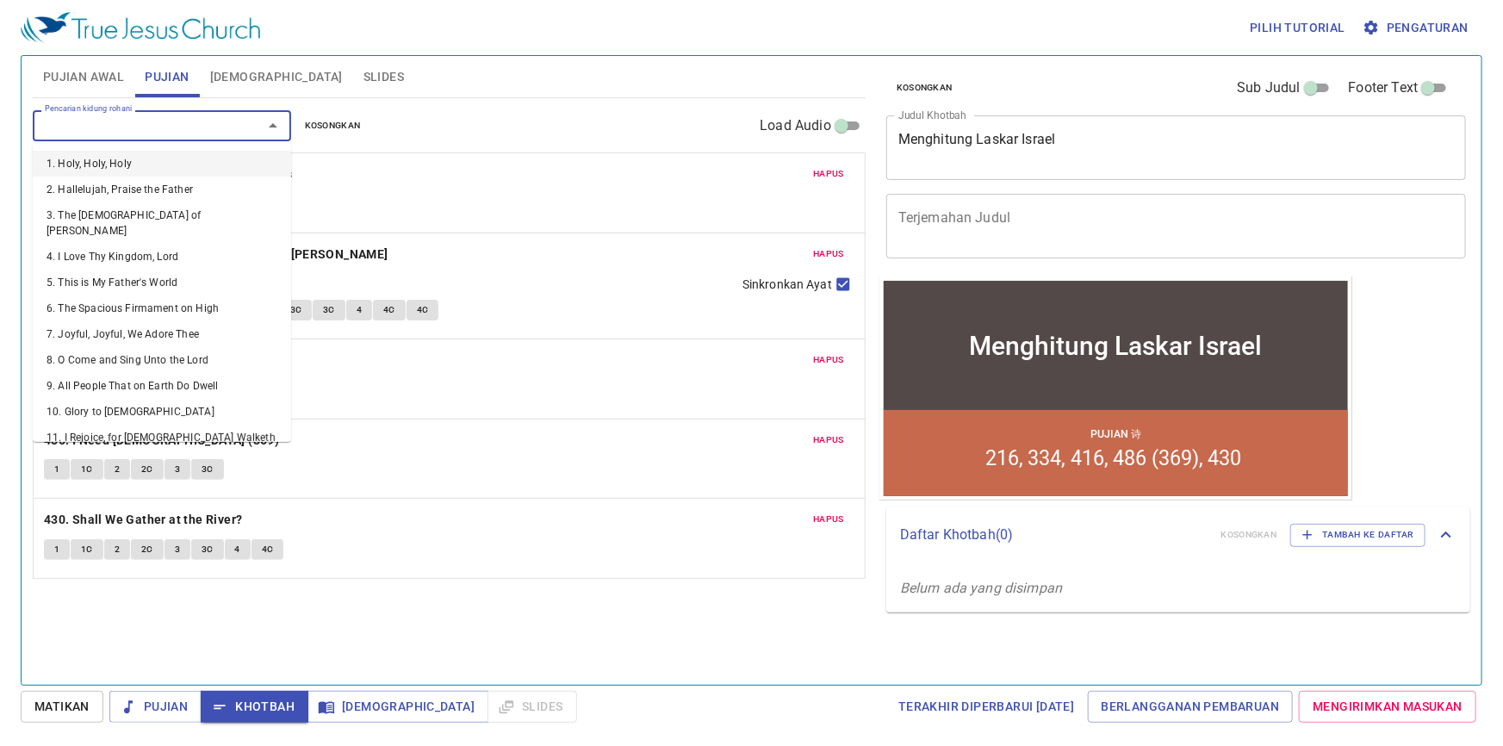
click at [170, 133] on input "Pencarian kidung rohani" at bounding box center [136, 125] width 197 height 20
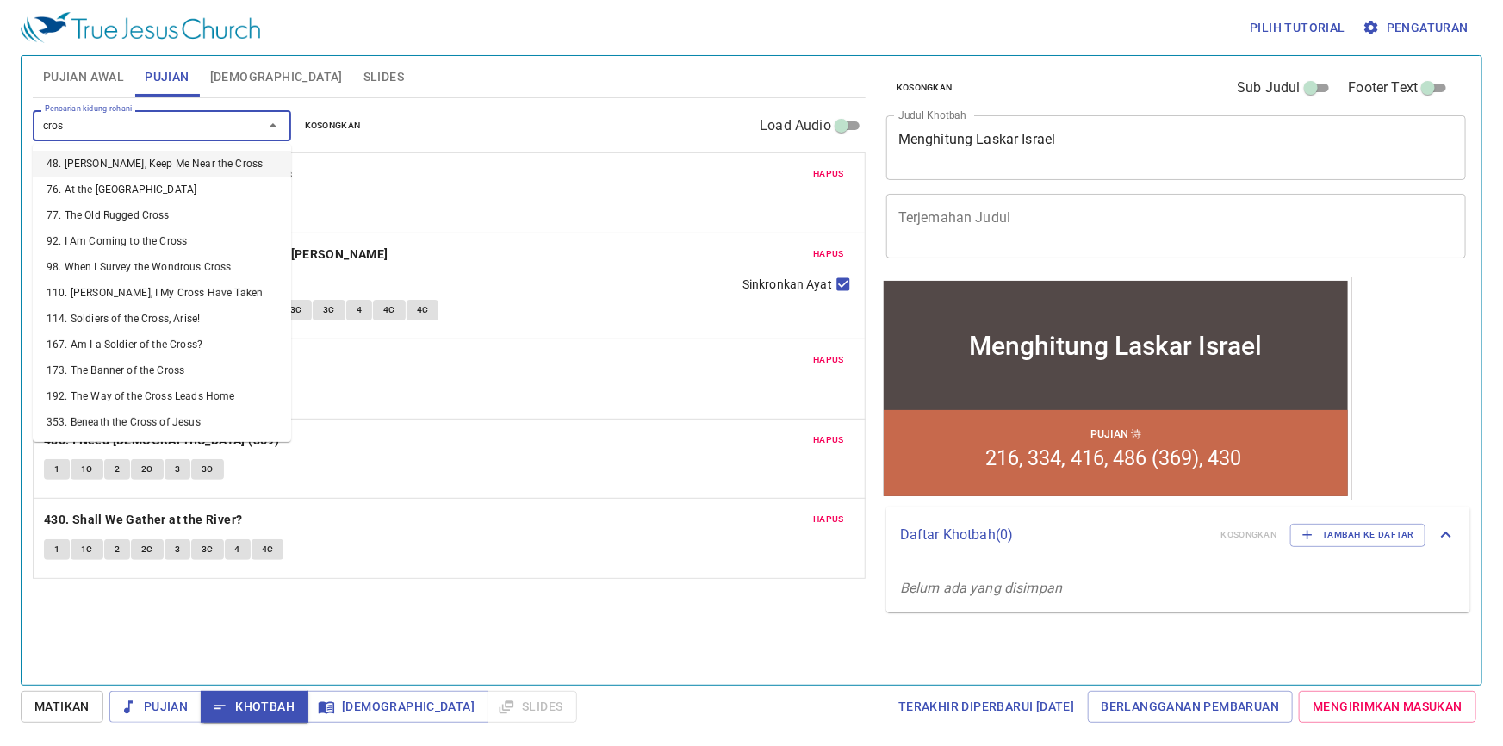
type input "cross"
click at [206, 312] on li "114. Soldiers of the Cross, Arise!" at bounding box center [162, 319] width 258 height 26
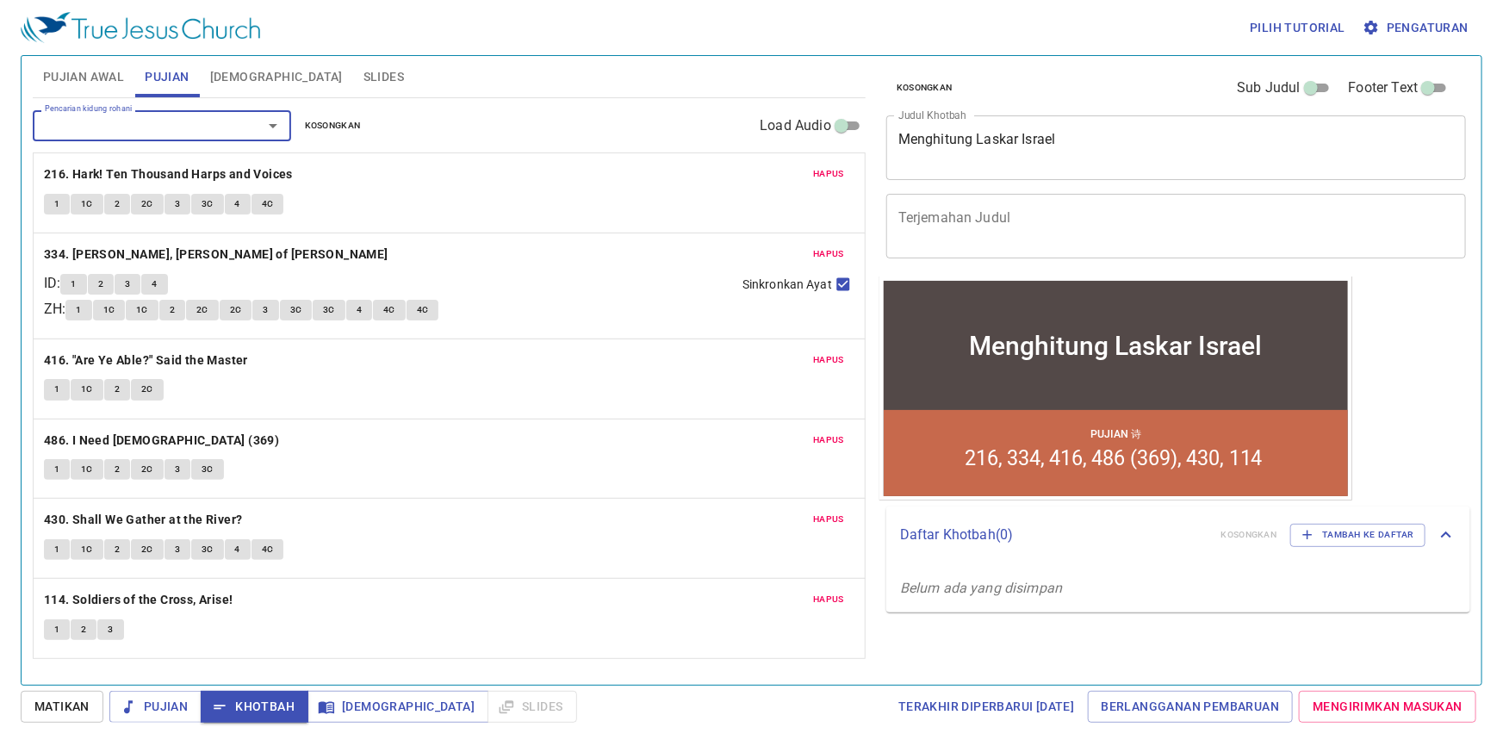
click at [829, 603] on span "Hapus" at bounding box center [828, 600] width 31 height 16
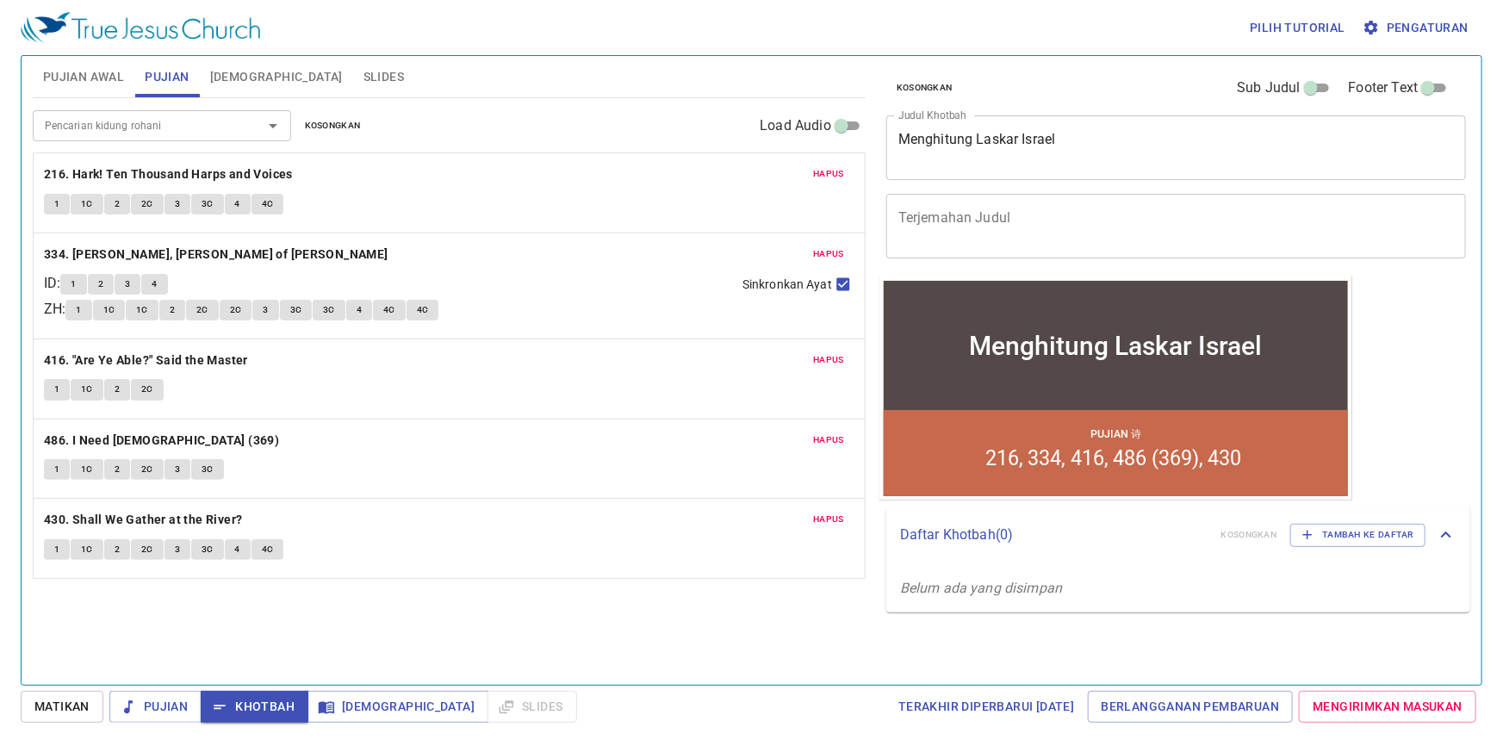
click at [91, 127] on input "Pencarian kidung rohani" at bounding box center [136, 125] width 197 height 20
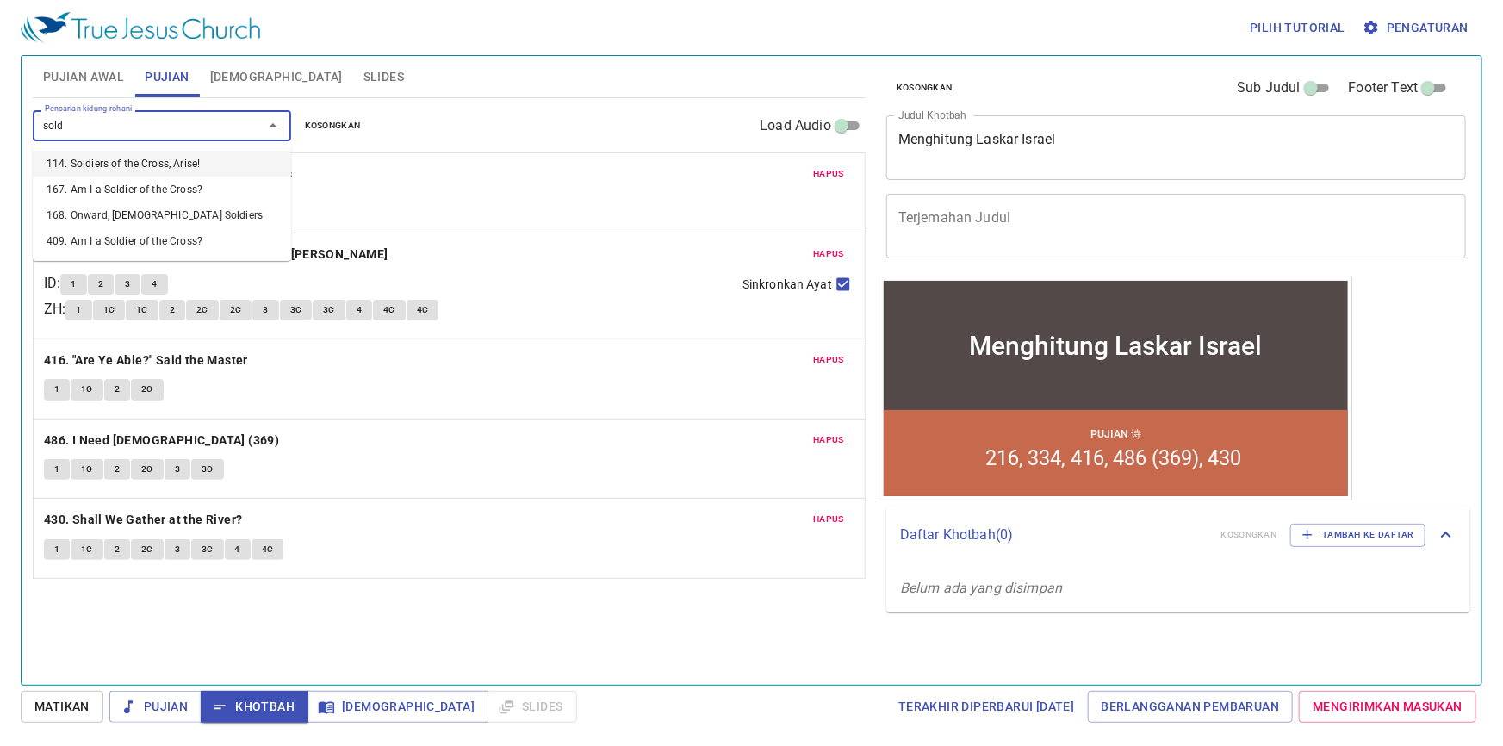
type input "soldi"
click at [158, 192] on li "167. Am I a Soldier of the Cross?" at bounding box center [162, 190] width 258 height 26
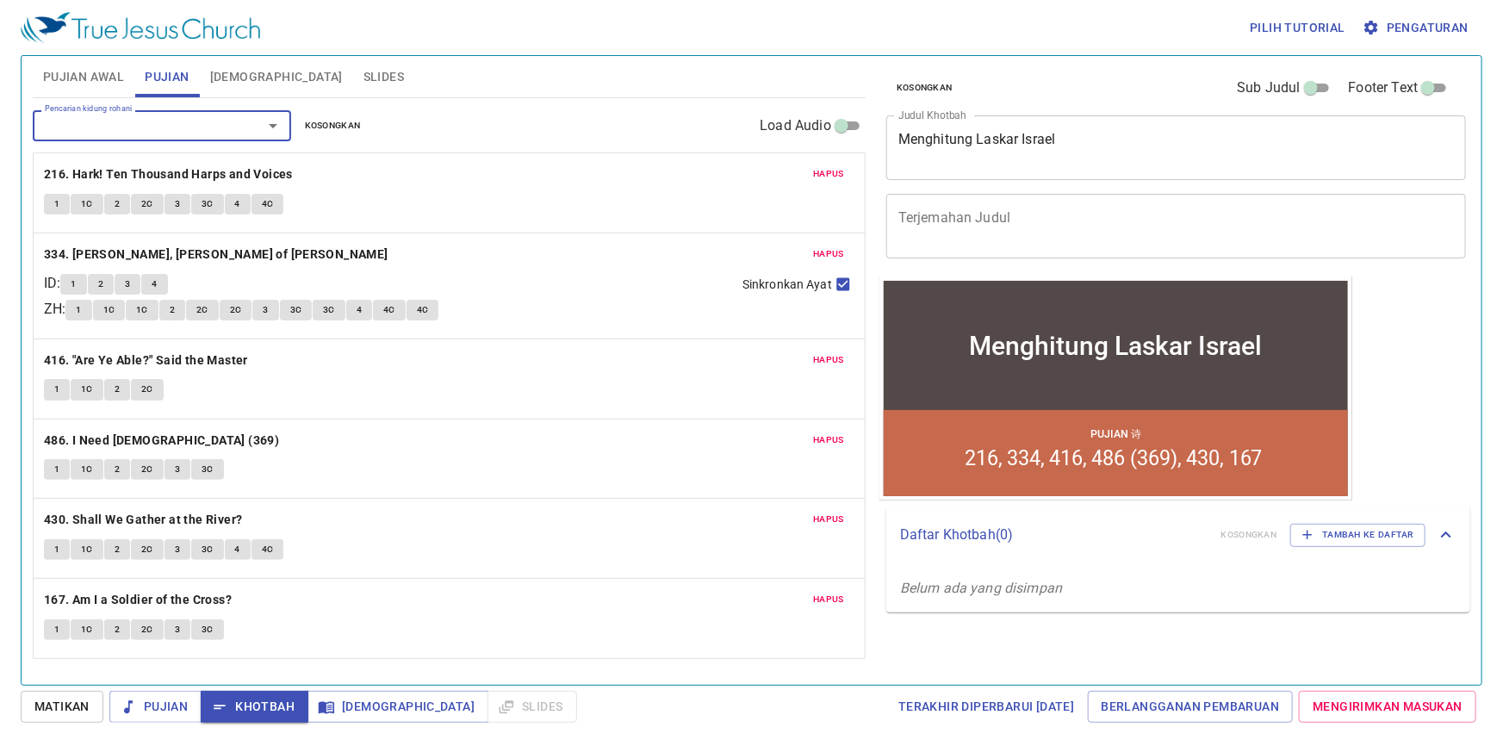
click at [831, 446] on span "Hapus" at bounding box center [828, 440] width 31 height 16
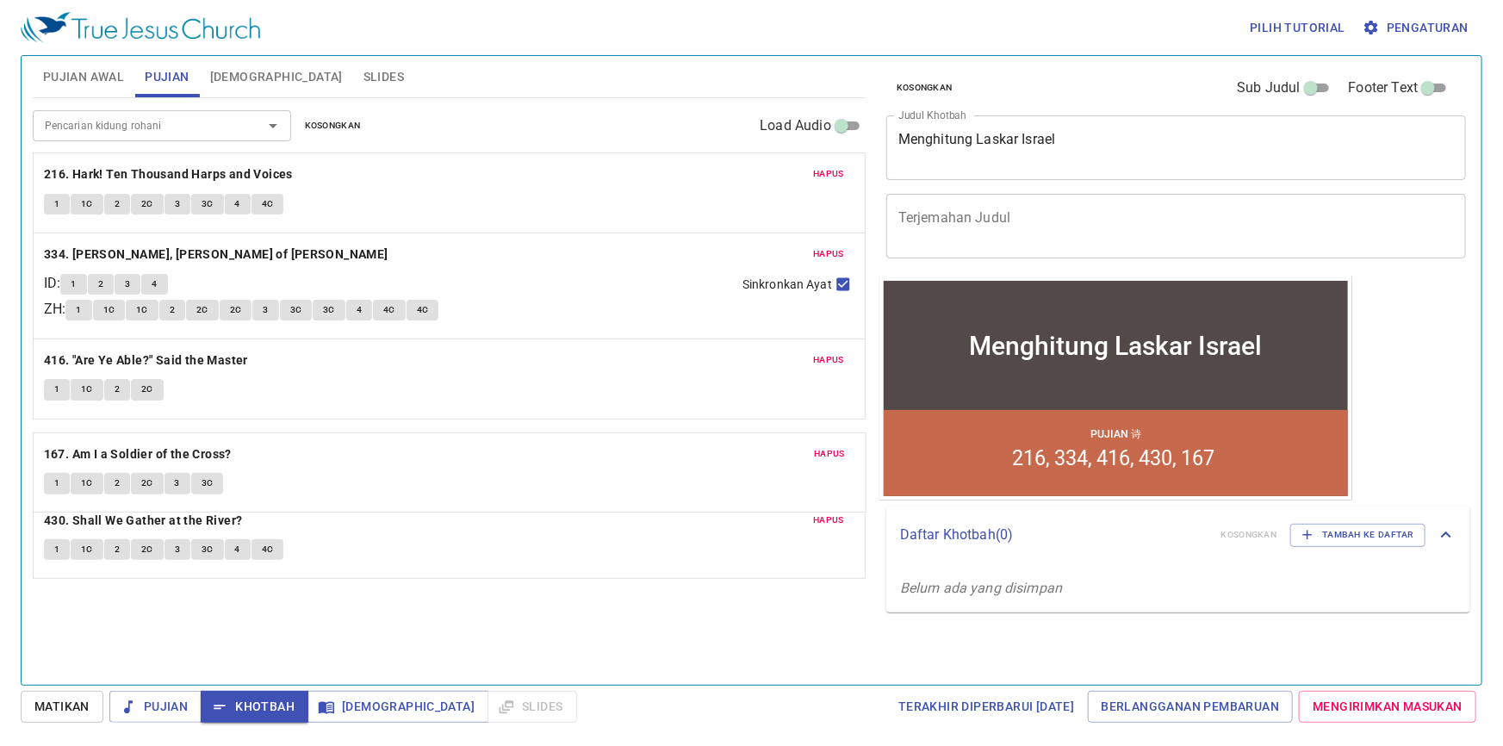
drag, startPoint x: 748, startPoint y: 528, endPoint x: 748, endPoint y: 460, distance: 68.0
click at [748, 460] on div "Hapus 216. Hark! Ten Thousand Harps and Voices 1 1C 2 2C 3 3C 4 4C Hapus 334. J…" at bounding box center [449, 365] width 833 height 426
click at [744, 571] on div "Hapus 430. Shall We Gather at the River? 1 1C 2 2C 3 3C 4 4C" at bounding box center [449, 538] width 831 height 79
click at [840, 637] on div "Pencarian kidung rohani Pencarian kidung rohani Kosongkan Load Audio Hapus 216.…" at bounding box center [449, 384] width 833 height 572
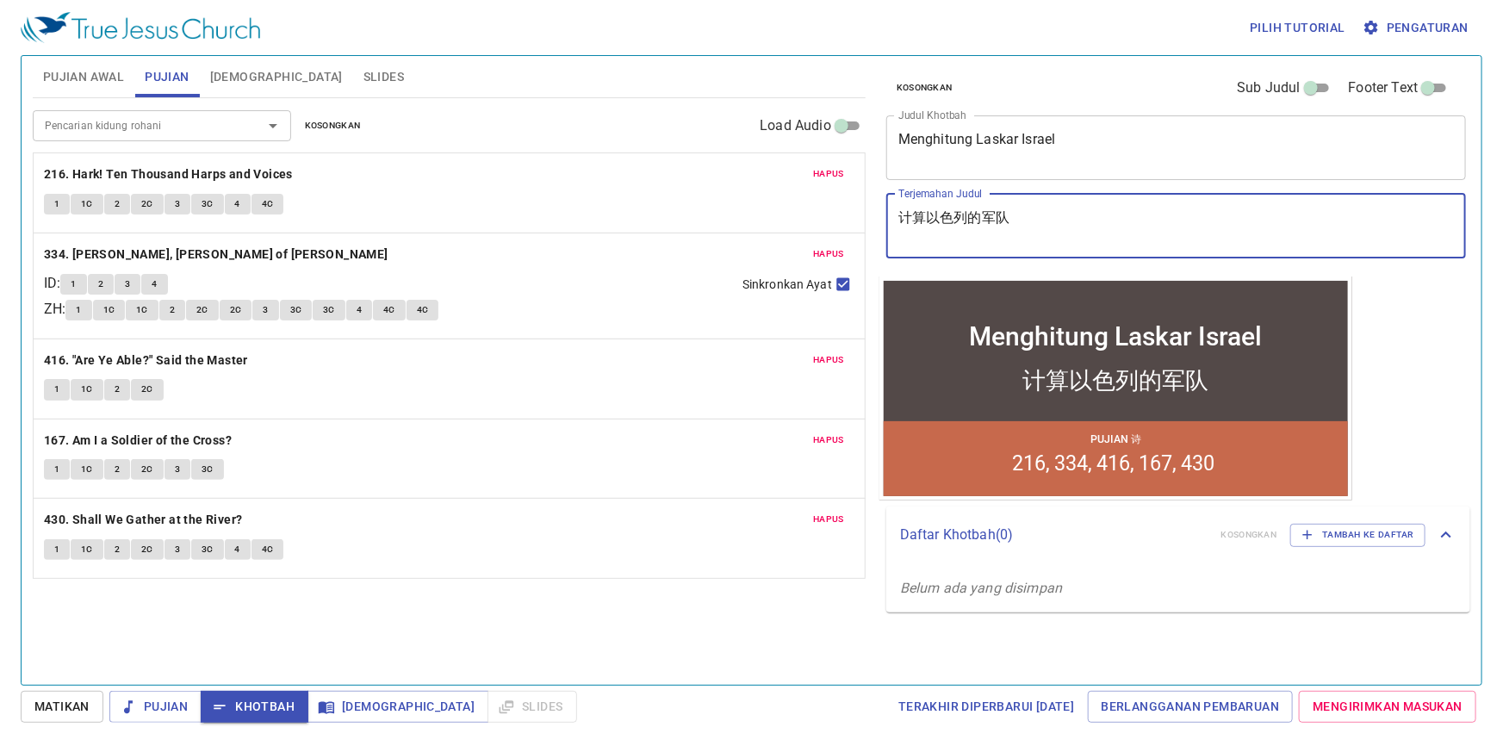
type textarea "计算以色列的军队"
click at [671, 653] on div "Pencarian kidung rohani Pencarian kidung rohani Kosongkan Load Audio Hapus 216.…" at bounding box center [449, 384] width 833 height 572
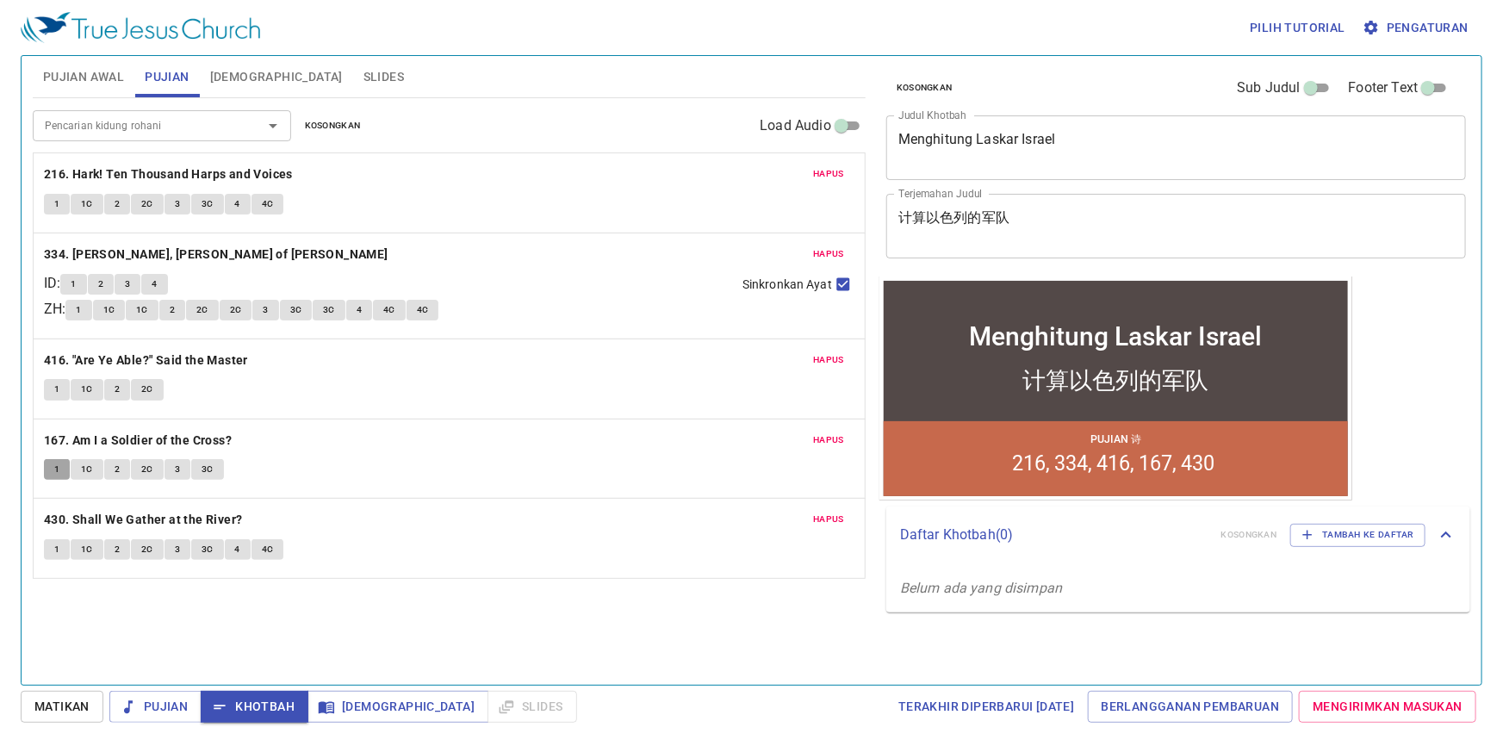
click at [57, 463] on span "1" at bounding box center [56, 470] width 5 height 16
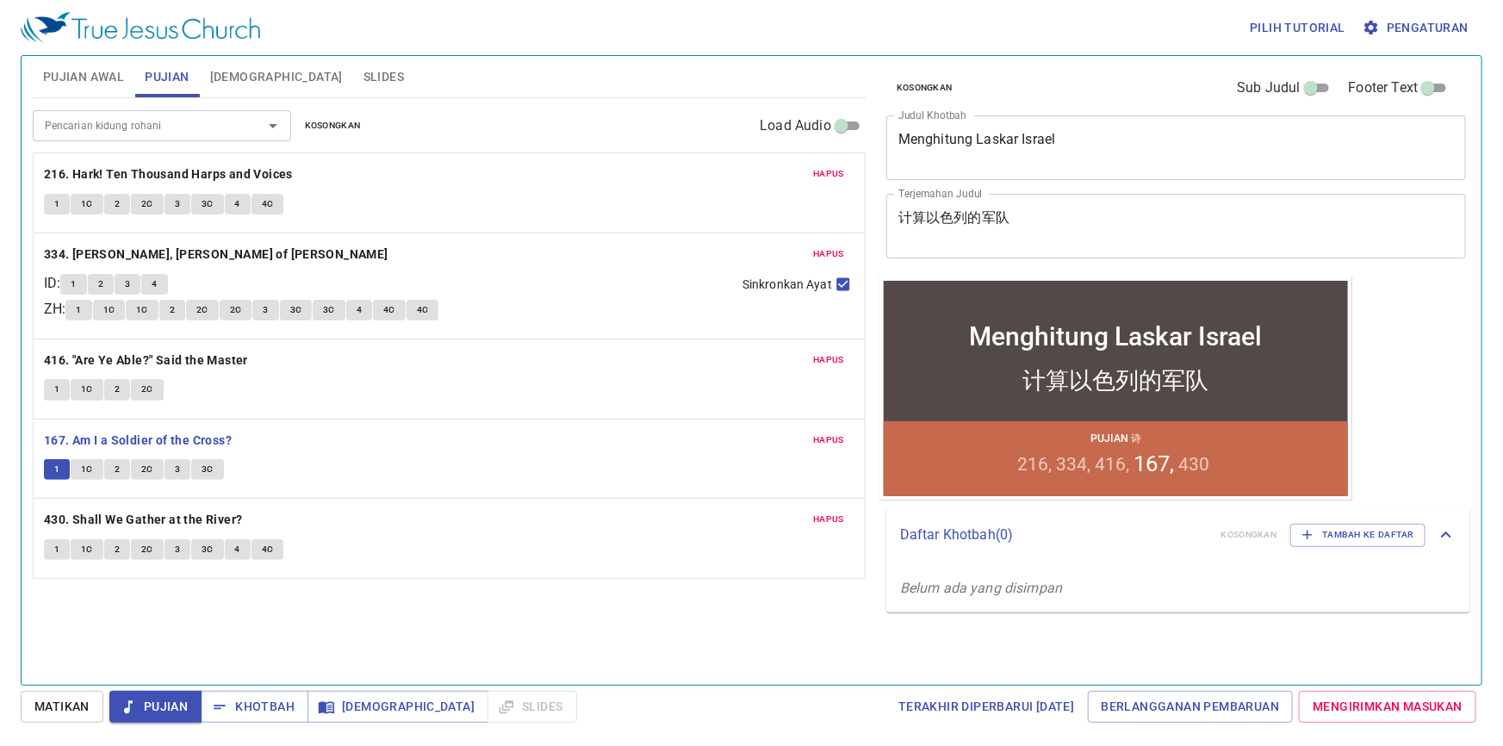
click at [188, 127] on input "Pencarian kidung rohani" at bounding box center [136, 125] width 197 height 20
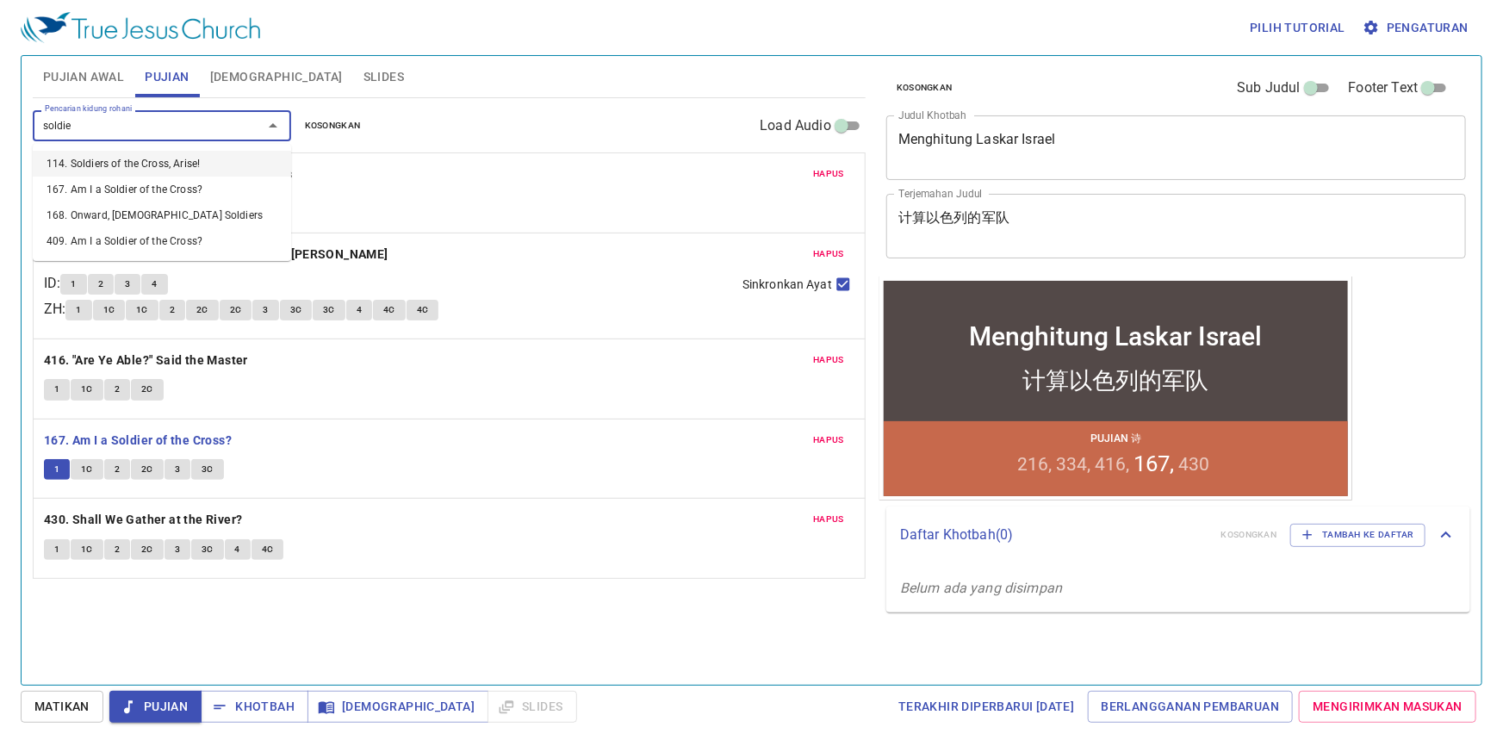
type input "soldier"
click at [173, 241] on li "409. Am I a Soldier of the Cross?" at bounding box center [162, 241] width 258 height 26
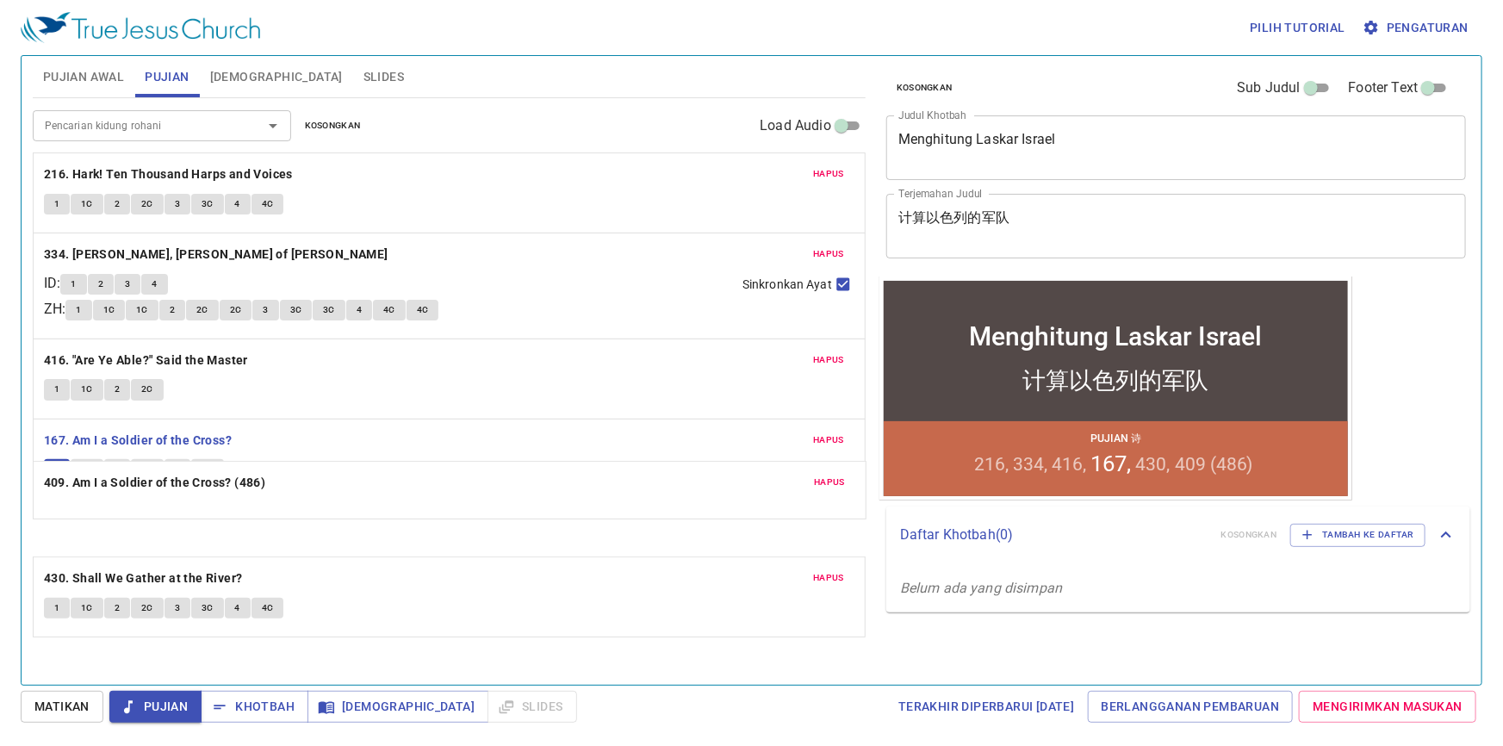
drag, startPoint x: 315, startPoint y: 607, endPoint x: 380, endPoint y: 488, distance: 136.0
click at [380, 488] on div "Hapus 216. Hark! Ten Thousand Harps and Voices 1 1C 2 2C 3 3C 4 4C Hapus 334. J…" at bounding box center [449, 405] width 833 height 506
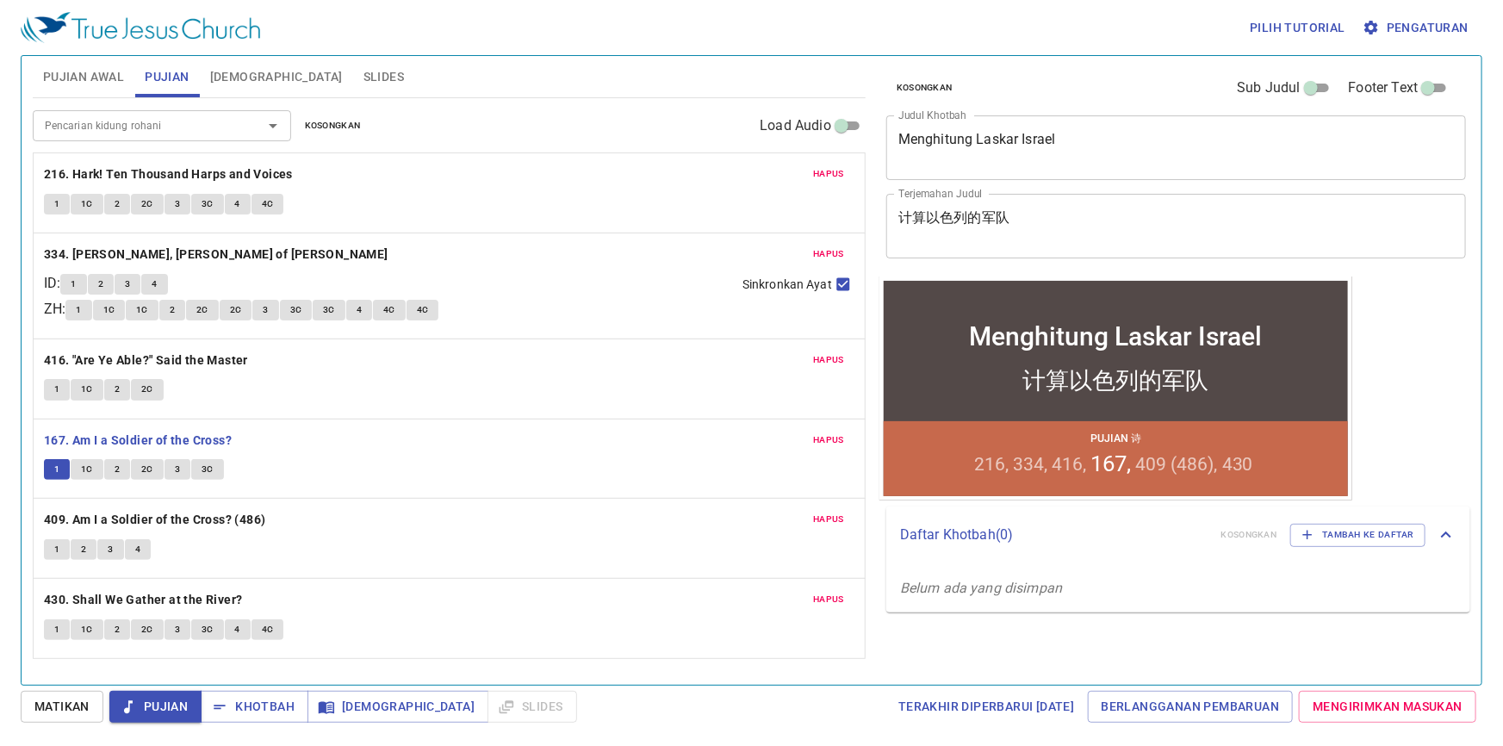
click at [835, 438] on span "Hapus" at bounding box center [828, 440] width 31 height 16
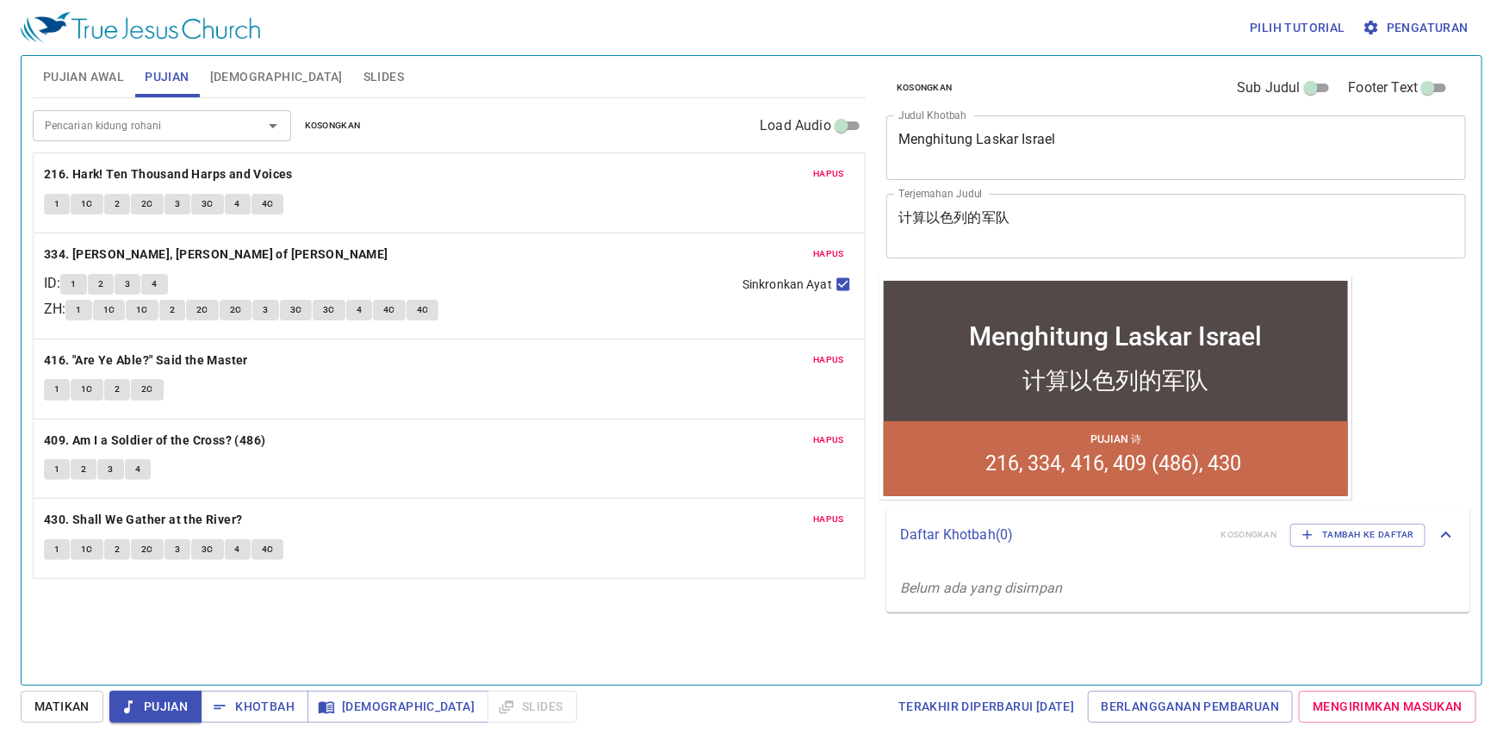
click at [57, 477] on button "1" at bounding box center [57, 469] width 26 height 21
click at [232, 699] on span "Khotbah" at bounding box center [254, 707] width 80 height 22
click at [310, 629] on div "Pencarian kidung rohani Pencarian kidung rohani Kosongkan Load Audio Hapus 216.…" at bounding box center [449, 384] width 833 height 572
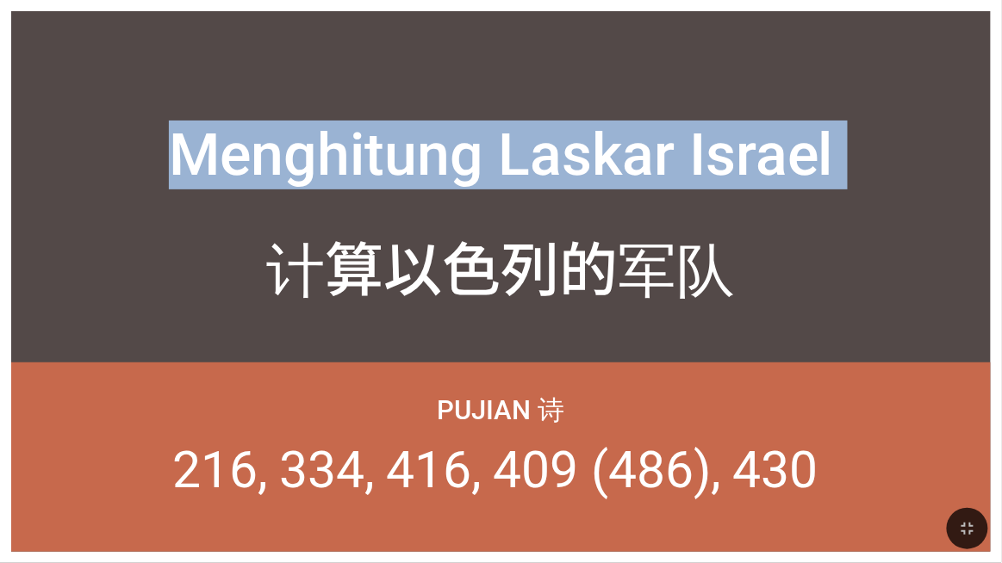
drag, startPoint x: 146, startPoint y: 223, endPoint x: -326, endPoint y: 164, distance: 475.7
click at [0, 7] on html "Menghitung Laskar Israel Menghitung Laskar Israel 计算以色列的军队 计算以色列的军队 Pujian 诗 21…" at bounding box center [501, 3] width 1002 height 7
click at [79, 315] on div "计算以色列的军队" at bounding box center [500, 260] width 979 height 119
click at [82, 314] on div "计算以色列的军队" at bounding box center [500, 260] width 979 height 119
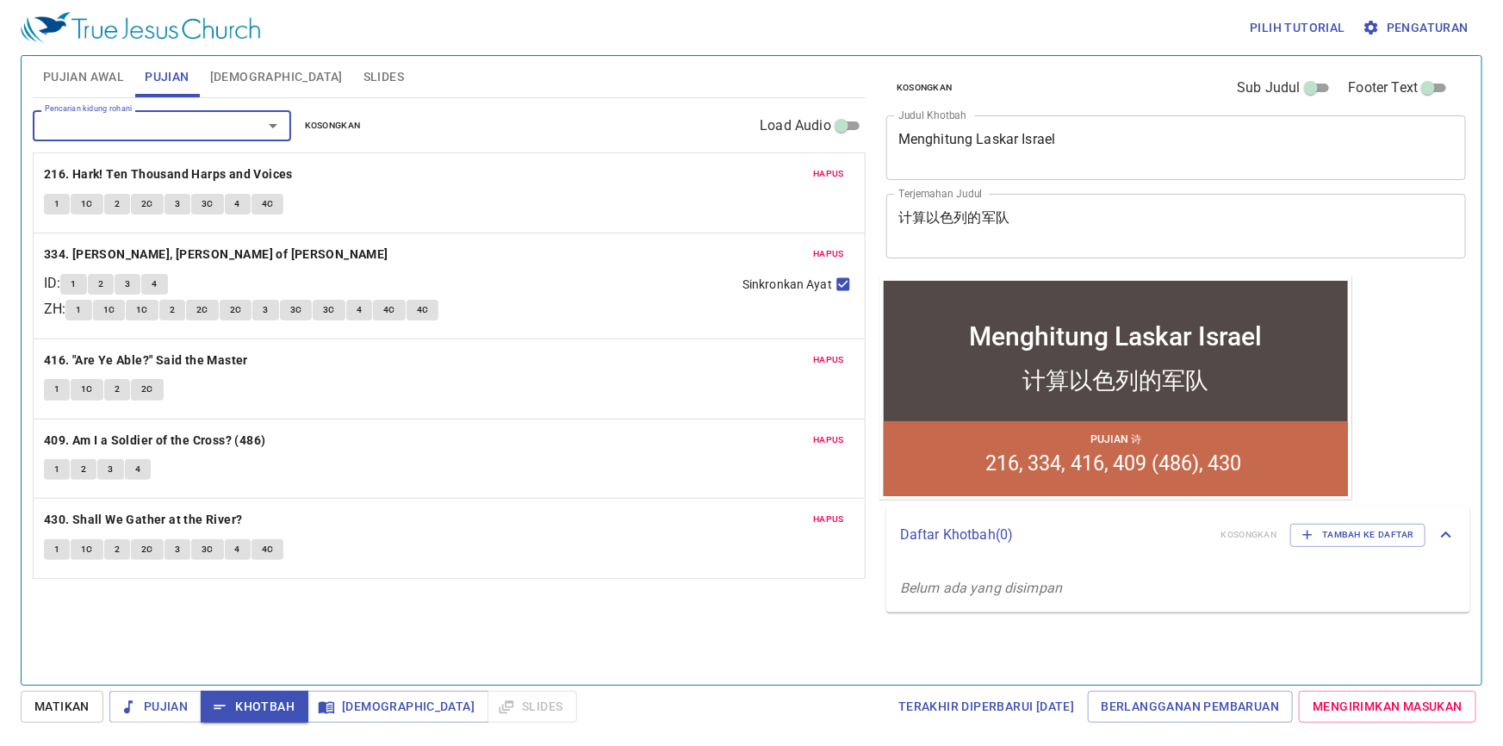
click at [841, 284] on input "Sinkronkan Ayat" at bounding box center [843, 287] width 22 height 22
checkbox input "false"
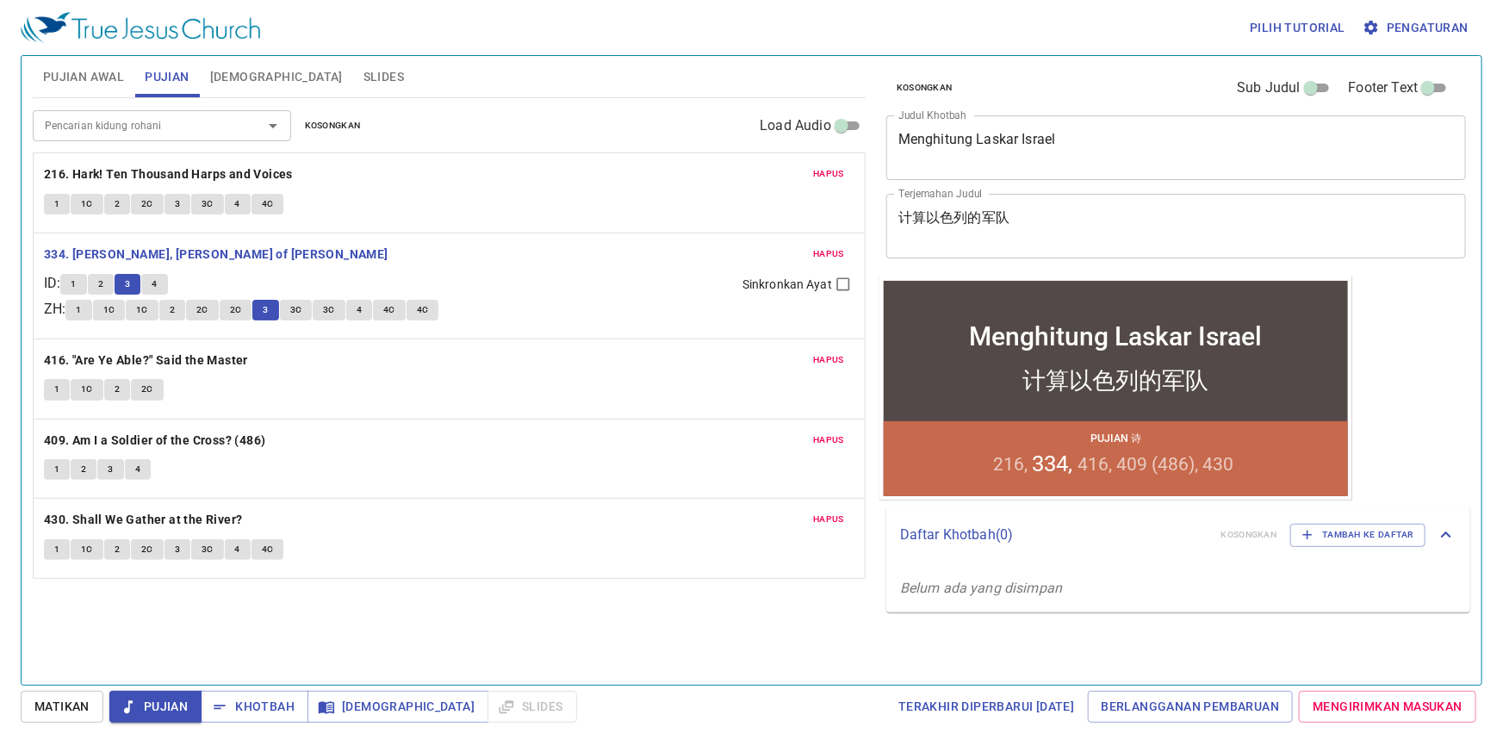
click at [221, 270] on div "Hapus 334. Jesus, Rose of Sharon ID : 1 2 3 4 ZH : 1 1C 1C 2 2C 2C 3 3C 3C 4 4C…" at bounding box center [449, 285] width 831 height 105
click at [300, 307] on span "3C" at bounding box center [296, 310] width 12 height 16
click at [332, 307] on span "3C" at bounding box center [329, 310] width 12 height 16
click at [203, 276] on div "1 2 3 4" at bounding box center [394, 286] width 668 height 25
click at [167, 284] on button "4" at bounding box center [154, 284] width 26 height 21
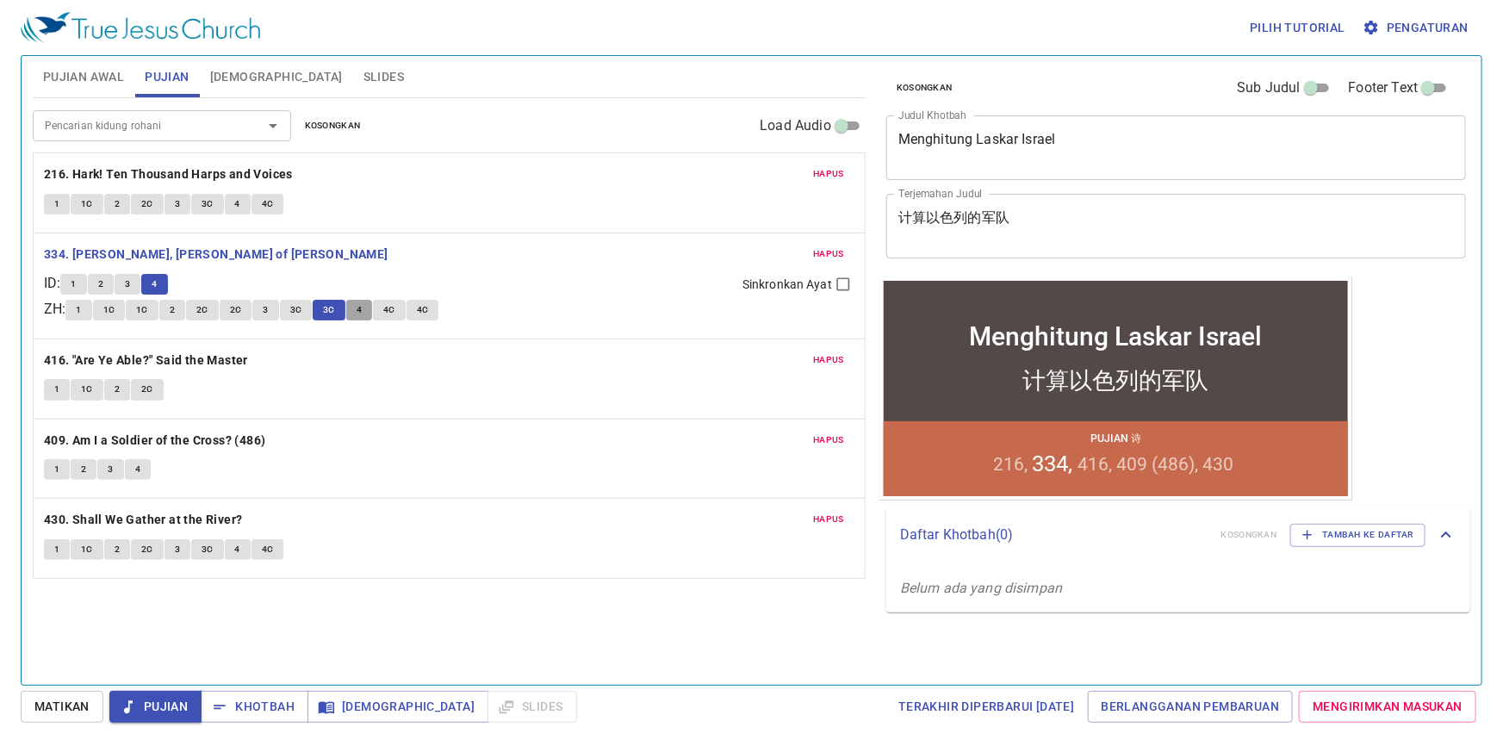
click at [372, 307] on button "4" at bounding box center [359, 310] width 26 height 21
click at [391, 310] on span "4C" at bounding box center [389, 310] width 12 height 16
click at [422, 305] on span "4C" at bounding box center [423, 310] width 12 height 16
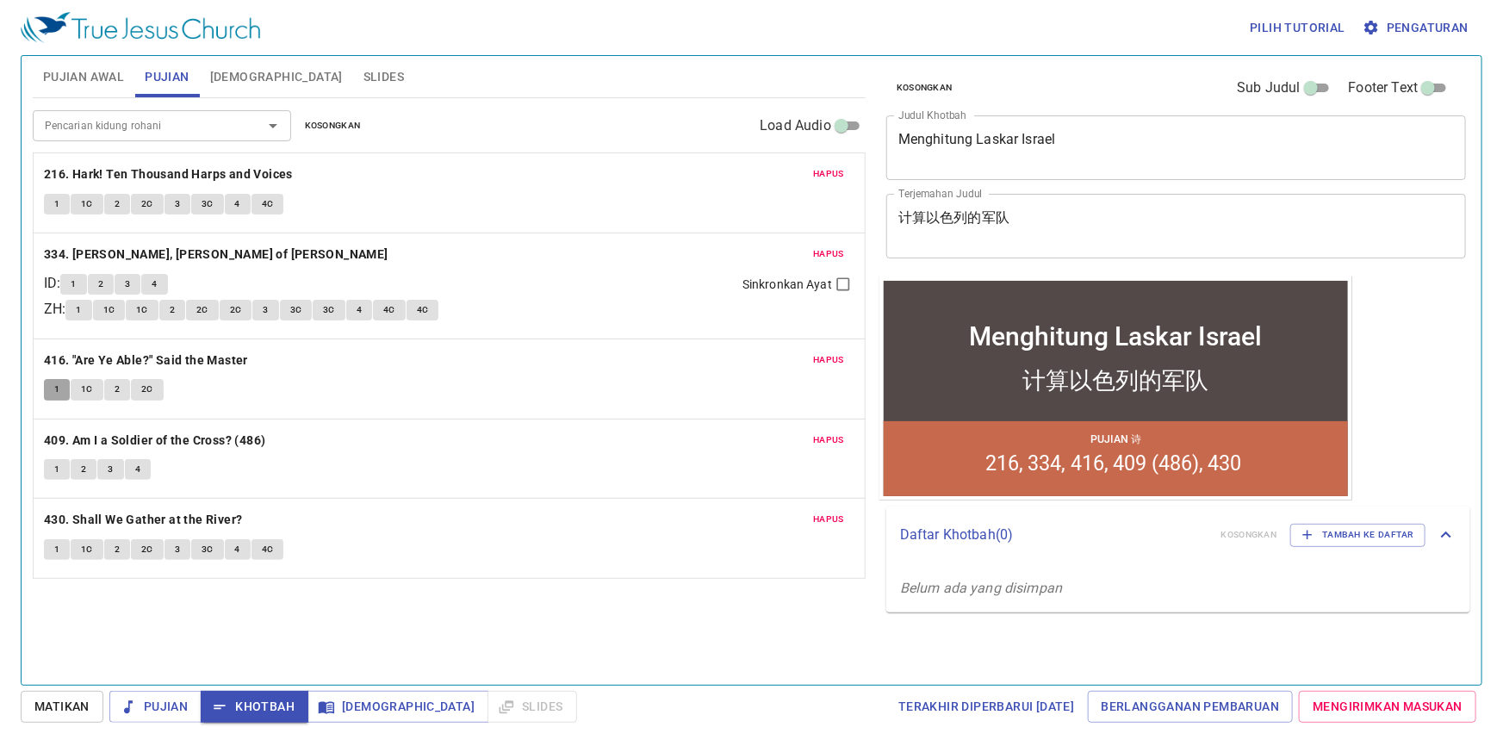
click at [54, 386] on span "1" at bounding box center [56, 390] width 5 height 16
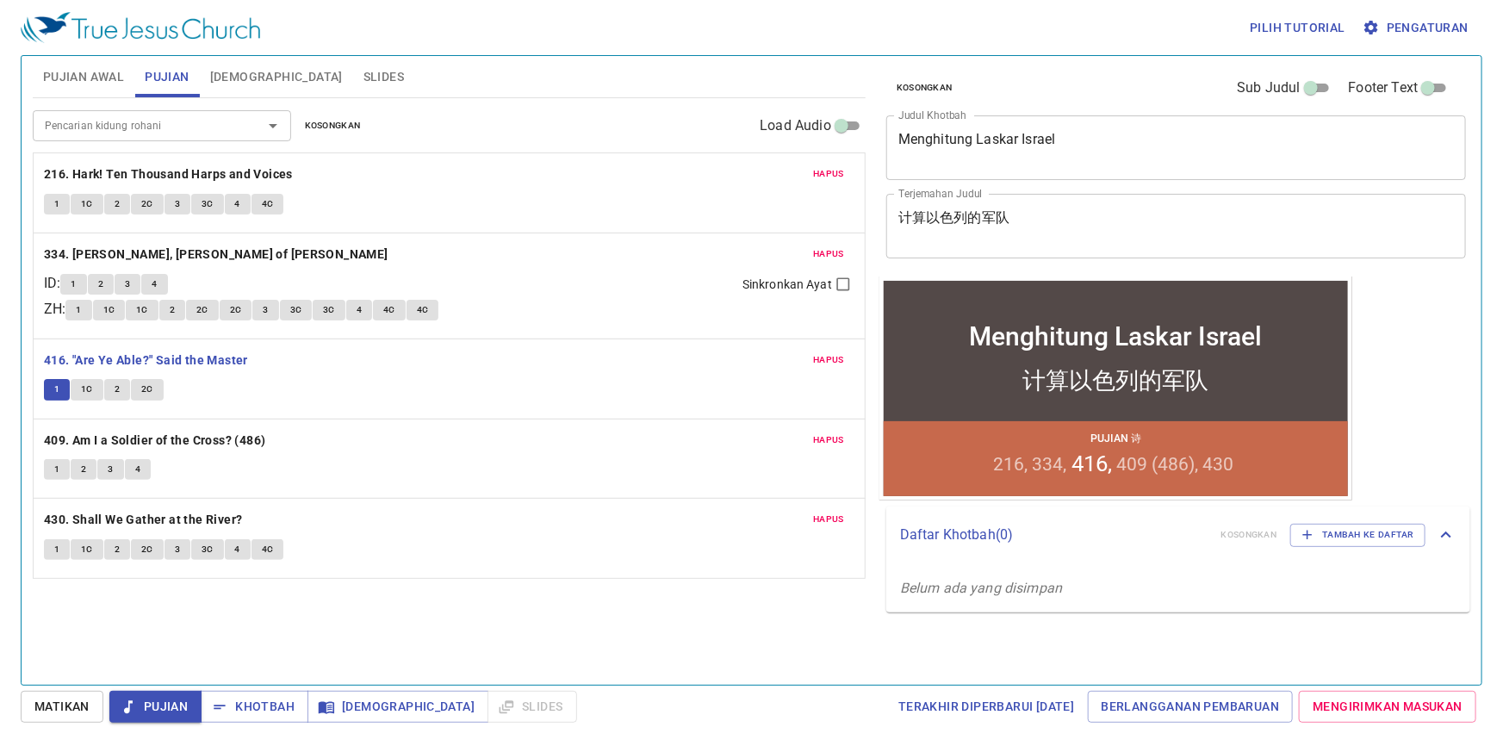
click at [84, 387] on span "1C" at bounding box center [87, 390] width 12 height 16
click at [115, 387] on span "2" at bounding box center [117, 390] width 5 height 16
click at [143, 384] on span "2C" at bounding box center [147, 390] width 12 height 16
click at [259, 705] on span "Khotbah" at bounding box center [254, 707] width 80 height 22
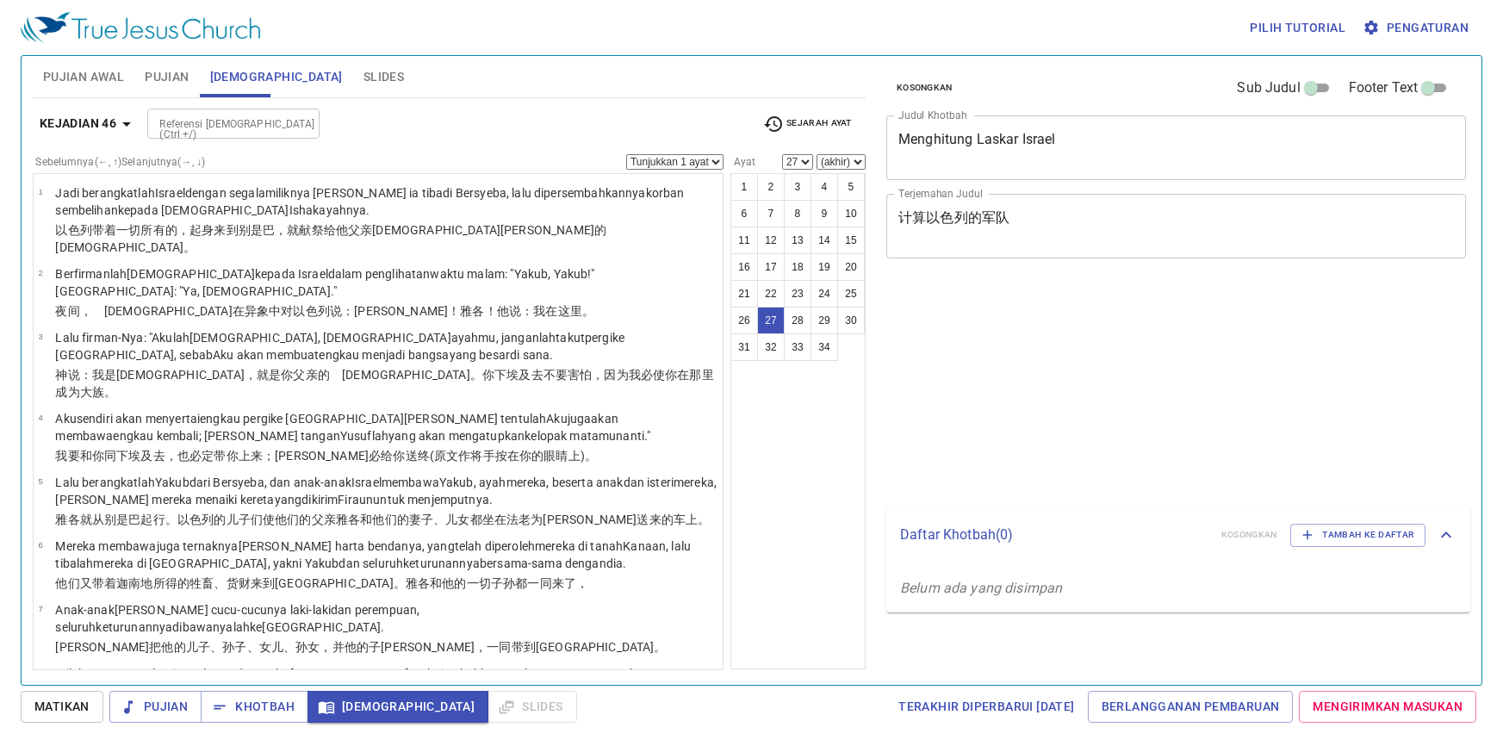
select select "27"
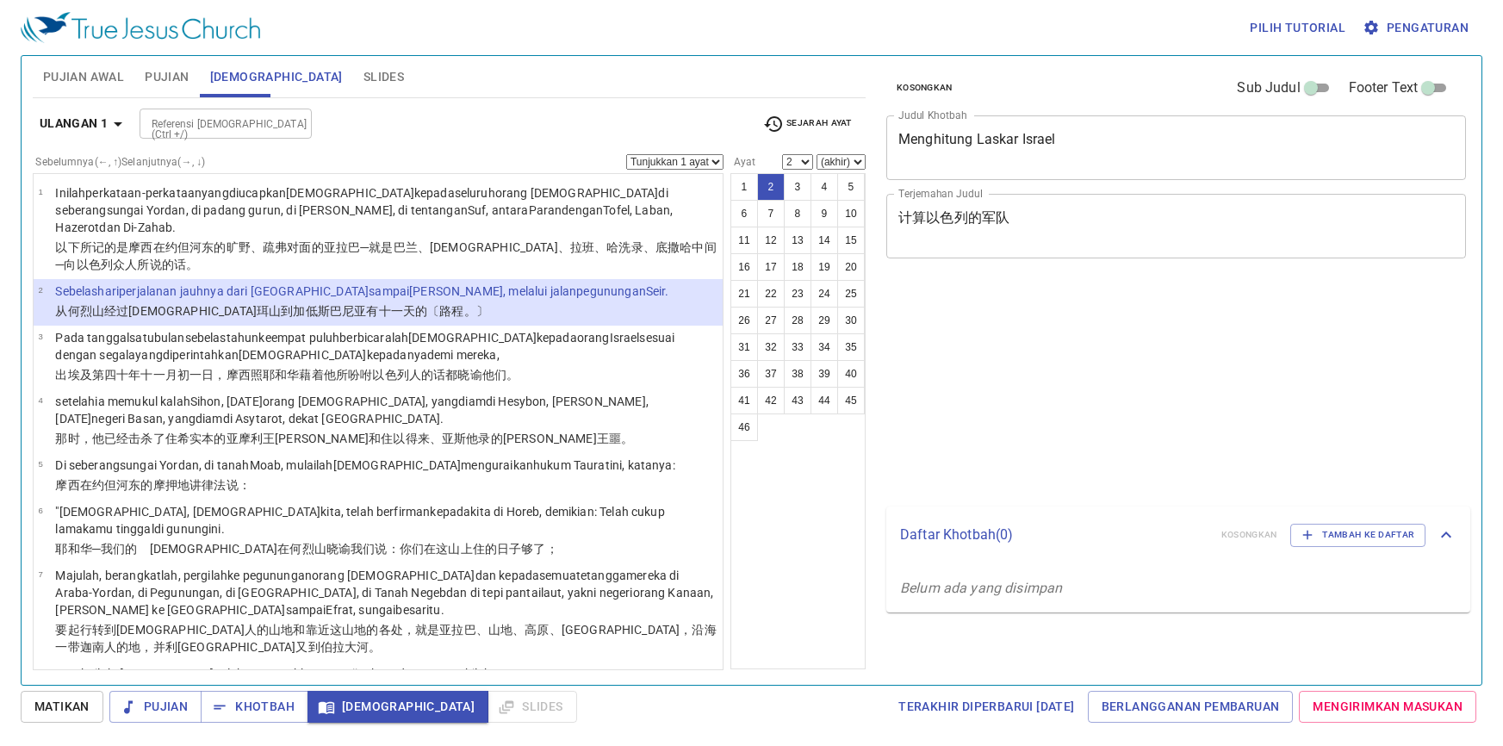
select select "2"
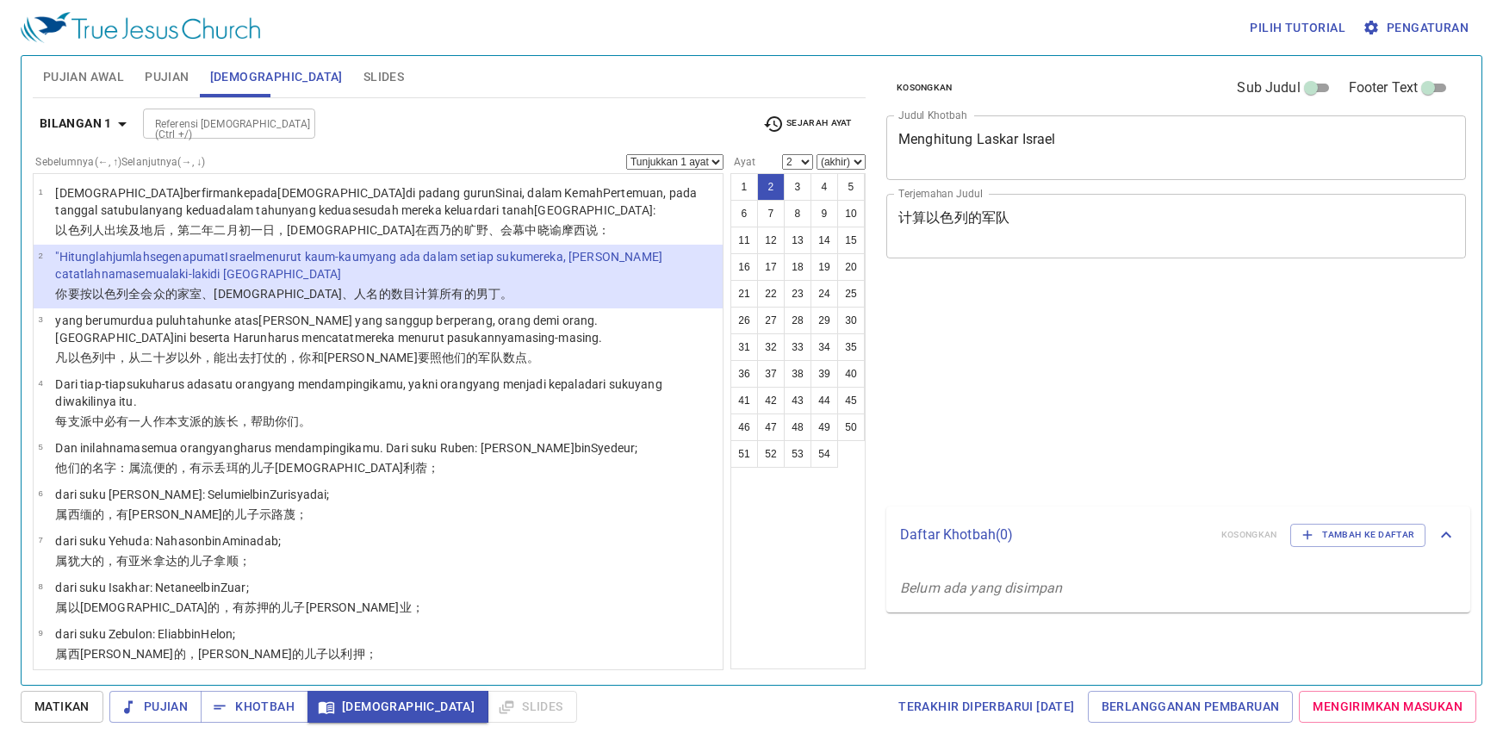
select select "2"
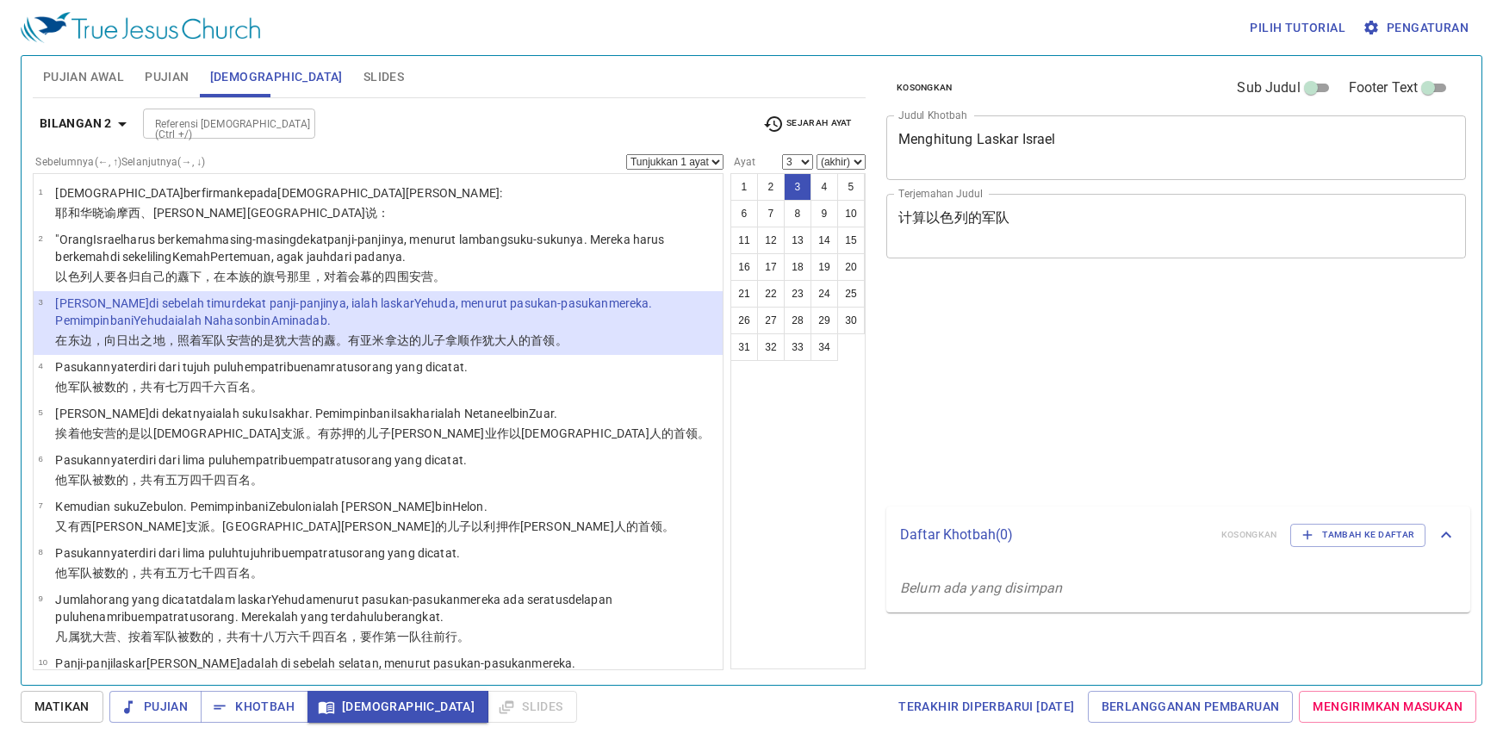
select select "3"
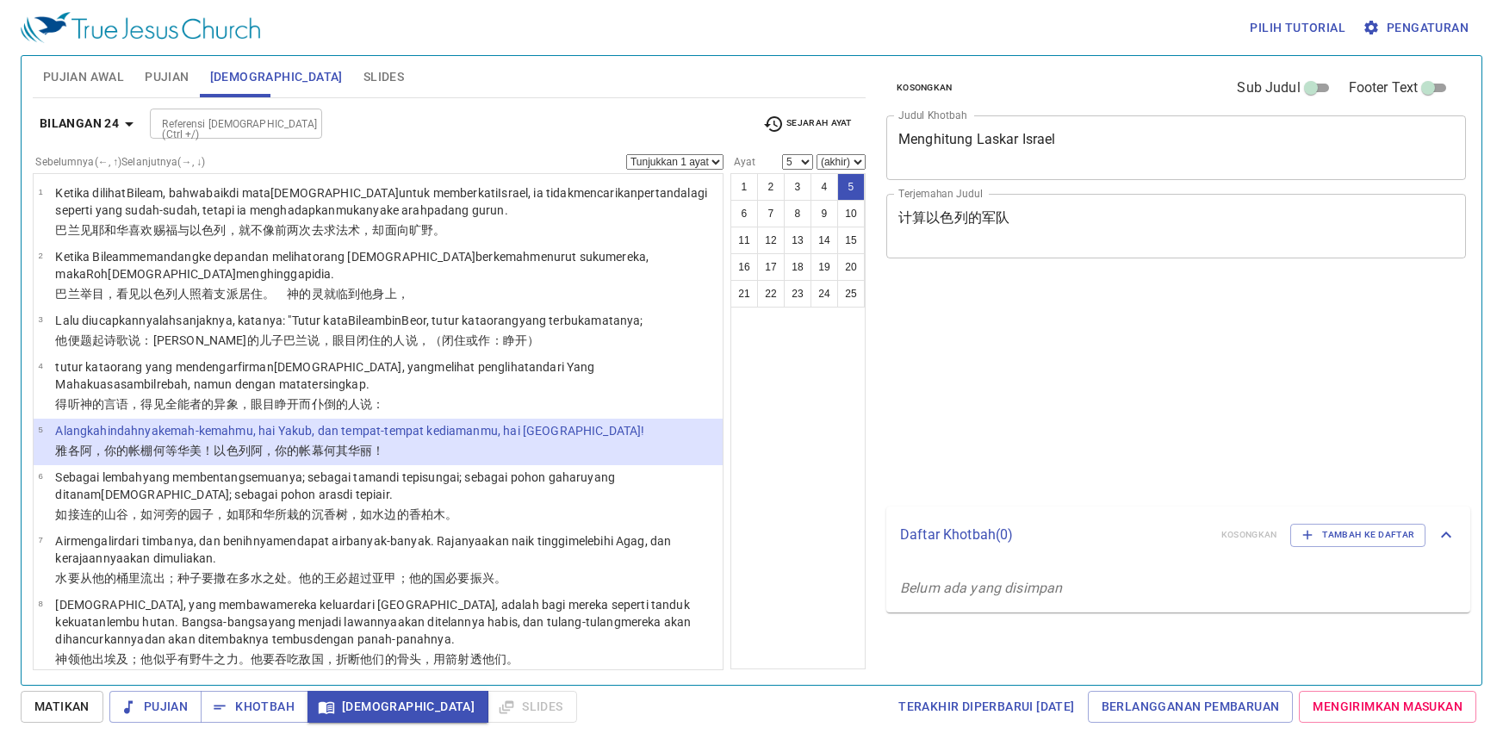
select select "5"
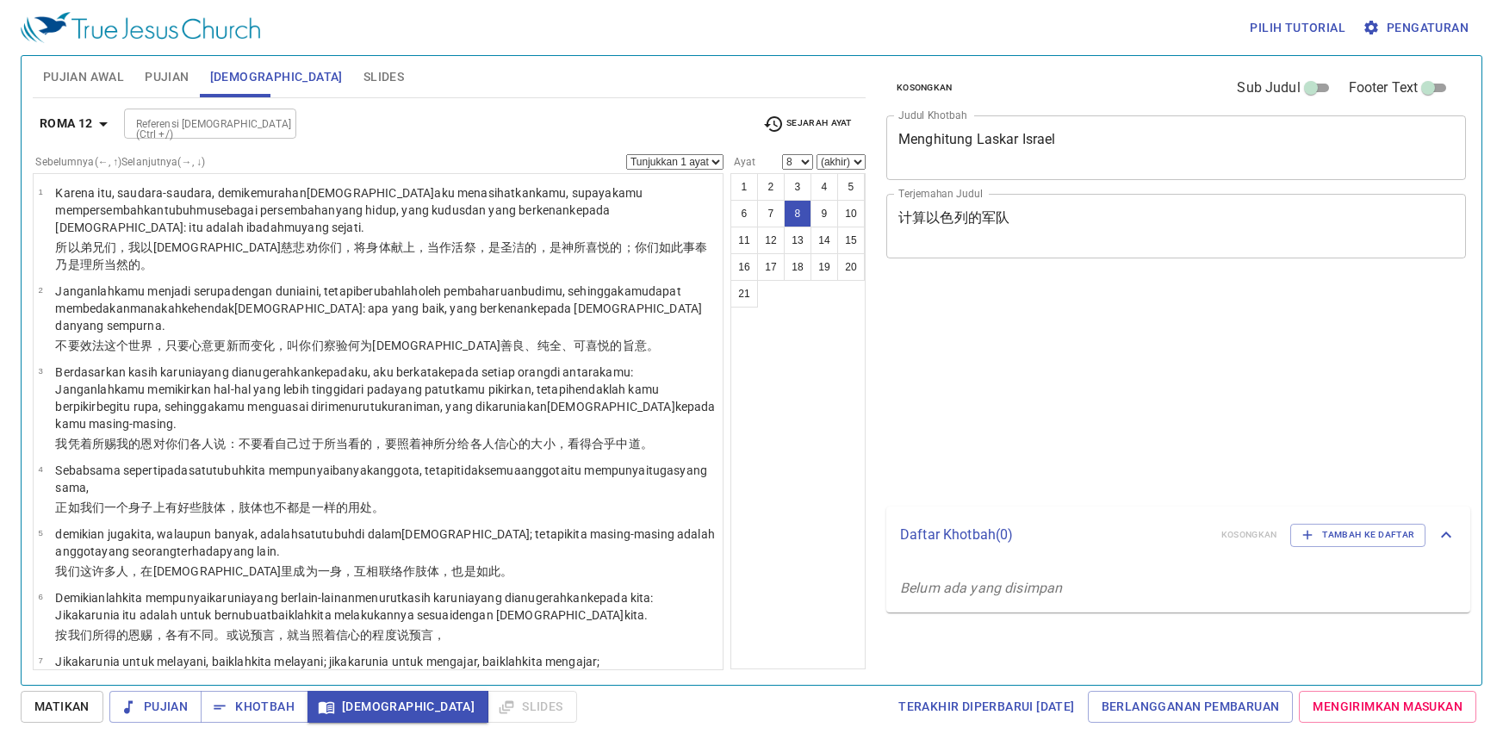
select select "8"
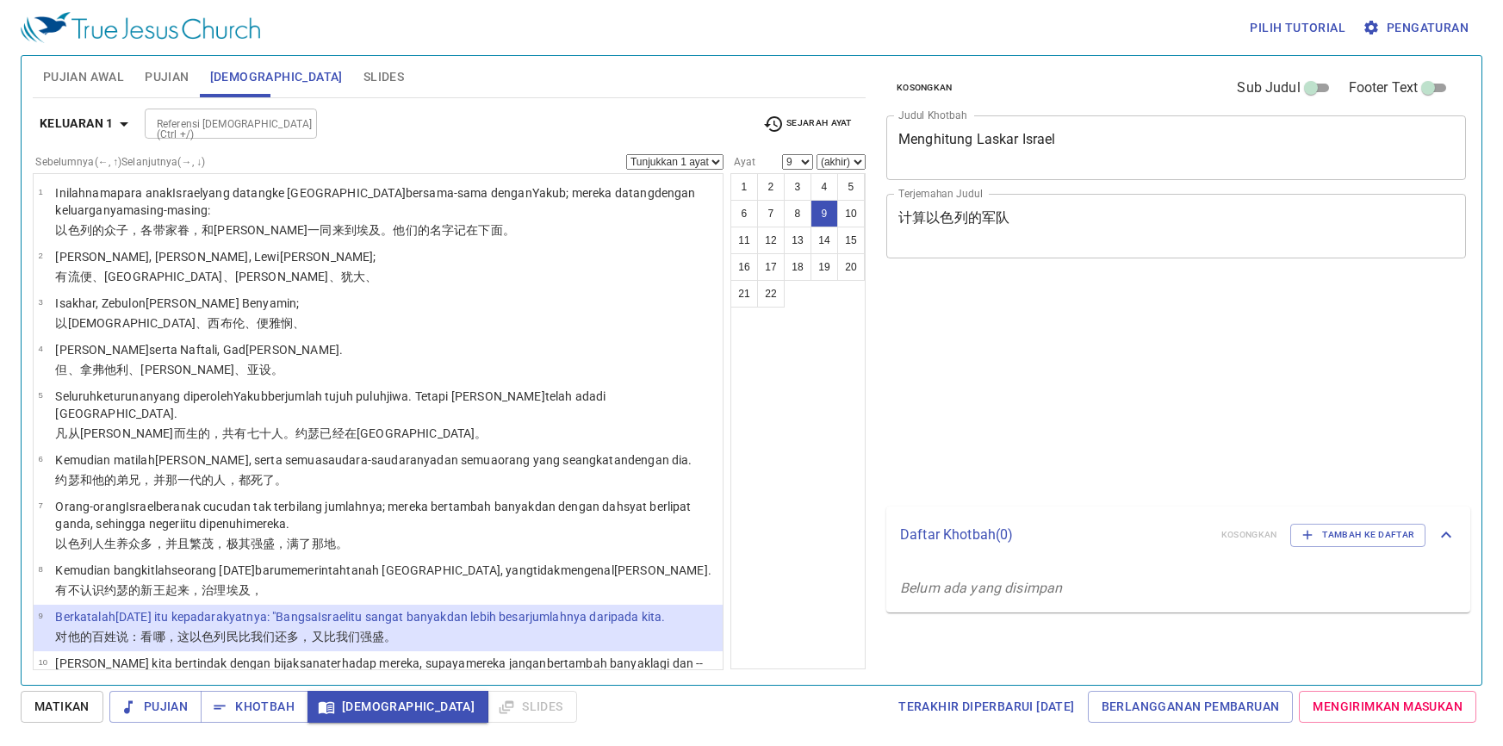
select select "9"
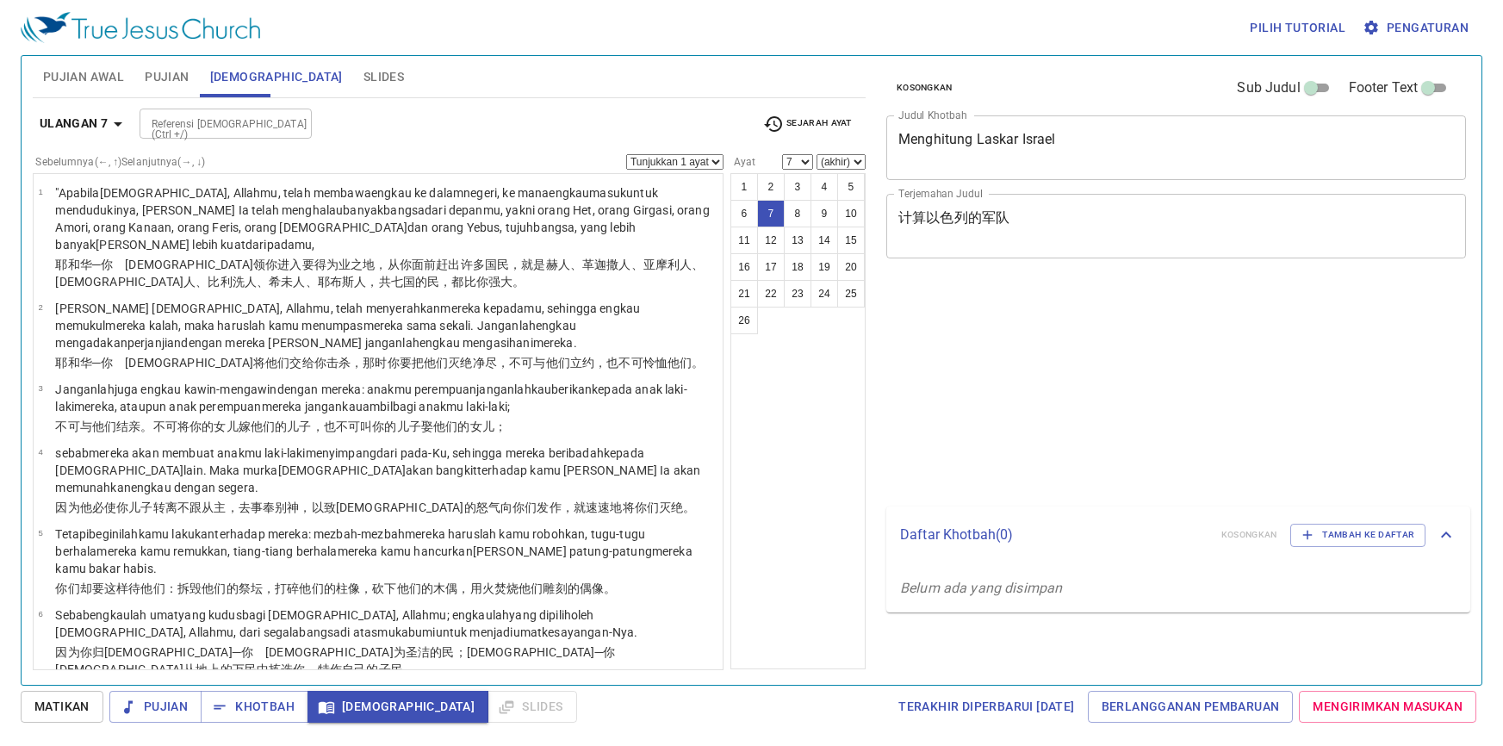
select select "7"
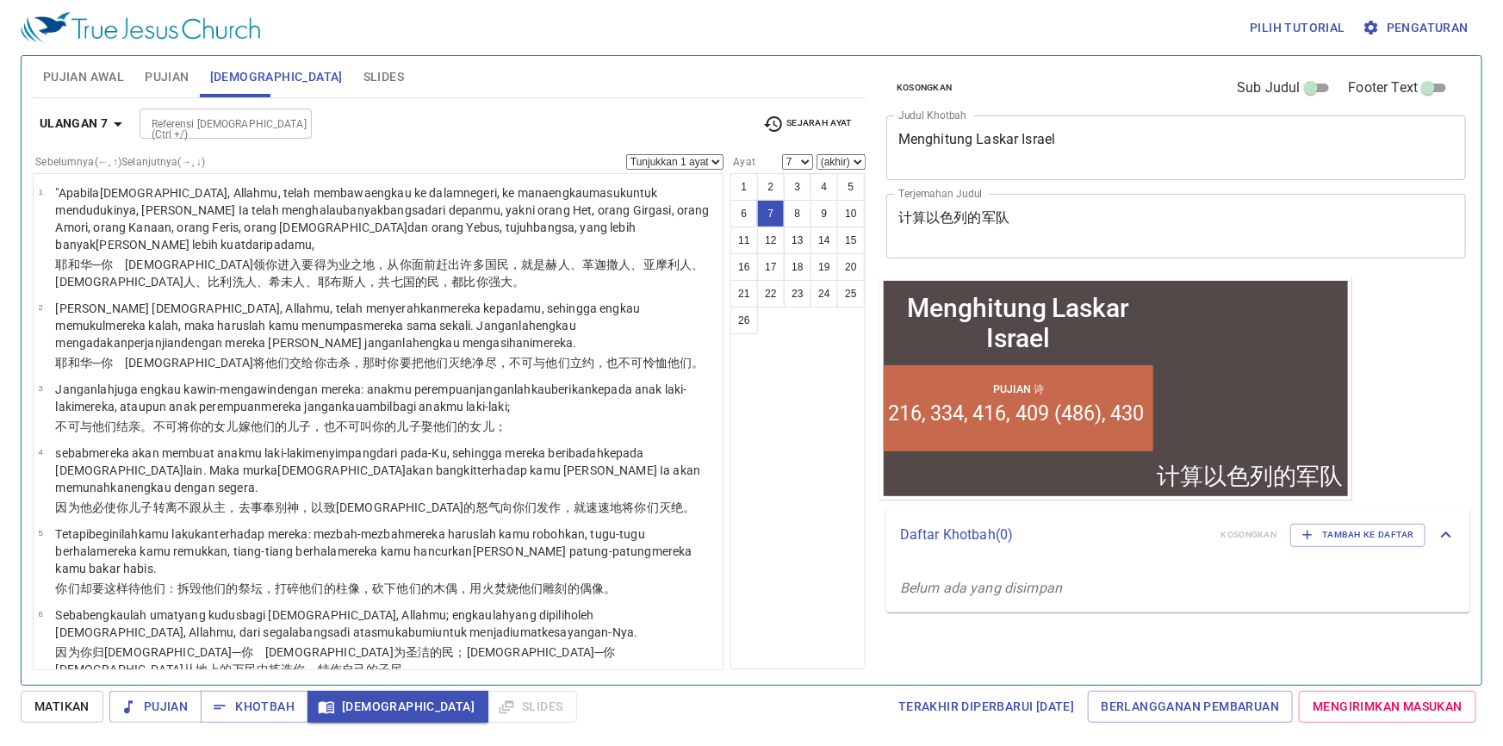
scroll to position [381, 0]
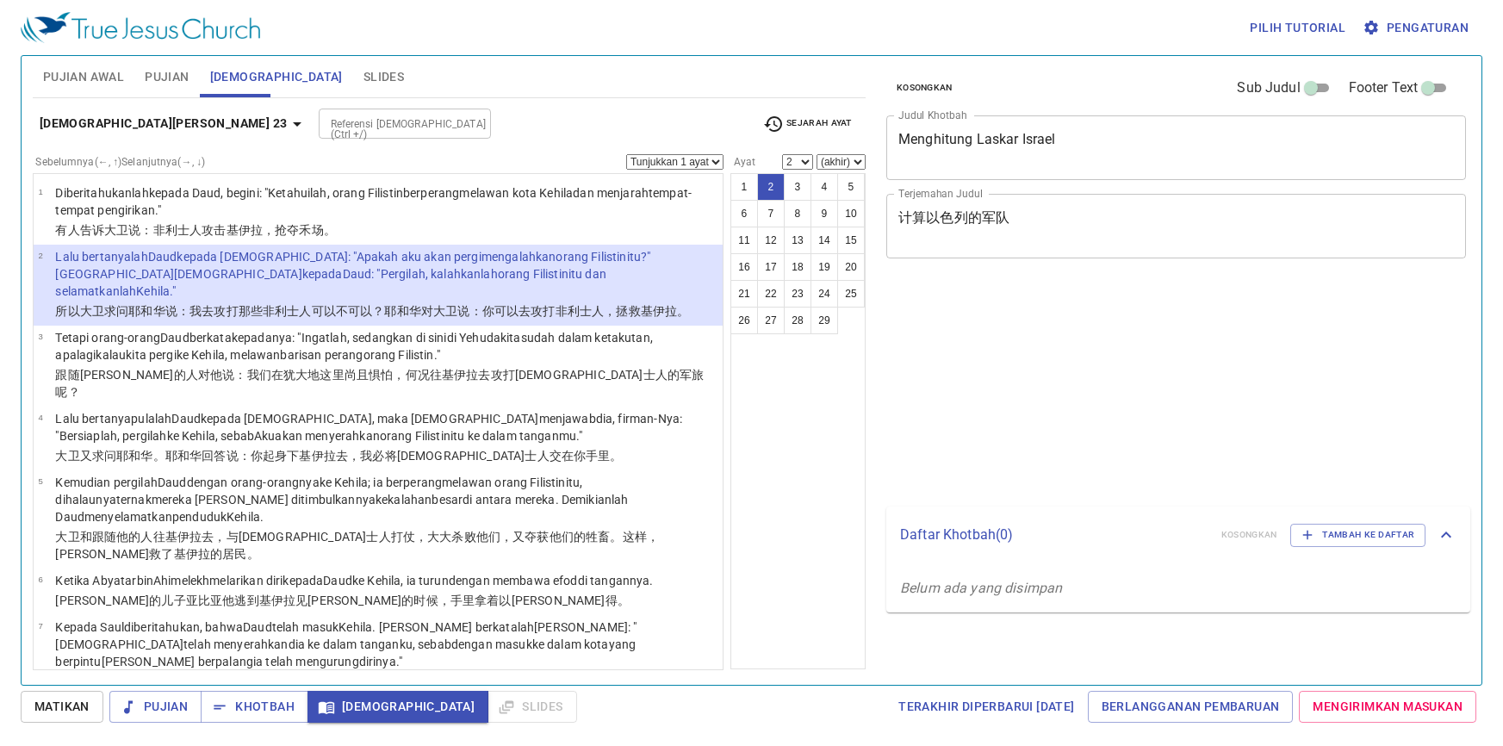
select select "2"
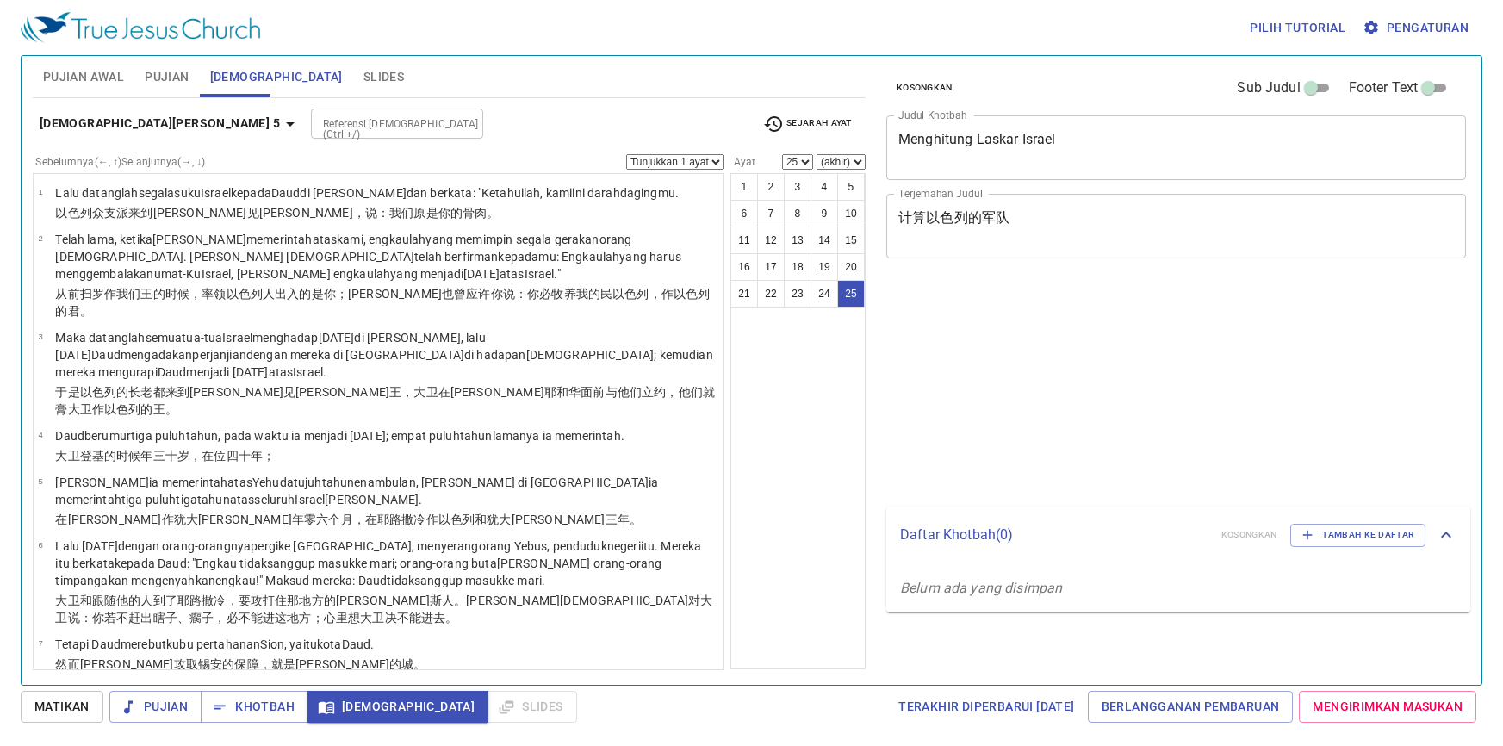
select select "25"
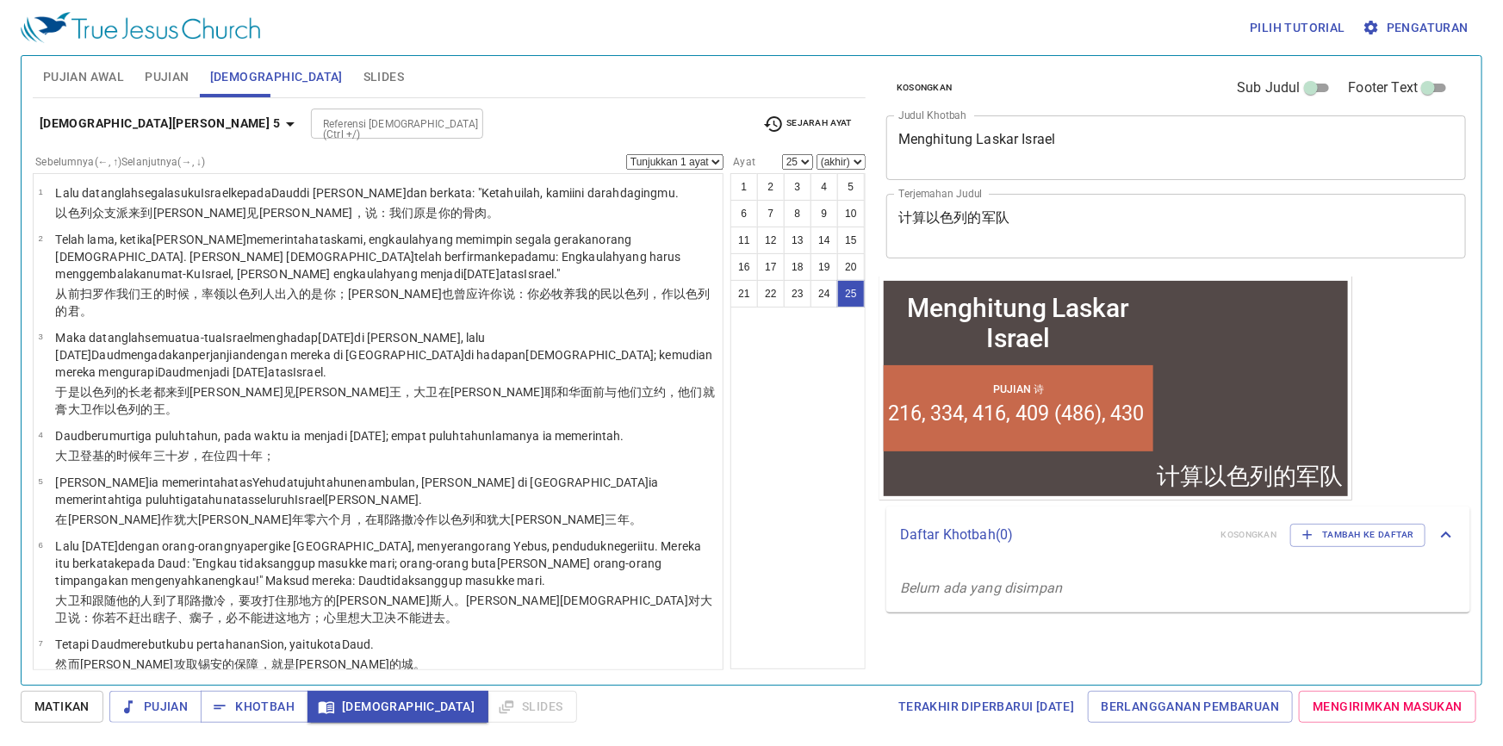
scroll to position [1077, 0]
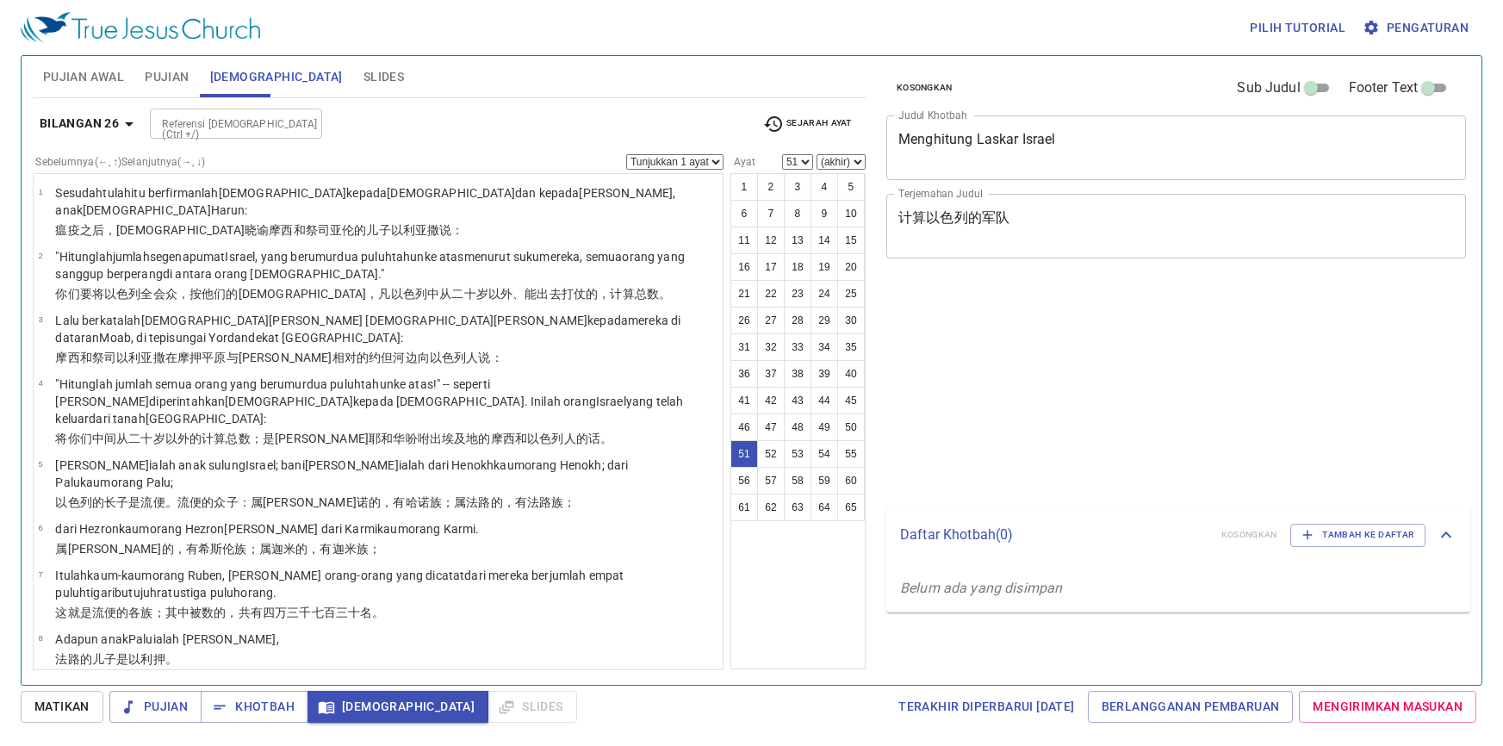
select select "51"
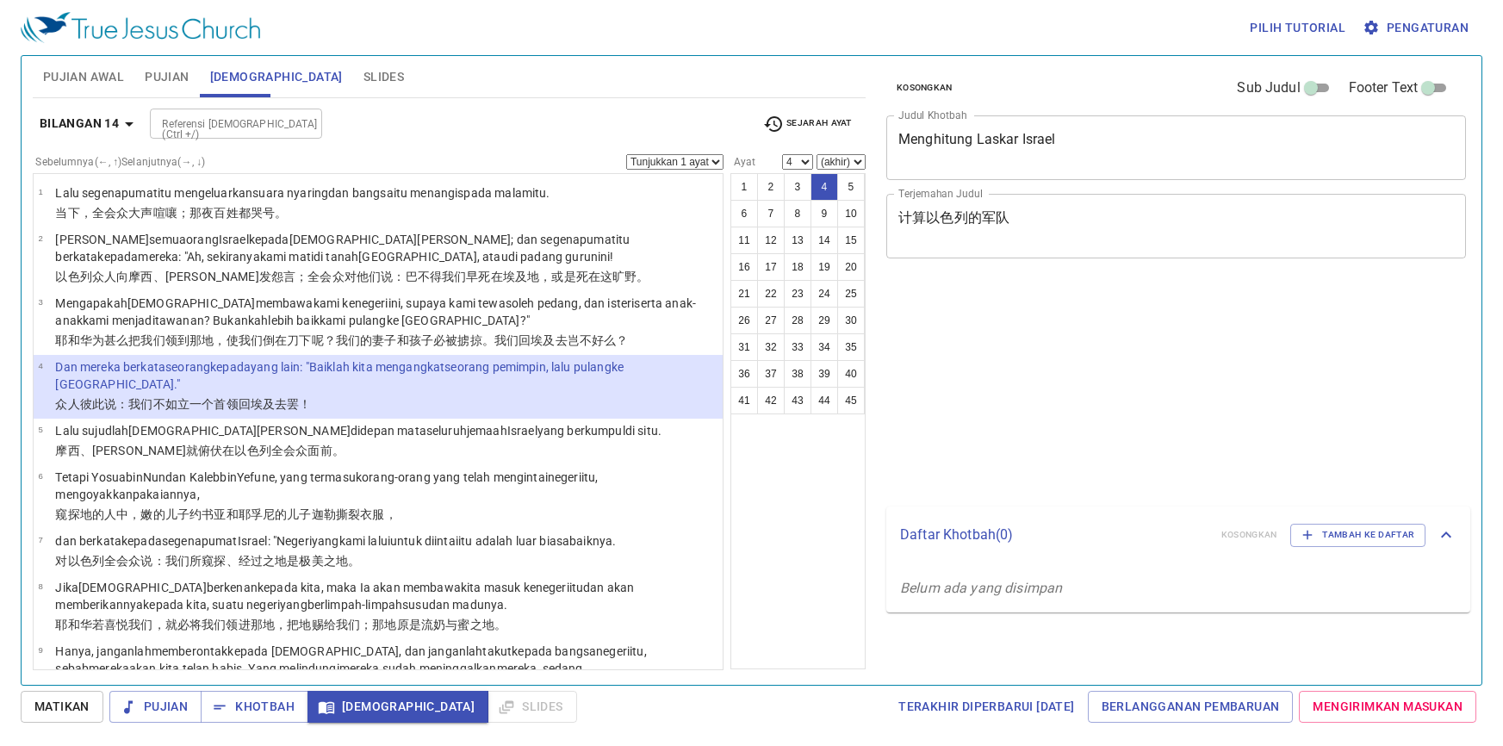
select select "4"
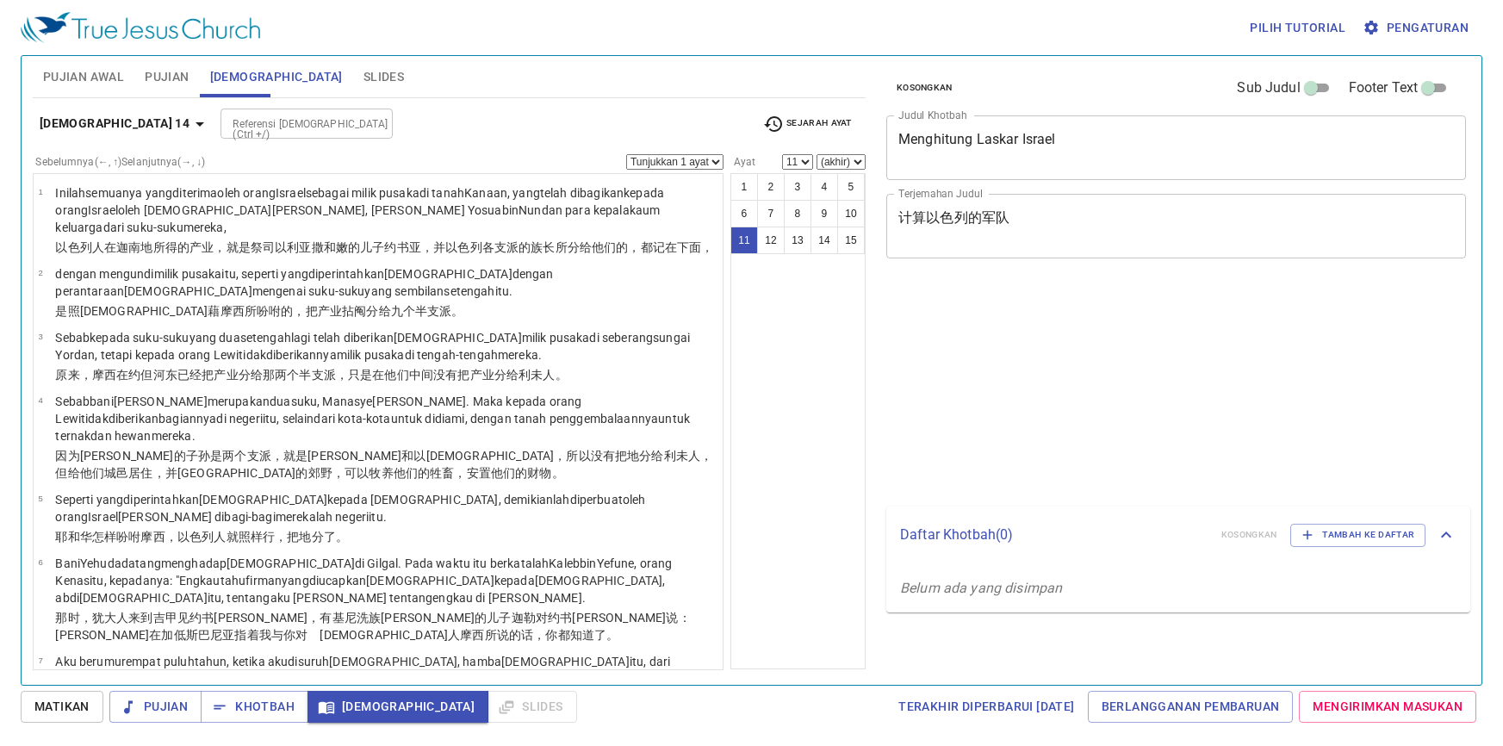
select select "11"
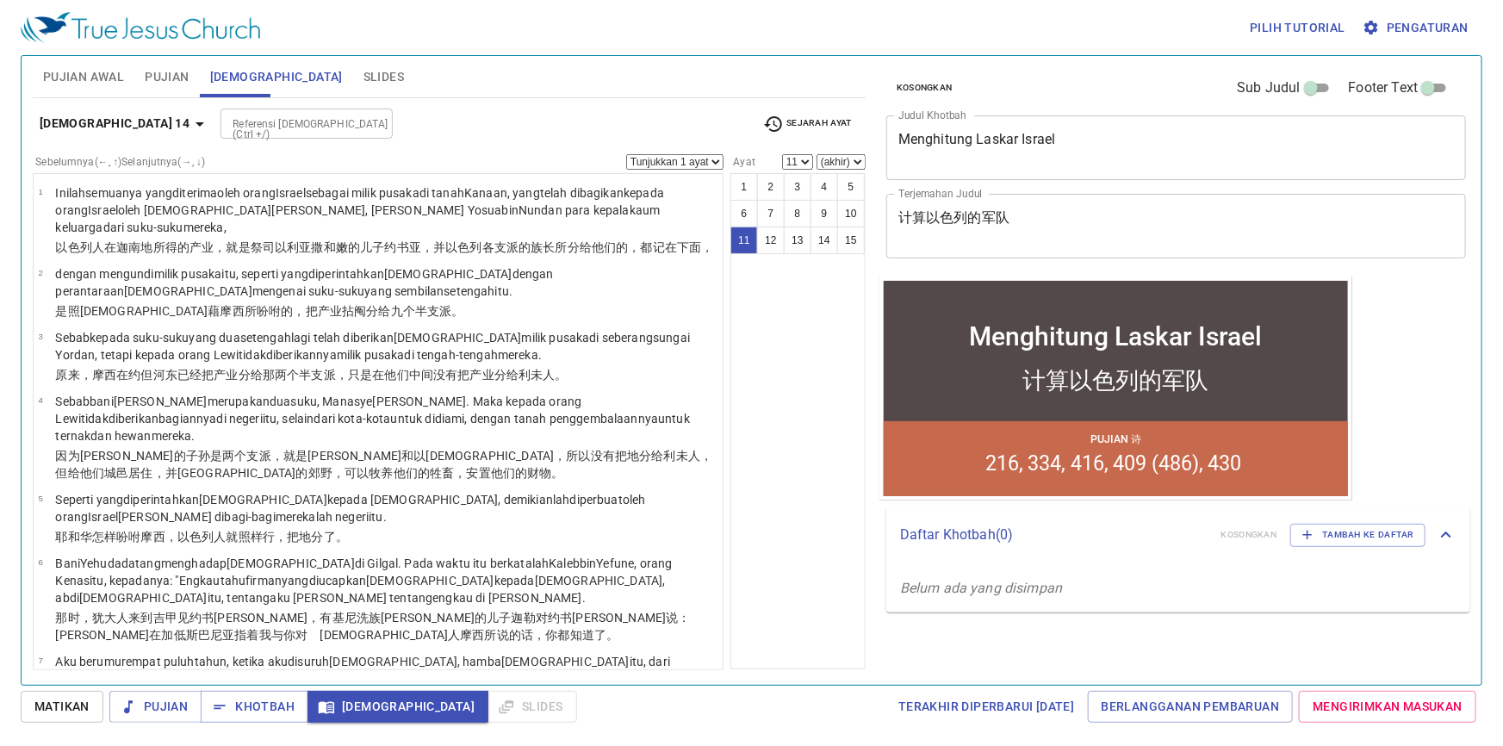
scroll to position [612, 0]
